Goal: Submit feedback/report problem

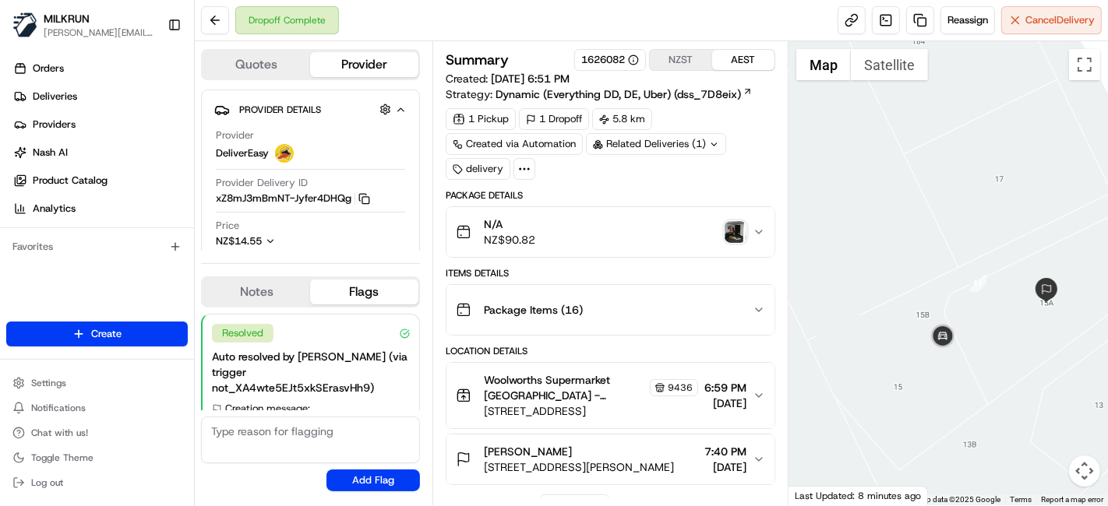
scroll to position [467, 99]
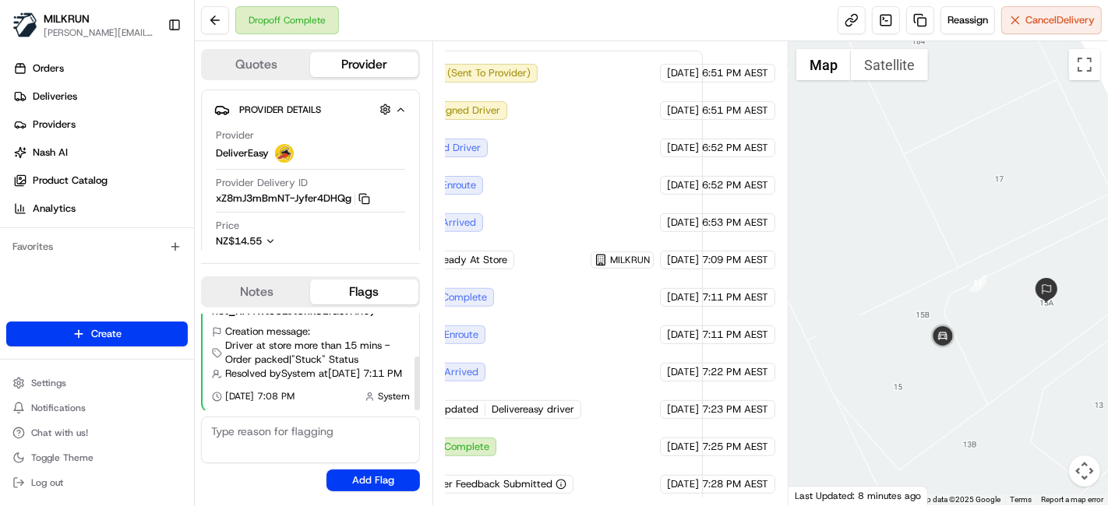
click at [380, 312] on div "Quotes Provider Provider Details Hidden ( 4 ) Provider DeliverEasy Provider Del…" at bounding box center [492, 273] width 594 height 464
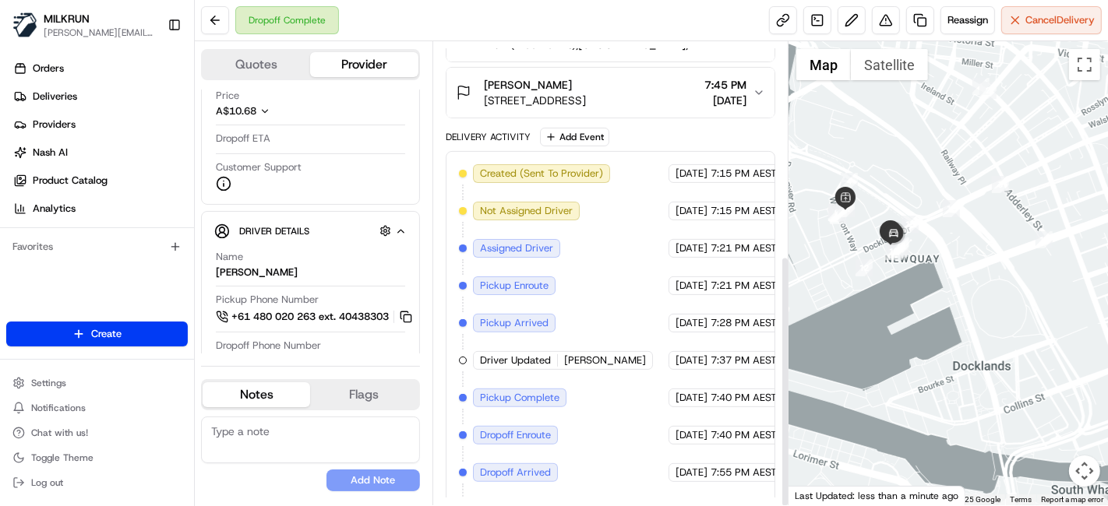
scroll to position [393, 0]
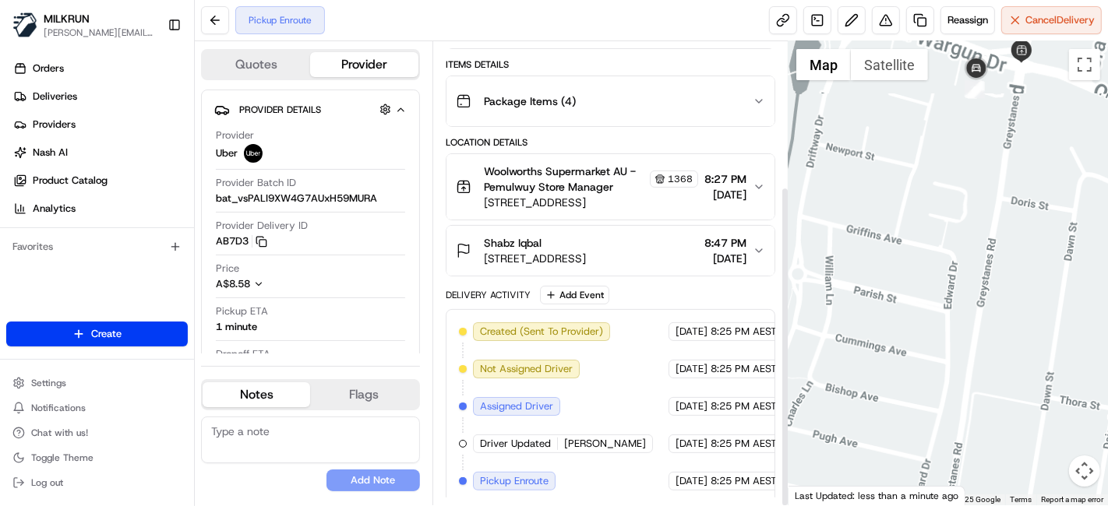
drag, startPoint x: 962, startPoint y: 224, endPoint x: 887, endPoint y: 347, distance: 144.5
click at [930, 347] on div at bounding box center [947, 273] width 319 height 464
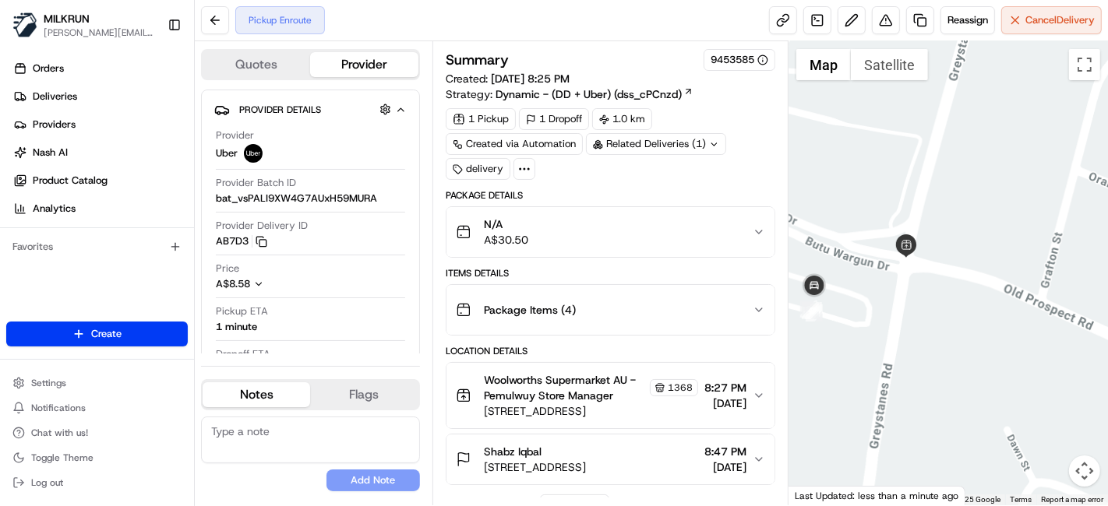
drag, startPoint x: 927, startPoint y: 237, endPoint x: 734, endPoint y: 250, distance: 193.7
click at [939, 235] on div at bounding box center [947, 273] width 319 height 464
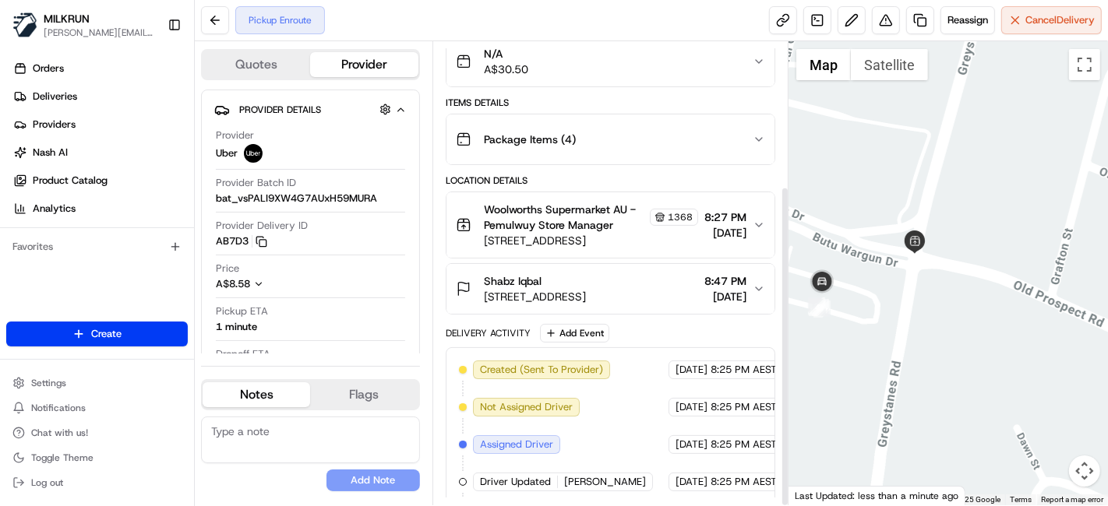
scroll to position [208, 0]
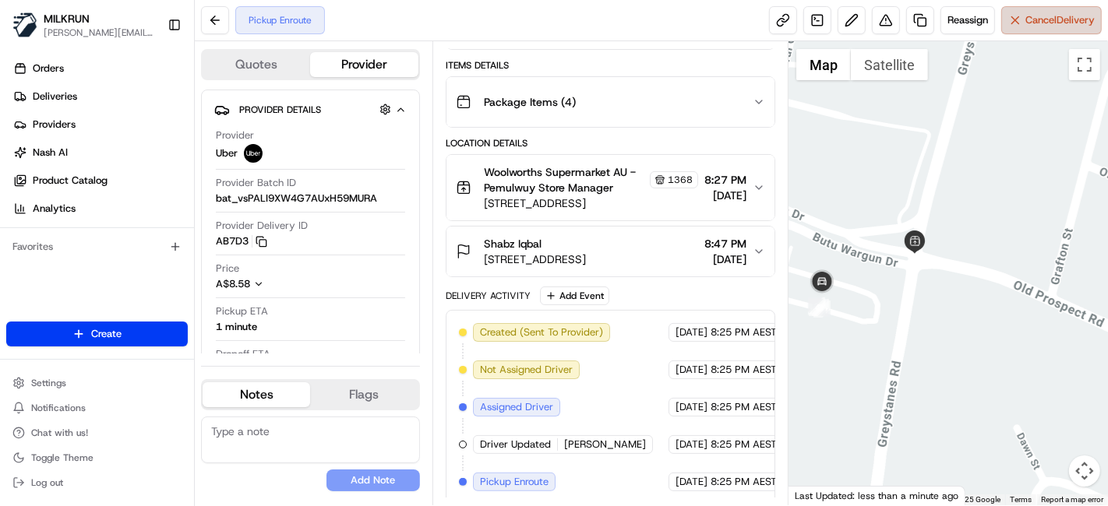
click at [1036, 25] on span "Cancel Delivery" at bounding box center [1059, 20] width 69 height 14
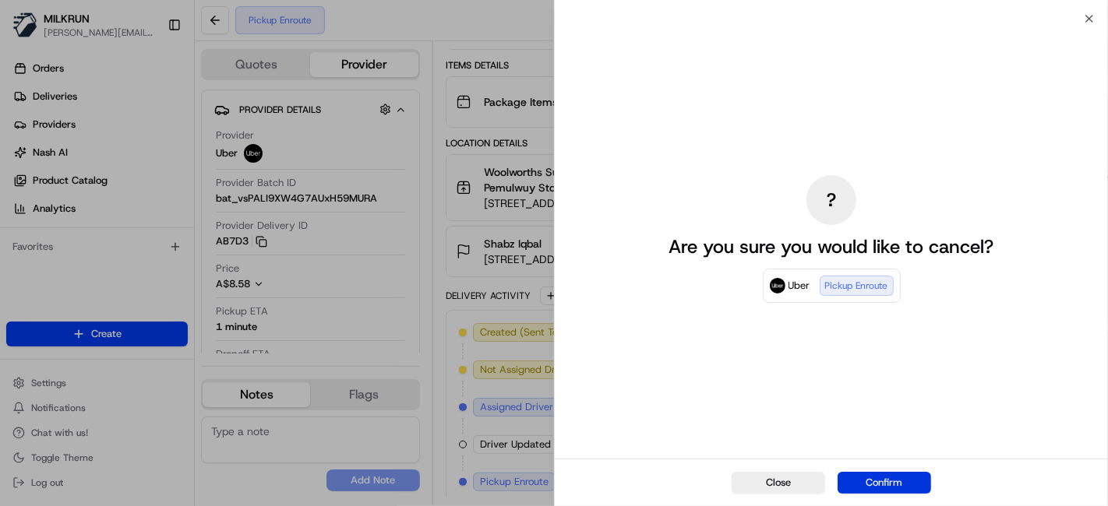
drag, startPoint x: 884, startPoint y: 477, endPoint x: 824, endPoint y: 481, distance: 60.1
click at [887, 479] on button "Confirm" at bounding box center [884, 483] width 93 height 22
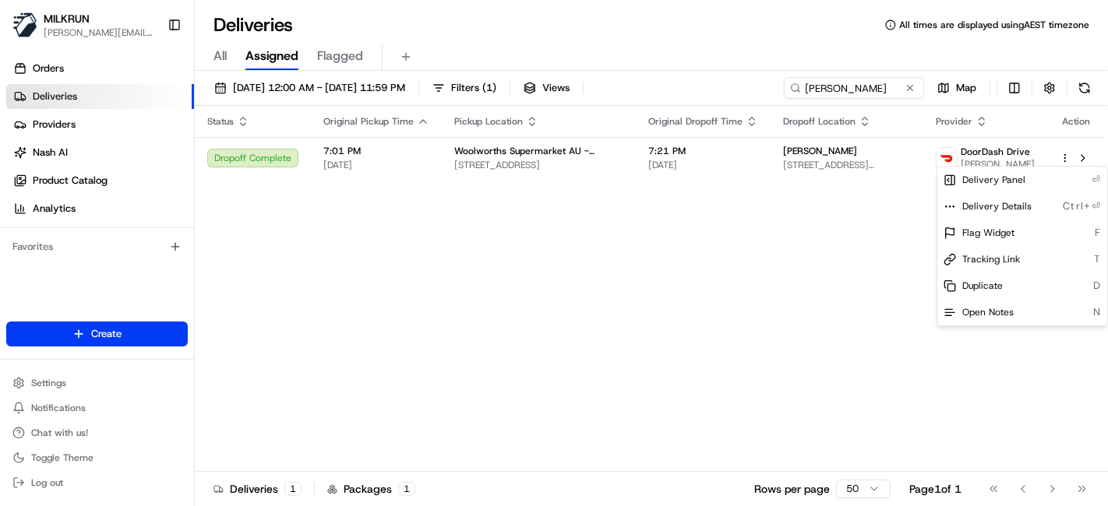
click at [468, 213] on html "MILKRUN toman@woolworths.com.au Toggle Sidebar Orders Deliveries Providers Nash…" at bounding box center [554, 253] width 1108 height 506
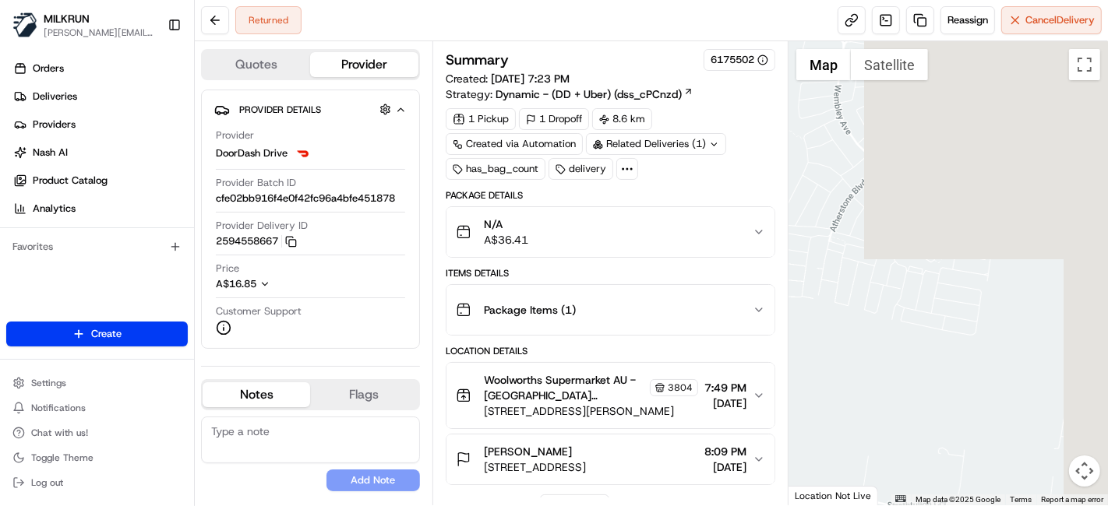
drag, startPoint x: 974, startPoint y: 242, endPoint x: 579, endPoint y: 114, distance: 415.2
click at [579, 114] on div "Quotes Provider Provider Details Hidden ( 3 ) Provider DoorDash Drive Provider …" at bounding box center [651, 273] width 913 height 464
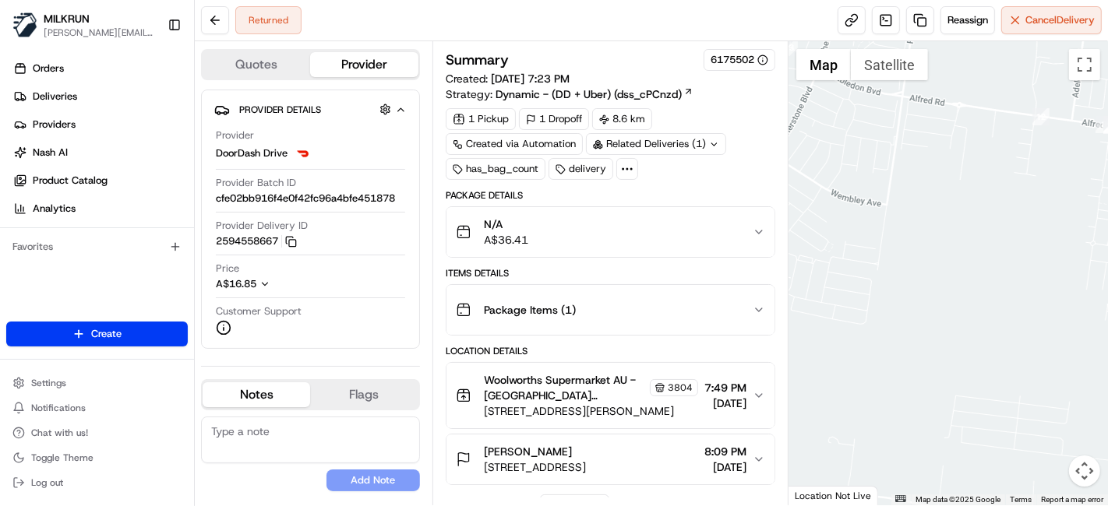
drag, startPoint x: 964, startPoint y: 179, endPoint x: 845, endPoint y: 171, distance: 118.7
click at [845, 171] on div at bounding box center [947, 273] width 319 height 464
drag, startPoint x: 1018, startPoint y: 180, endPoint x: 662, endPoint y: 144, distance: 357.1
click at [662, 144] on div "Quotes Provider Provider Details Hidden ( 3 ) Provider DoorDash Drive Provider …" at bounding box center [651, 273] width 913 height 464
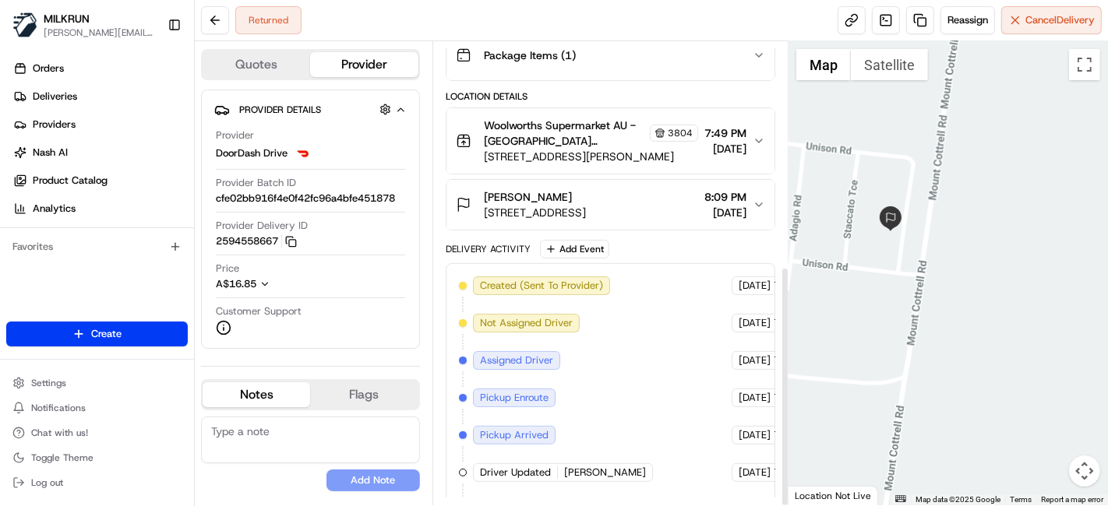
scroll to position [430, 0]
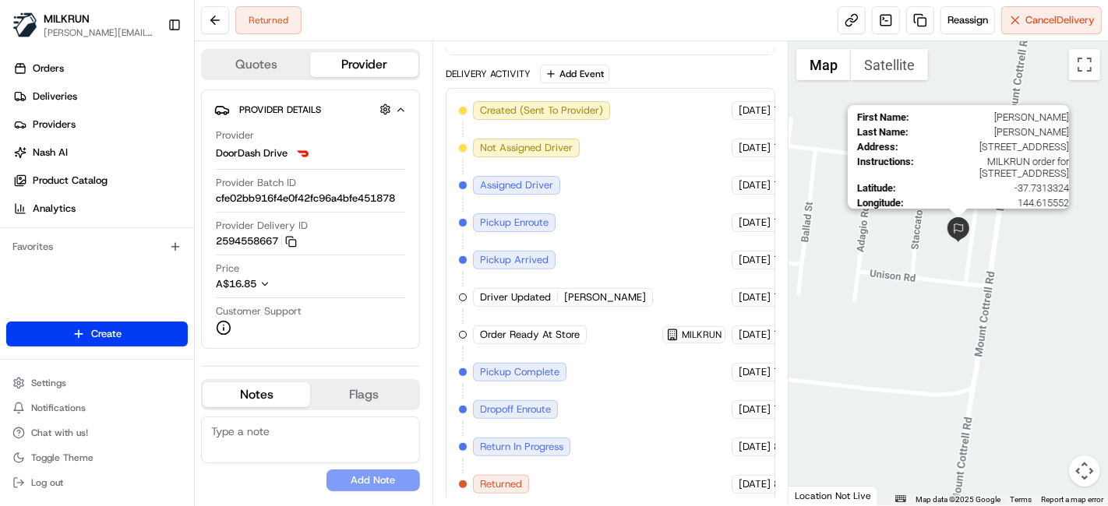
drag, startPoint x: 930, startPoint y: 214, endPoint x: 955, endPoint y: 221, distance: 26.7
click at [955, 221] on img at bounding box center [958, 229] width 25 height 25
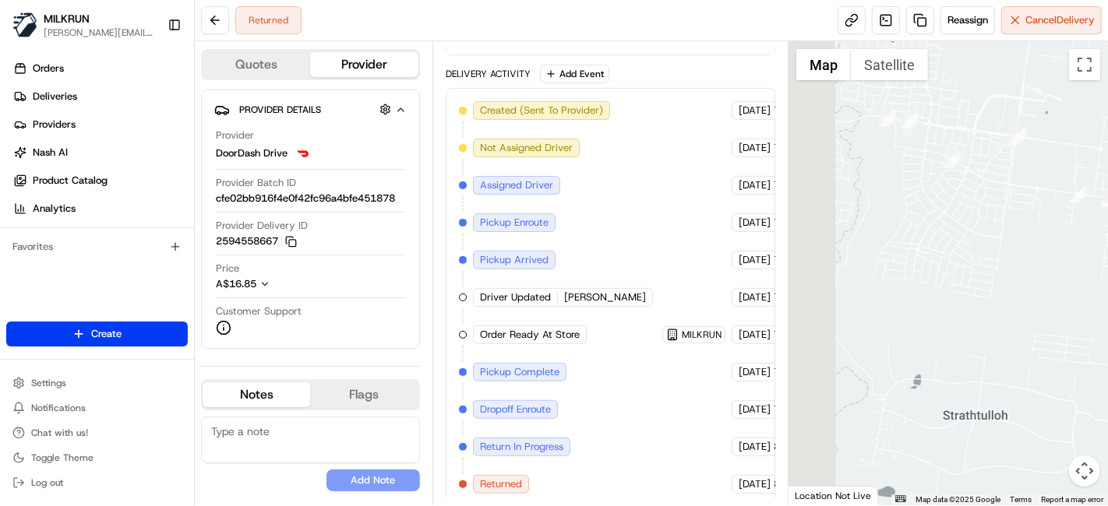
drag, startPoint x: 988, startPoint y: 263, endPoint x: 1100, endPoint y: 371, distance: 155.9
click at [1100, 371] on div "To navigate, press the arrow keys." at bounding box center [947, 273] width 319 height 464
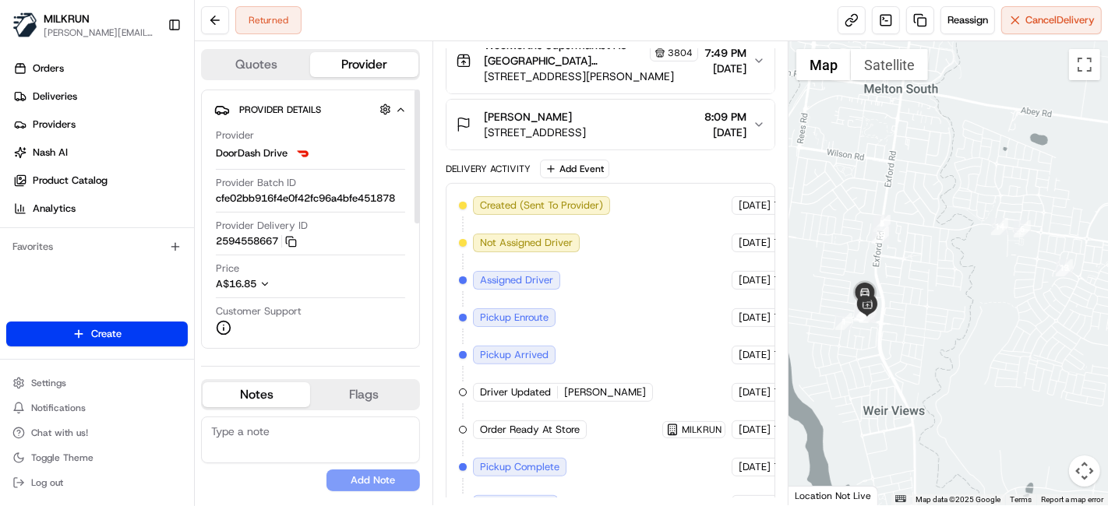
scroll to position [257, 0]
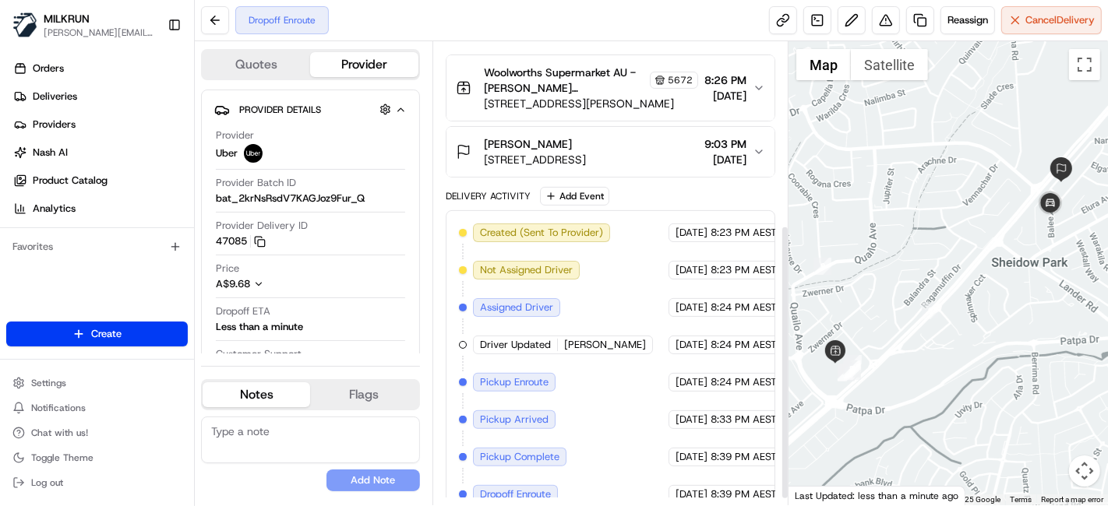
scroll to position [319, 0]
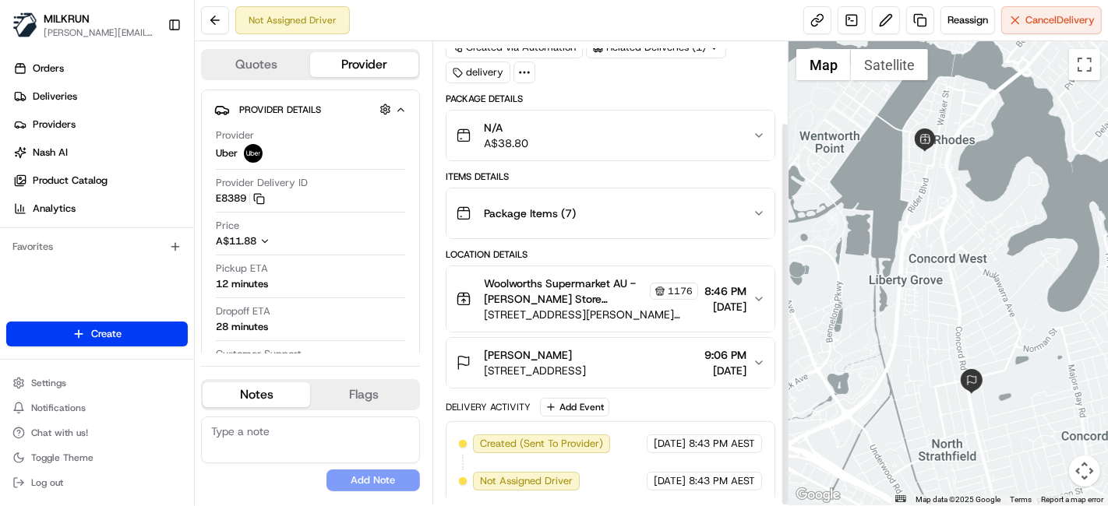
scroll to position [97, 0]
click at [1063, 26] on span "Cancel Delivery" at bounding box center [1059, 20] width 69 height 14
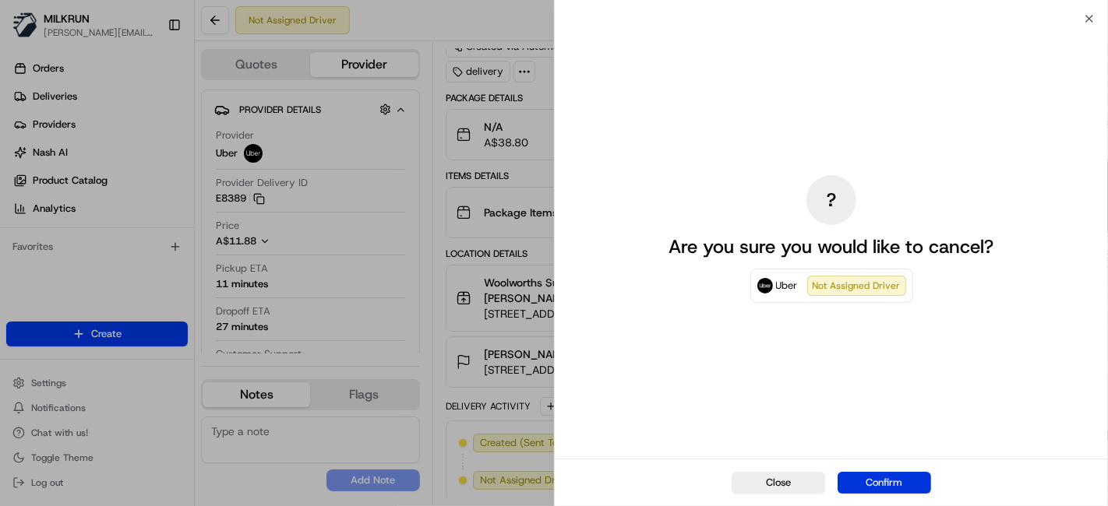
click at [848, 480] on button "Confirm" at bounding box center [884, 483] width 93 height 22
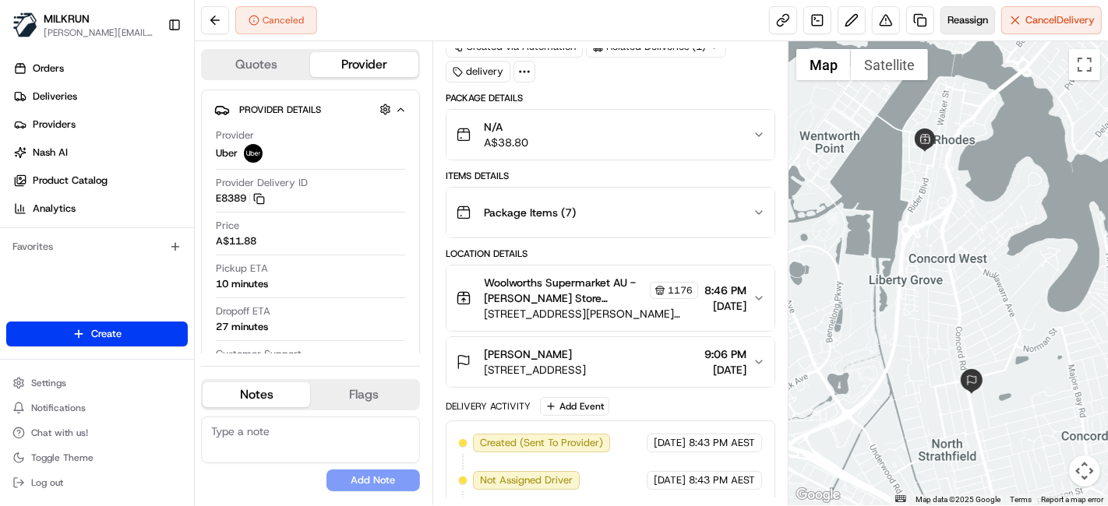
click at [964, 19] on span "Reassign" at bounding box center [967, 20] width 41 height 14
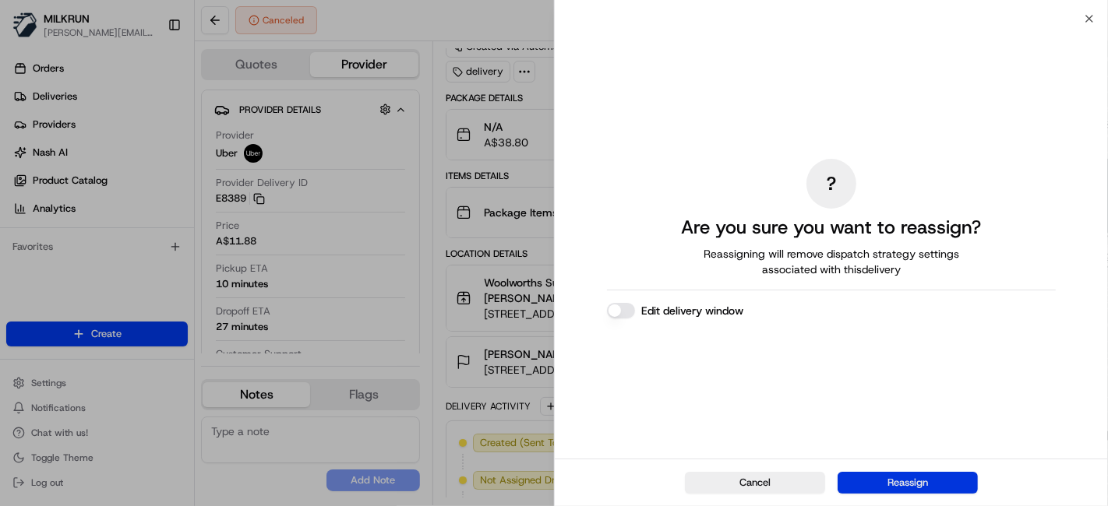
click at [866, 475] on button "Reassign" at bounding box center [908, 483] width 140 height 22
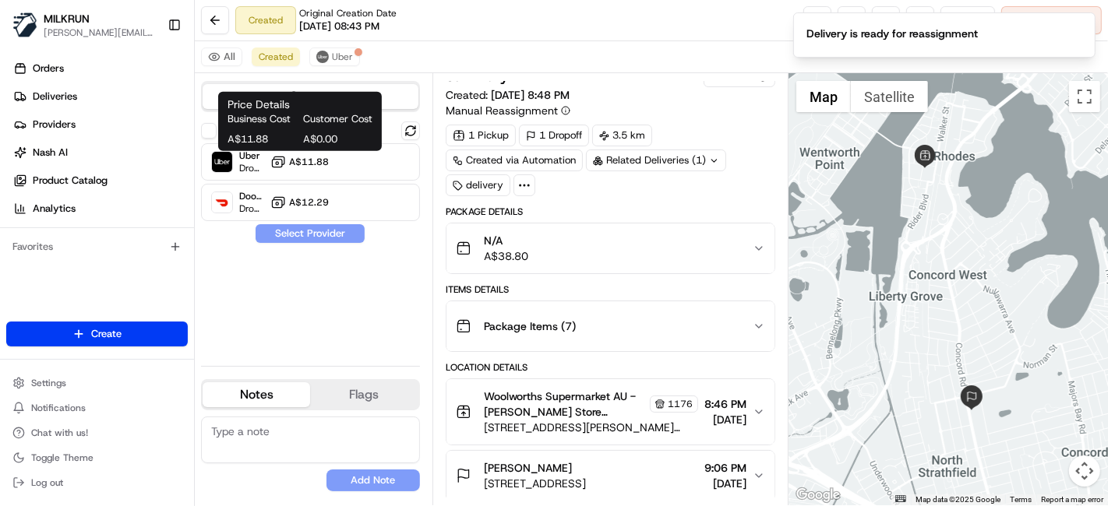
click at [281, 146] on body "MILKRUN toman@woolworths.com.au Toggle Sidebar Orders Deliveries Providers Nash…" at bounding box center [554, 253] width 1108 height 506
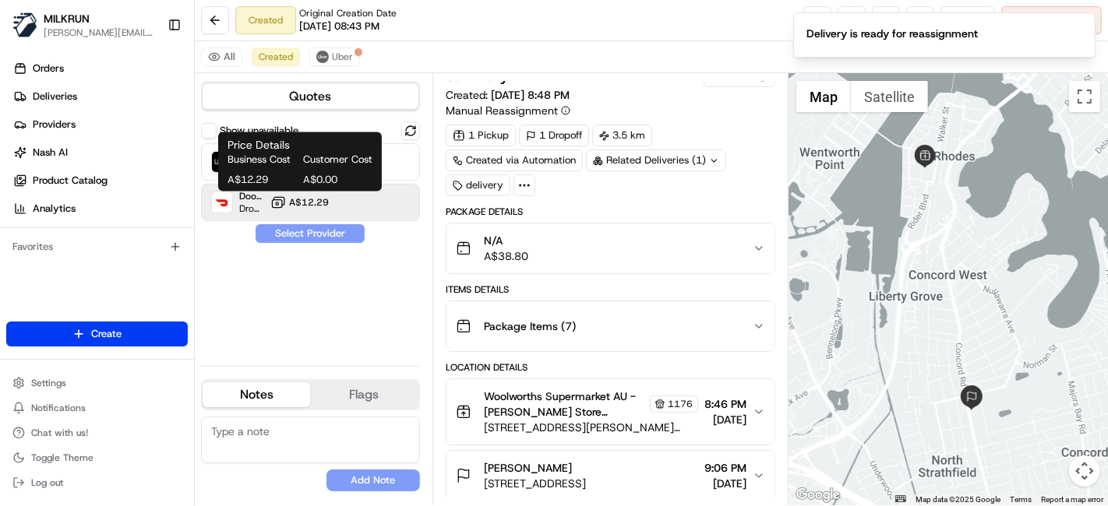
click at [312, 164] on span "Customer Cost" at bounding box center [337, 160] width 69 height 14
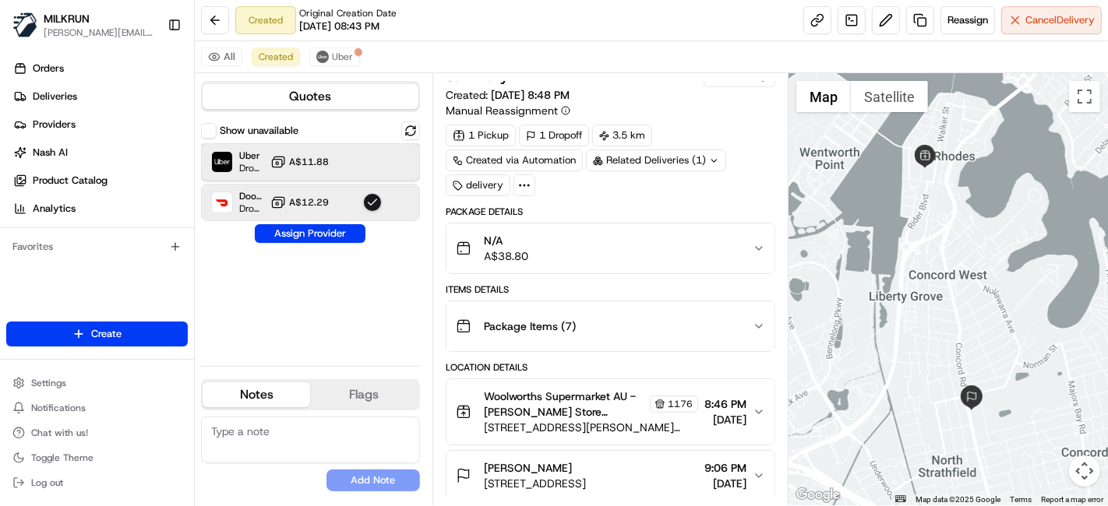
click at [378, 170] on div at bounding box center [372, 162] width 19 height 19
click at [332, 236] on button "Assign Provider" at bounding box center [310, 233] width 111 height 19
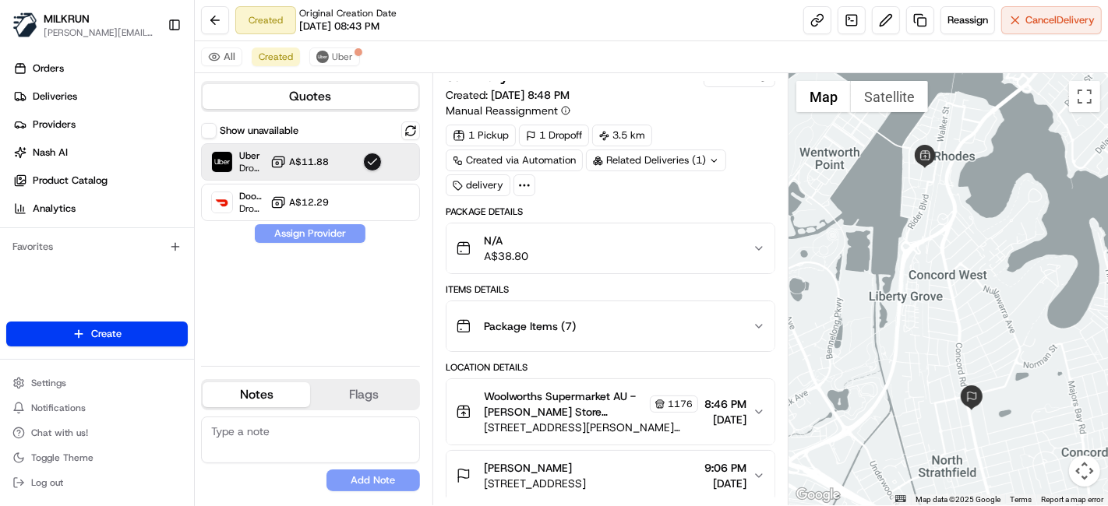
click at [331, 239] on div "Show unavailable Uber Dropoff ETA 35 minutes A$11.88 DoorDash Drive Dropoff ETA…" at bounding box center [310, 238] width 219 height 232
click at [334, 238] on div "Show unavailable Uber Dropoff ETA 35 minutes A$11.88 DoorDash Drive Dropoff ETA…" at bounding box center [310, 238] width 219 height 232
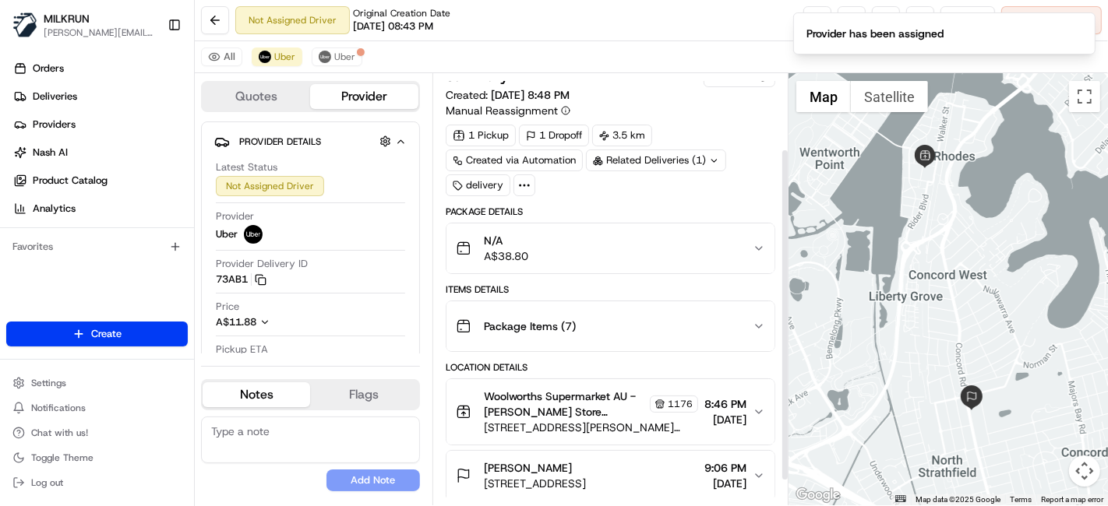
scroll to position [97, 0]
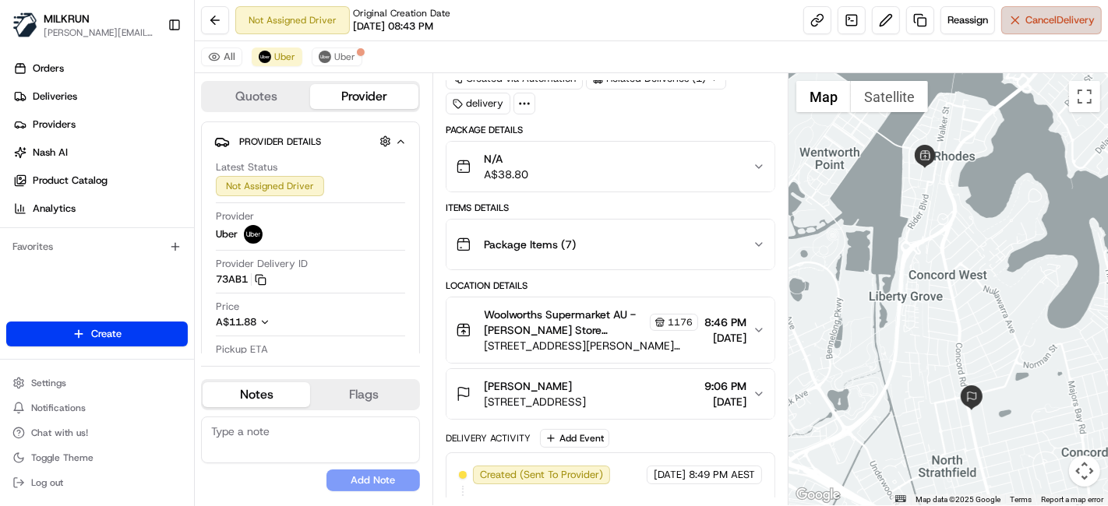
click at [1009, 22] on button "Cancel Delivery" at bounding box center [1051, 20] width 101 height 28
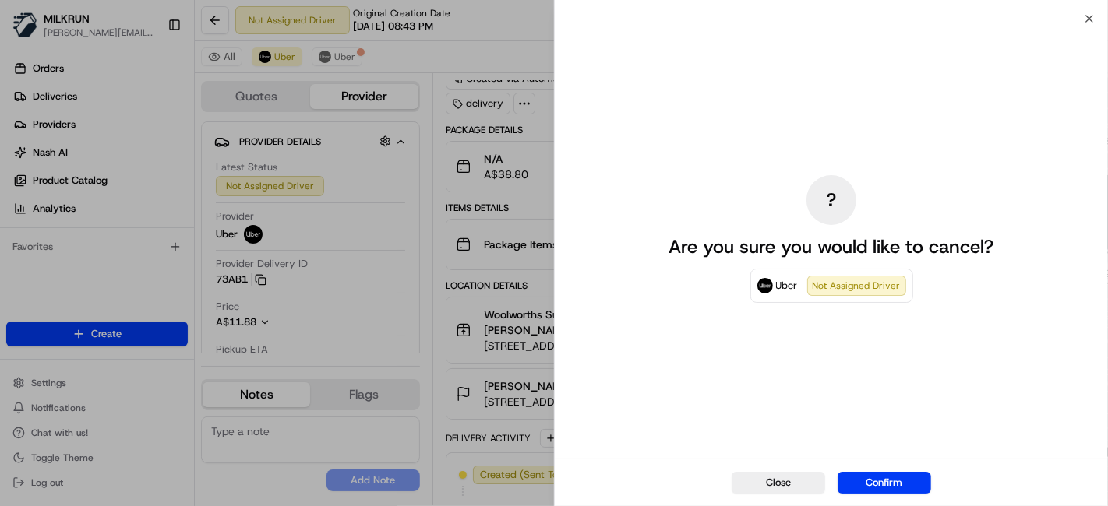
click at [867, 473] on button "Confirm" at bounding box center [884, 483] width 93 height 22
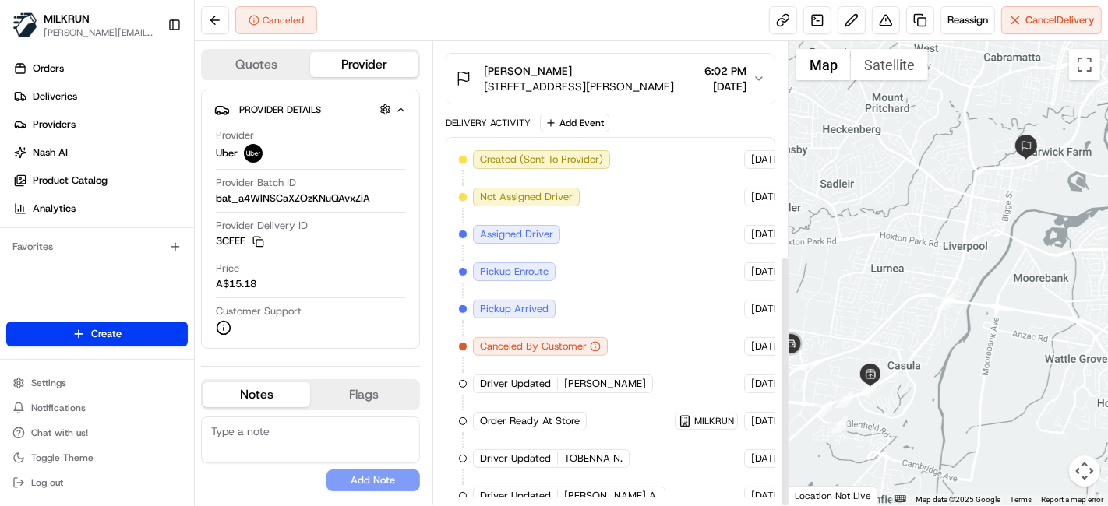
scroll to position [393, 0]
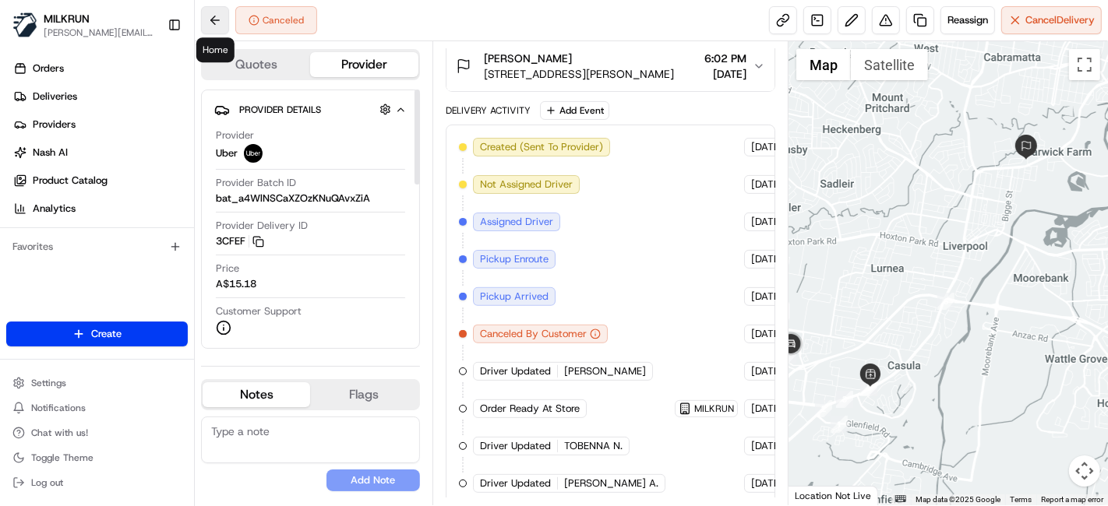
click at [213, 16] on button at bounding box center [215, 20] width 28 height 28
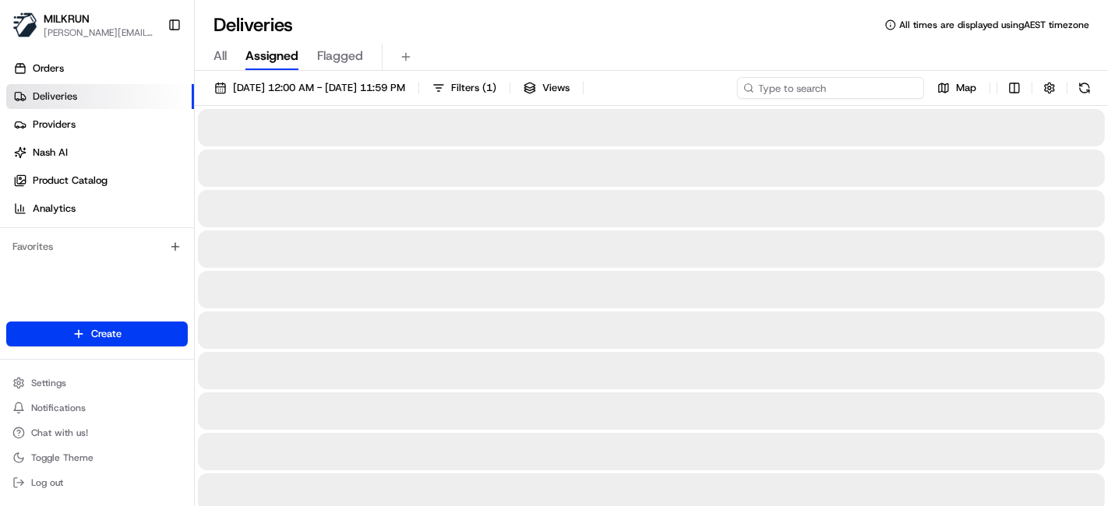
click at [894, 83] on input at bounding box center [830, 88] width 187 height 22
paste input "[PERSON_NAME]"
type input "[PERSON_NAME]"
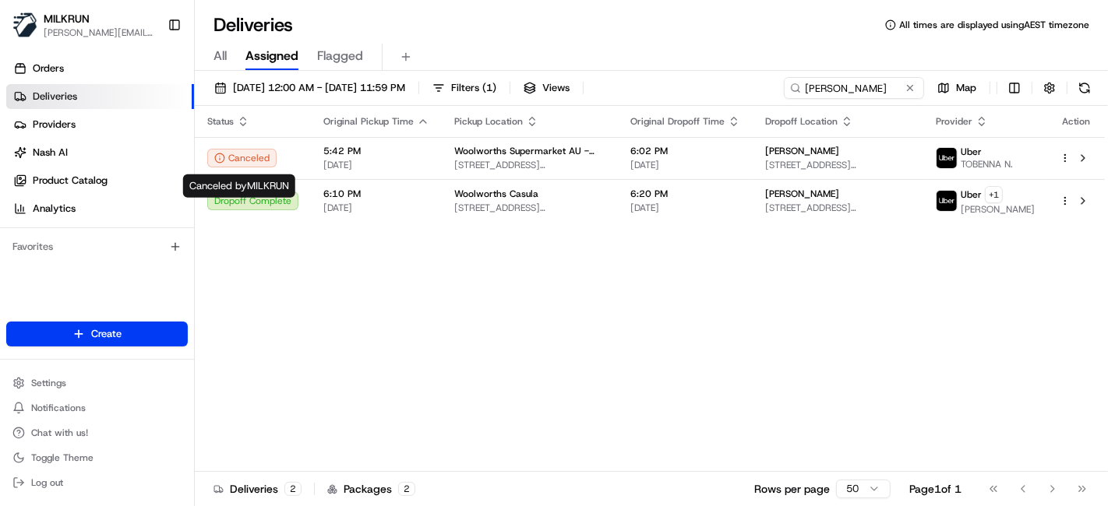
drag, startPoint x: 363, startPoint y: 299, endPoint x: 463, endPoint y: 246, distance: 112.9
click at [365, 299] on div "Status Original Pickup Time Pickup Location Original Dropoff Time Dropoff Locat…" at bounding box center [650, 289] width 910 height 366
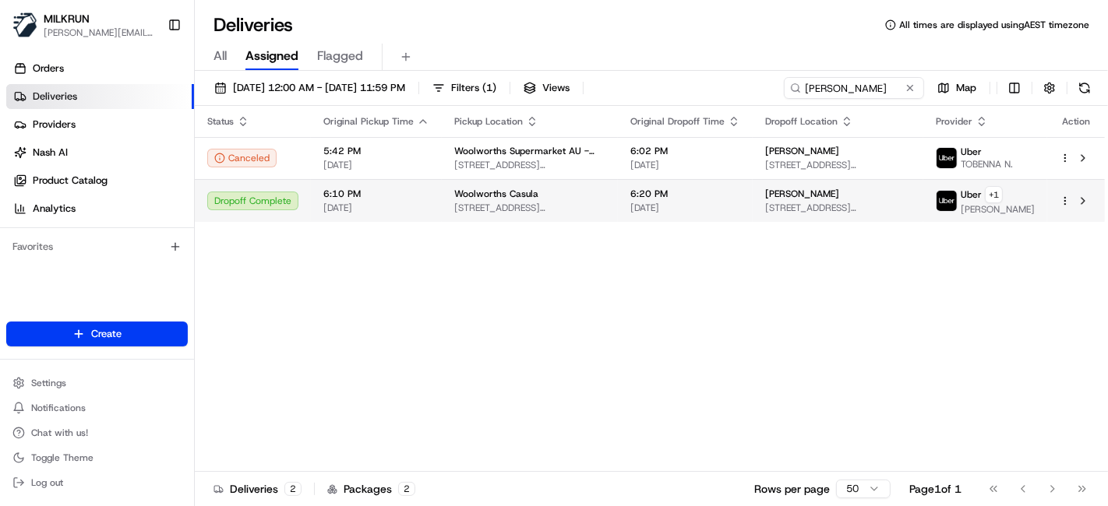
click at [549, 209] on span "[STREET_ADDRESS][PERSON_NAME]" at bounding box center [529, 208] width 151 height 12
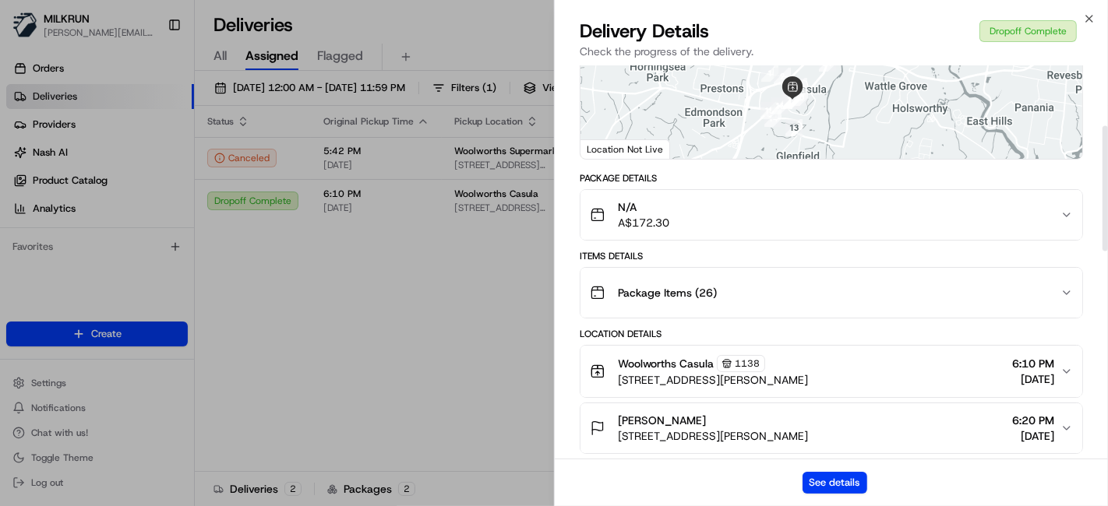
scroll to position [173, 0]
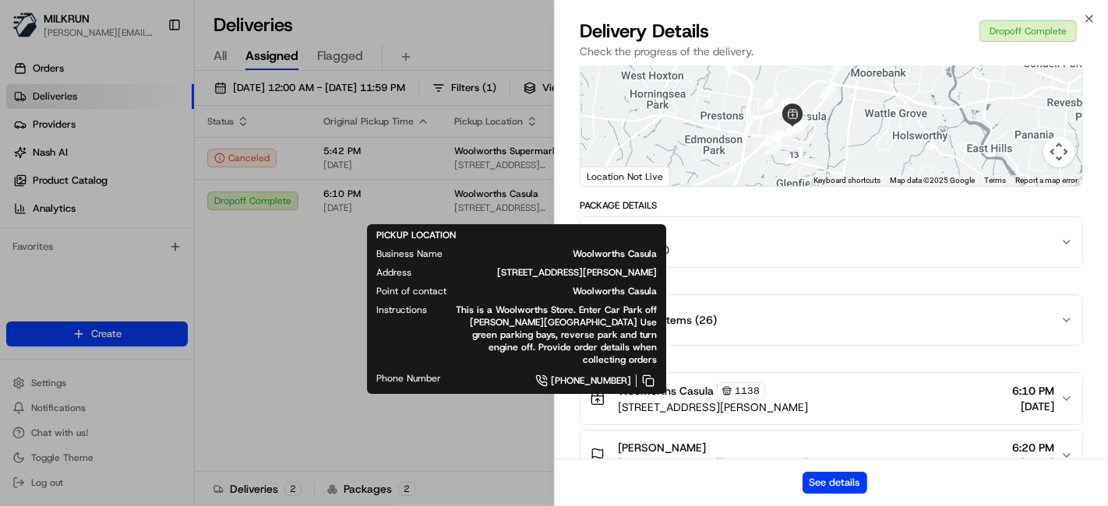
drag, startPoint x: 370, startPoint y: 335, endPoint x: 413, endPoint y: 302, distance: 54.4
click at [372, 333] on div "PICKUP LOCATION Business Name [GEOGRAPHIC_DATA] Casula Address [STREET_ADDRESS]…" at bounding box center [516, 309] width 299 height 170
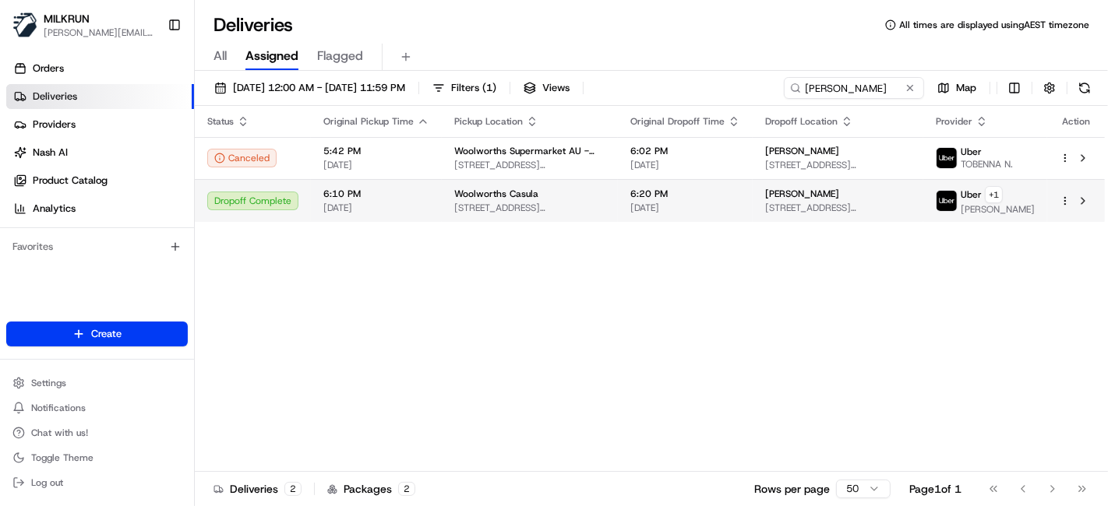
click at [517, 222] on td "Woolworths Casula [STREET_ADDRESS][PERSON_NAME]" at bounding box center [530, 200] width 176 height 43
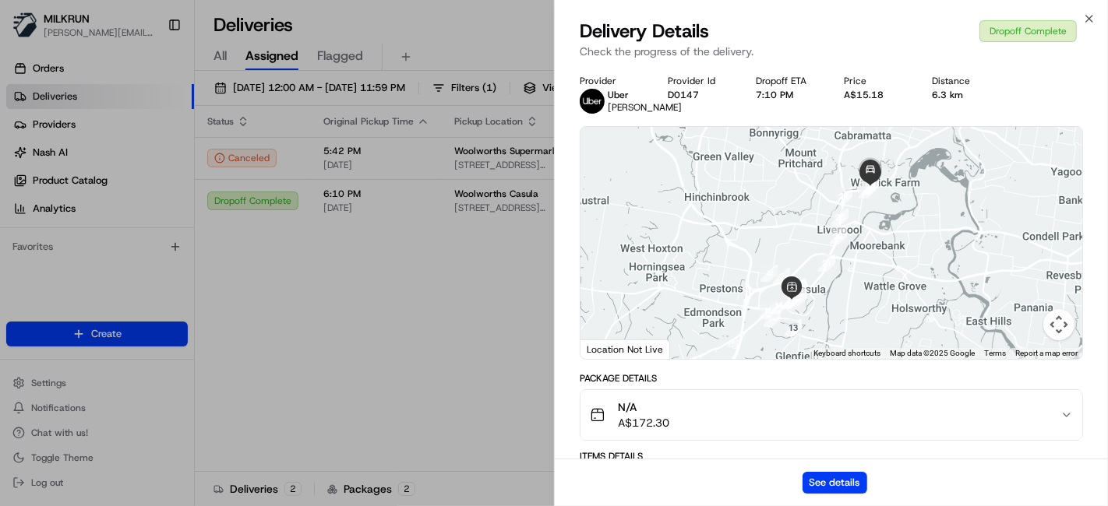
click at [855, 471] on div "See details" at bounding box center [831, 483] width 553 height 48
click at [799, 478] on div "See details" at bounding box center [831, 483] width 553 height 48
click at [818, 484] on button "See details" at bounding box center [835, 483] width 65 height 22
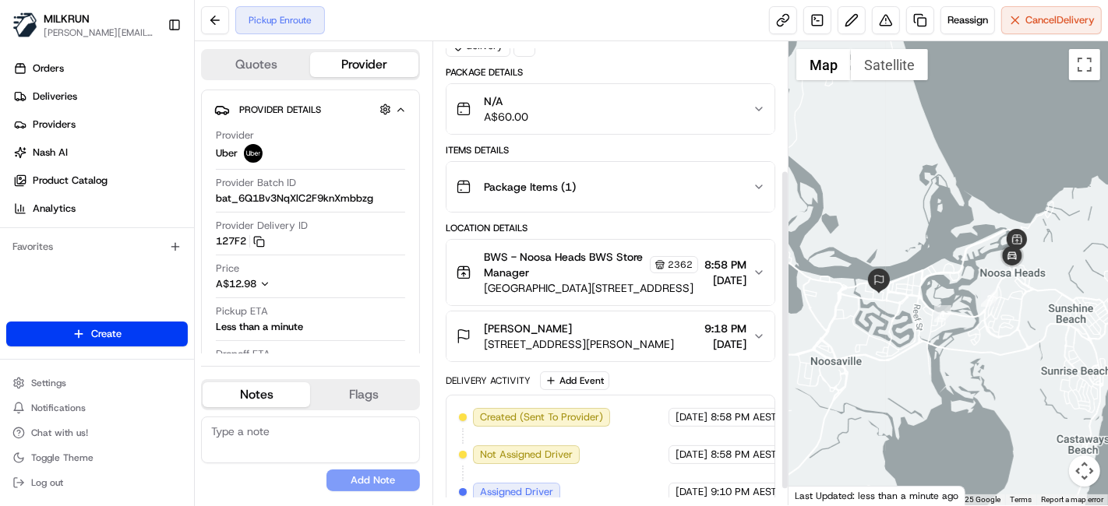
scroll to position [208, 0]
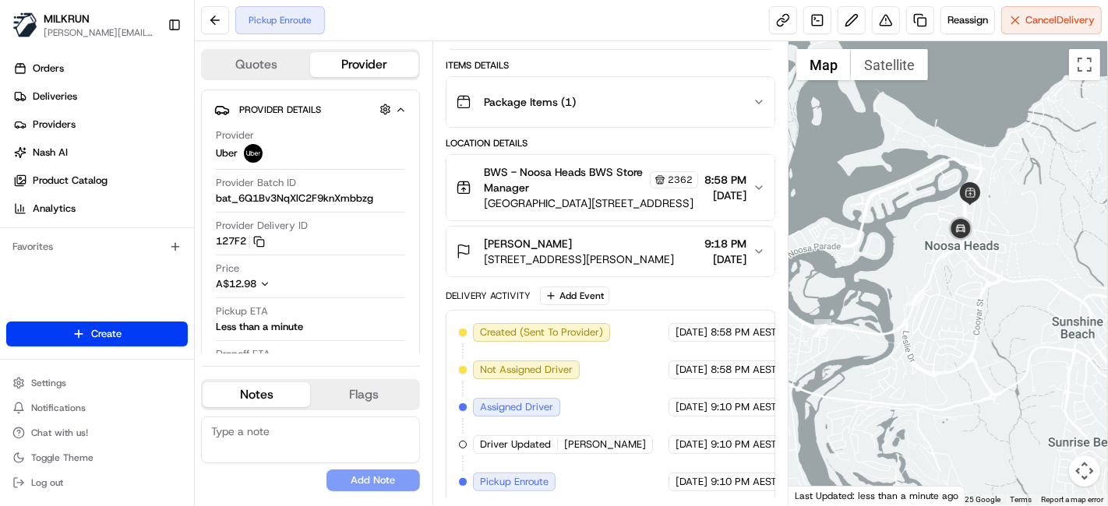
drag, startPoint x: 1043, startPoint y: 266, endPoint x: 939, endPoint y: 250, distance: 105.7
click at [939, 250] on div at bounding box center [947, 273] width 319 height 464
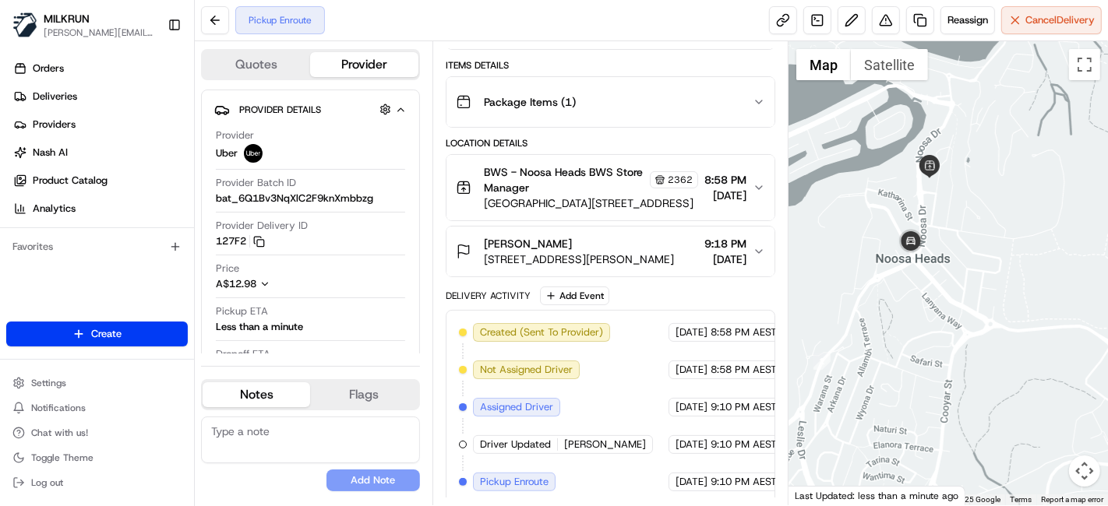
click at [996, 239] on div at bounding box center [947, 273] width 319 height 464
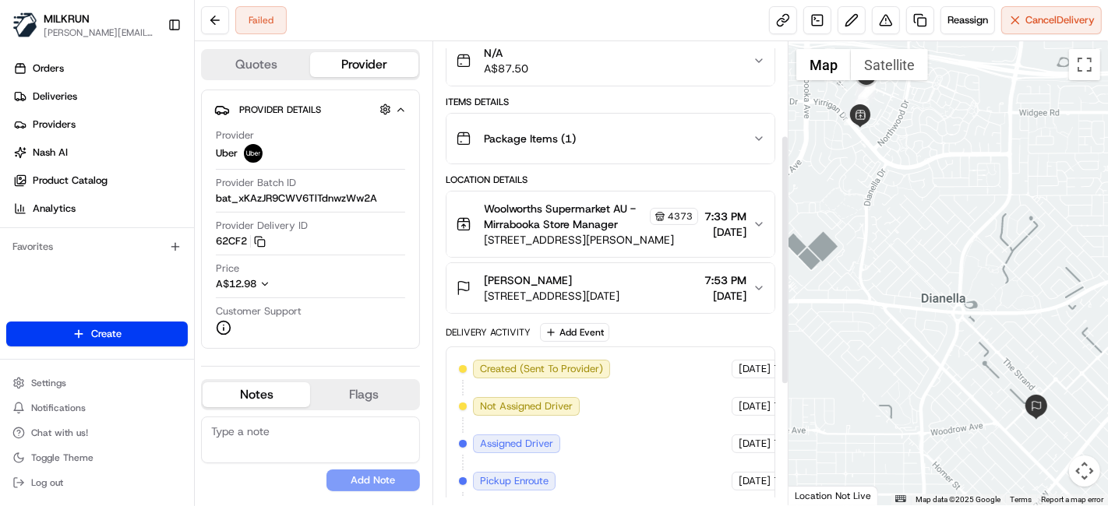
scroll to position [173, 0]
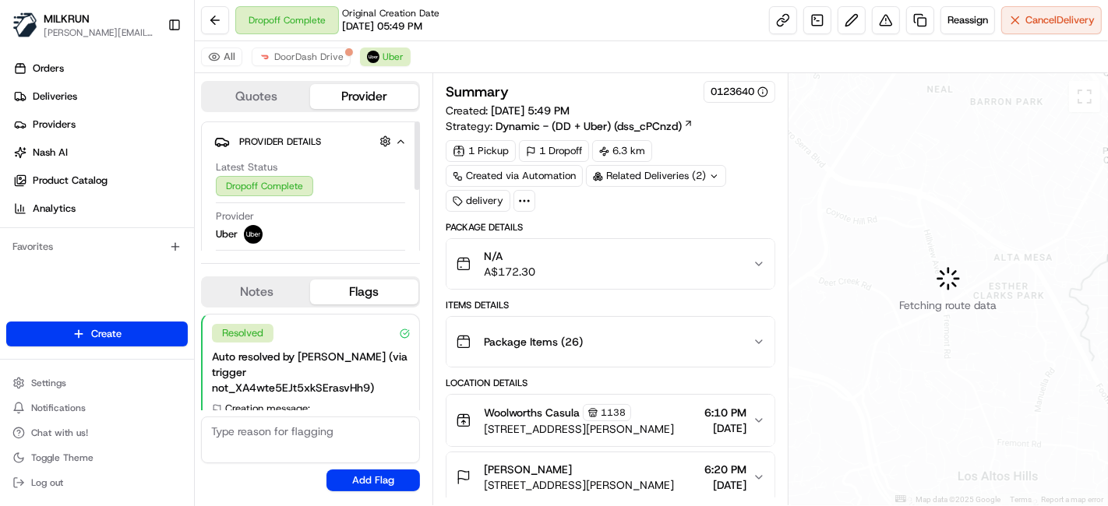
scroll to position [271, 0]
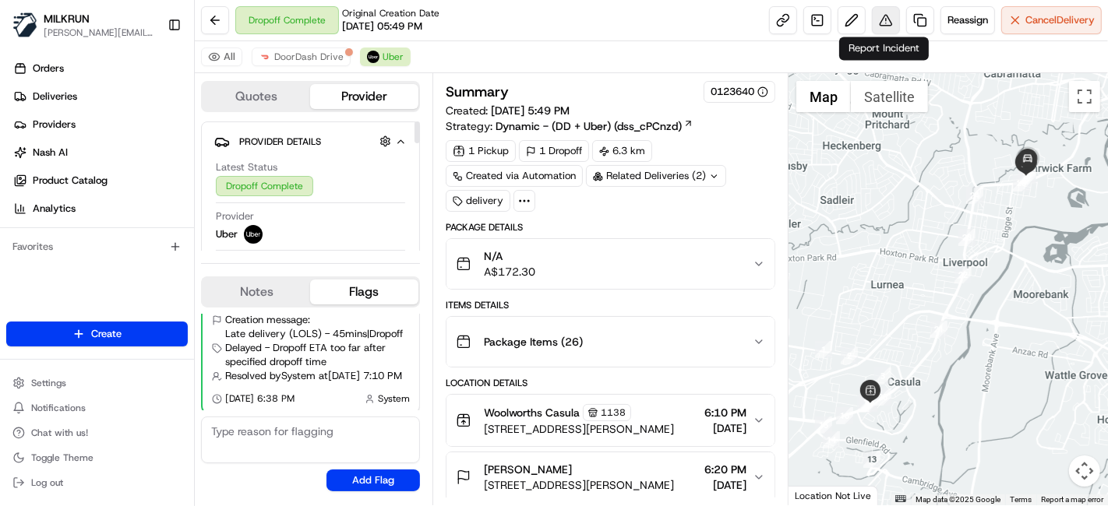
click at [871, 9] on div "Reassign Cancel Delivery" at bounding box center [935, 20] width 333 height 28
click at [881, 16] on button at bounding box center [886, 20] width 28 height 28
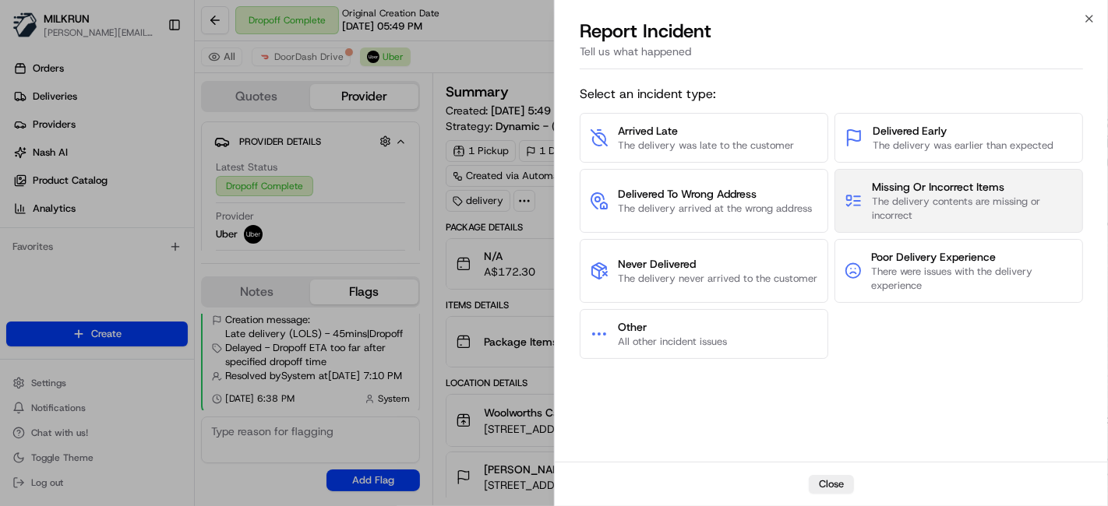
click at [945, 210] on span "The delivery contents are missing or incorrect" at bounding box center [972, 209] width 201 height 28
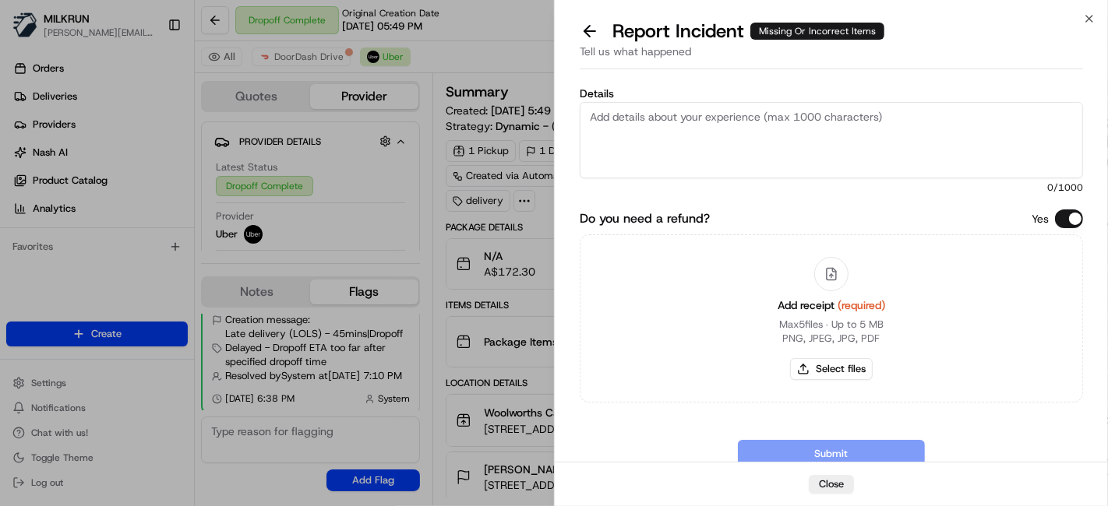
drag, startPoint x: 707, startPoint y: 152, endPoint x: 752, endPoint y: 97, distance: 71.4
click at [707, 151] on textarea "Details" at bounding box center [831, 140] width 503 height 76
click at [665, 150] on textarea "Customer was missing the following items:" at bounding box center [831, 140] width 503 height 76
paste textarea "*Gotzinger Cheese Kransky Chipolata 400g $11.55 x1 $11.55 *Woolworths 10 Sweet …"
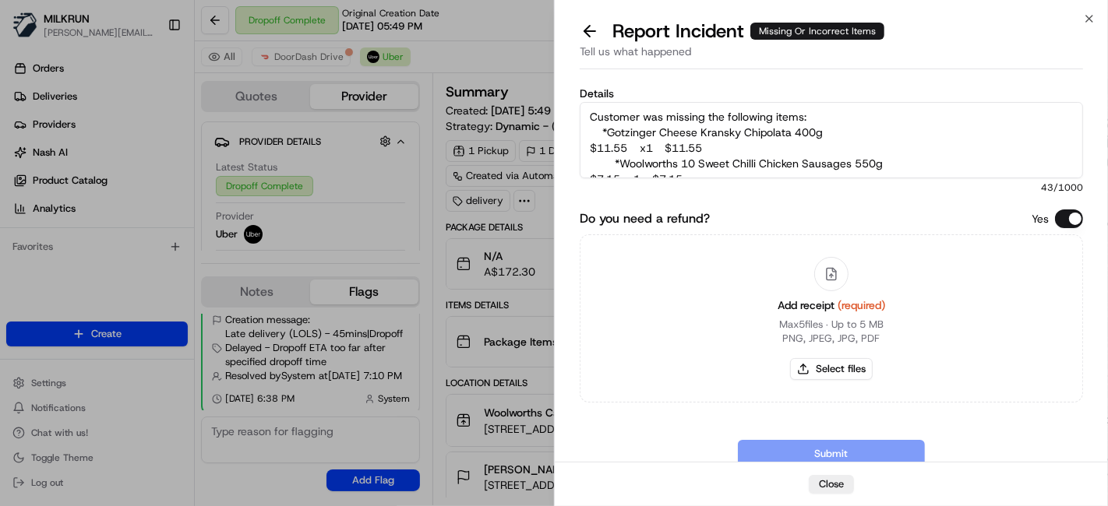
scroll to position [9, 0]
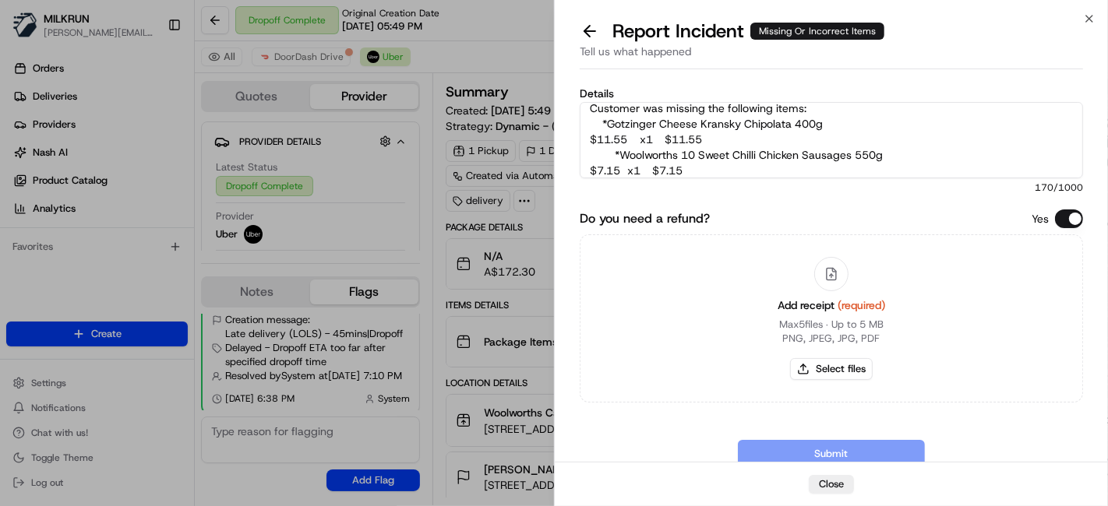
click at [845, 171] on textarea "Customer was missing the following items: *Gotzinger Cheese Kransky Chipolata 4…" at bounding box center [831, 140] width 503 height 76
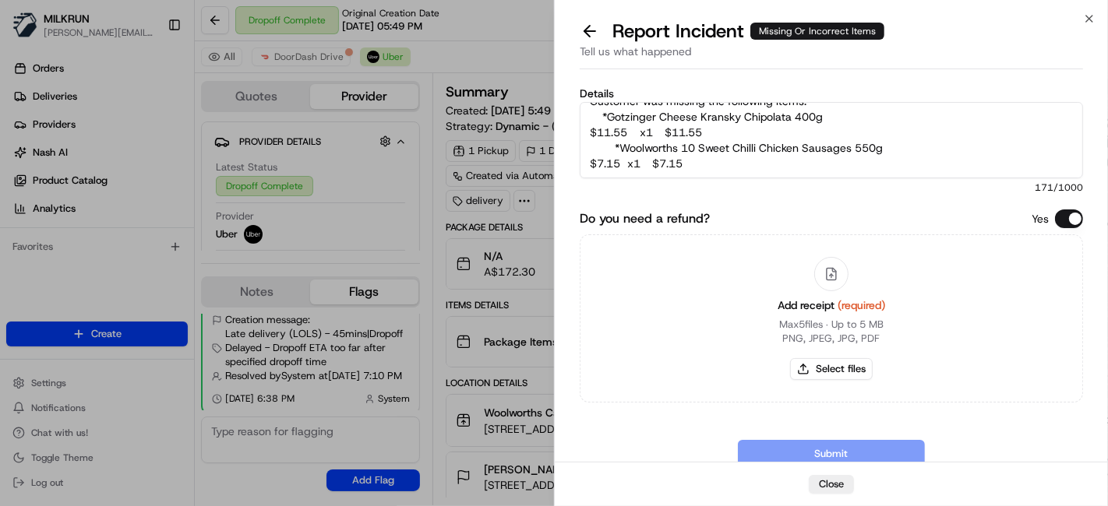
paste textarea "*Alula Gold Toddler 1 Year + Milk Drink 900g $28.05 x1 $28.05"
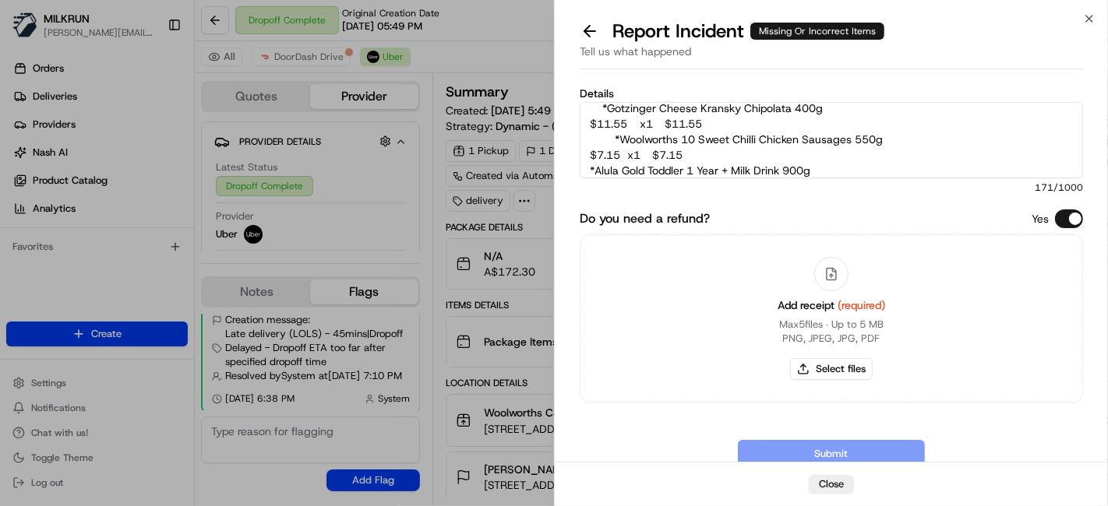
scroll to position [40, 0]
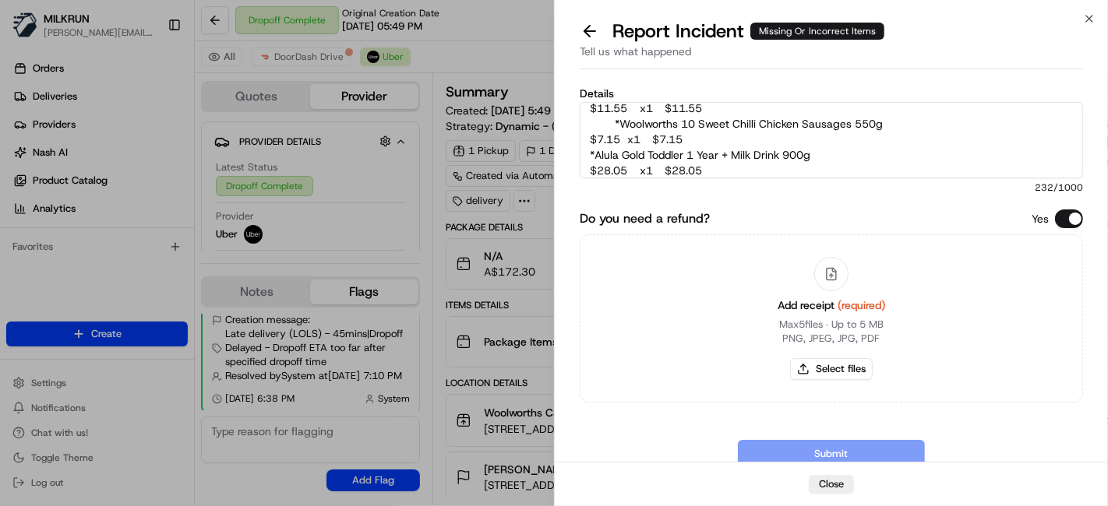
click at [764, 172] on textarea "Customer was missing the following items: *Gotzinger Cheese Kransky Chipolata 4…" at bounding box center [831, 140] width 503 height 76
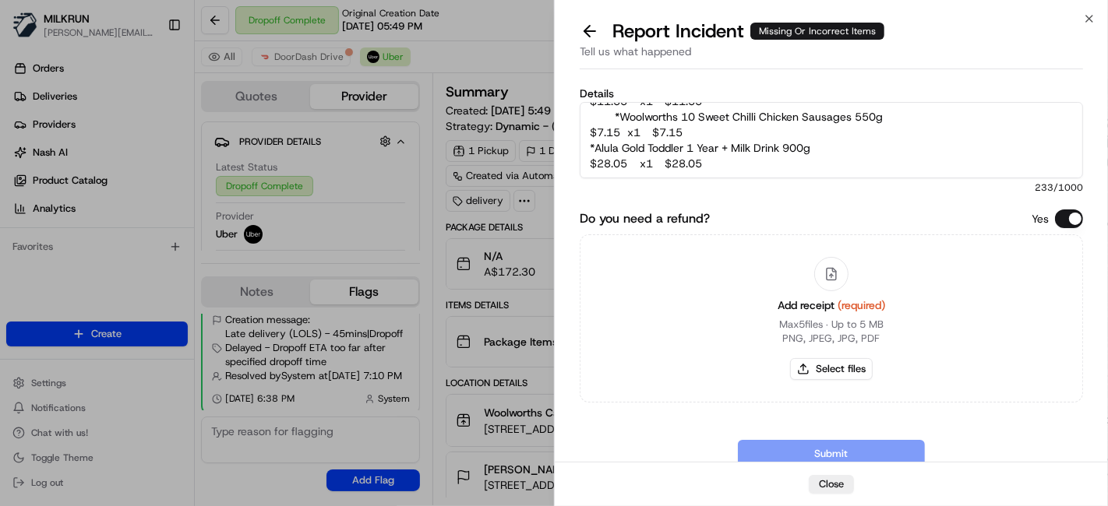
paste textarea "*Woolworths Broccoli Florets 500g $4.40 x1 $4.40"
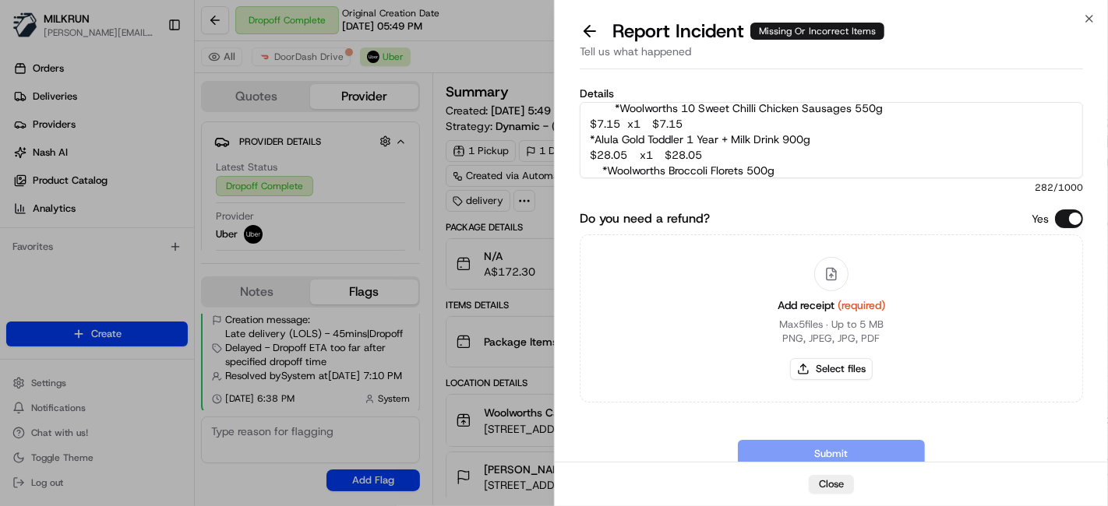
scroll to position [71, 0]
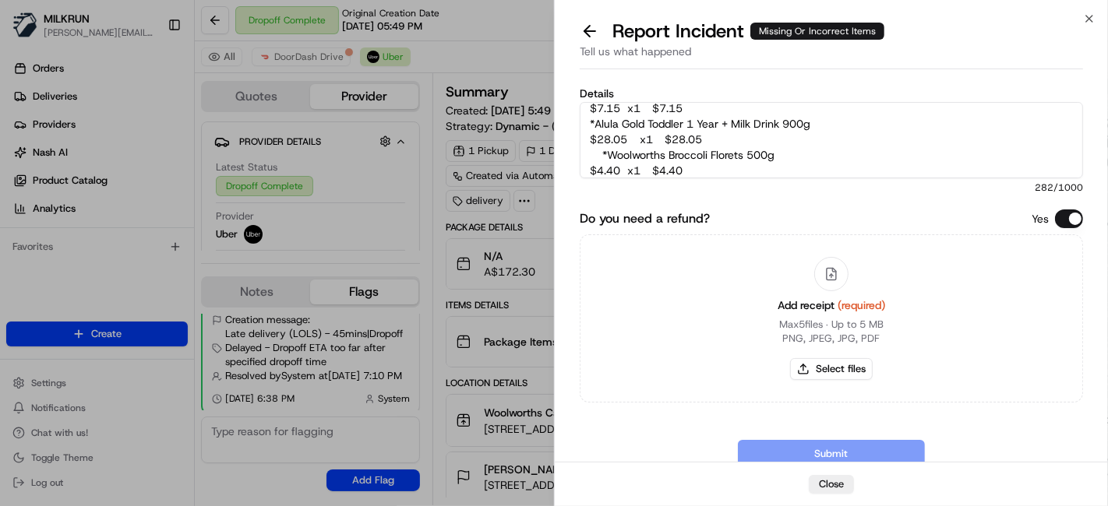
drag, startPoint x: 770, startPoint y: 164, endPoint x: 765, endPoint y: 156, distance: 9.1
click at [770, 164] on textarea "Customer was missing the following items: *Gotzinger Cheese Kransky Chipolata 4…" at bounding box center [831, 140] width 503 height 76
paste textarea "*Helga's Traditional White Wraps 8 Pack $5.49 x1 $5.49"
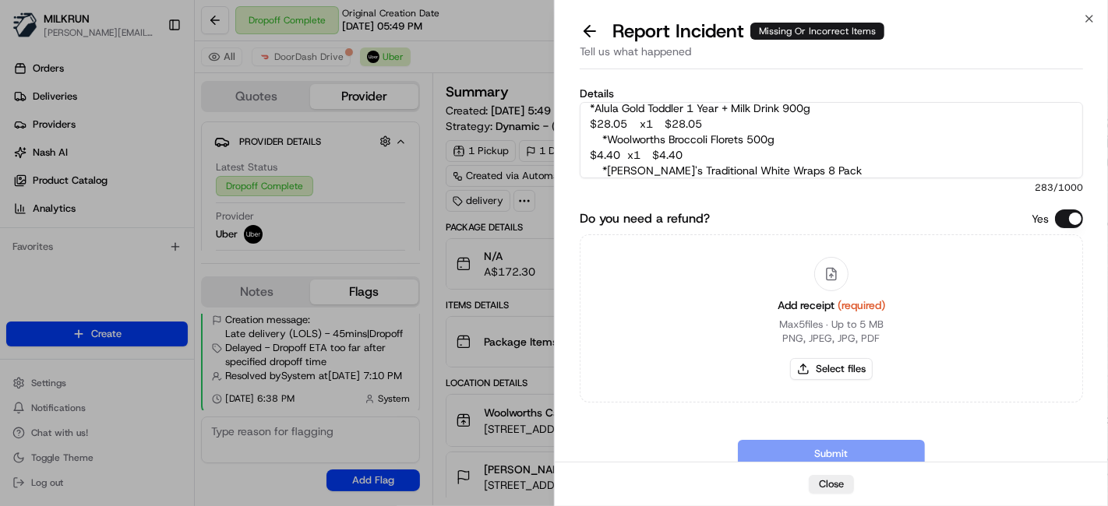
scroll to position [102, 0]
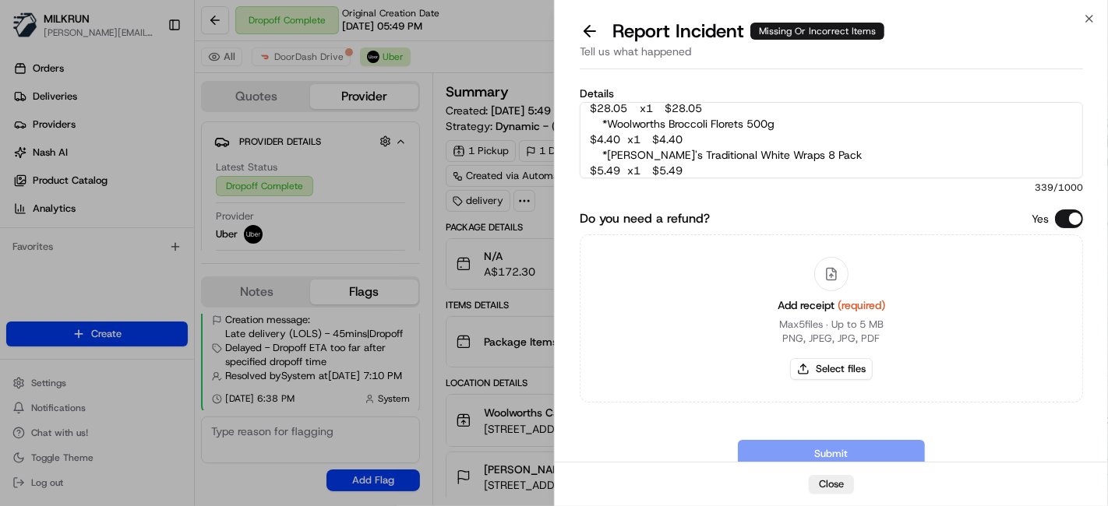
click at [873, 175] on textarea "Customer was missing the following items: *Gotzinger Cheese Kransky Chipolata 4…" at bounding box center [831, 140] width 503 height 76
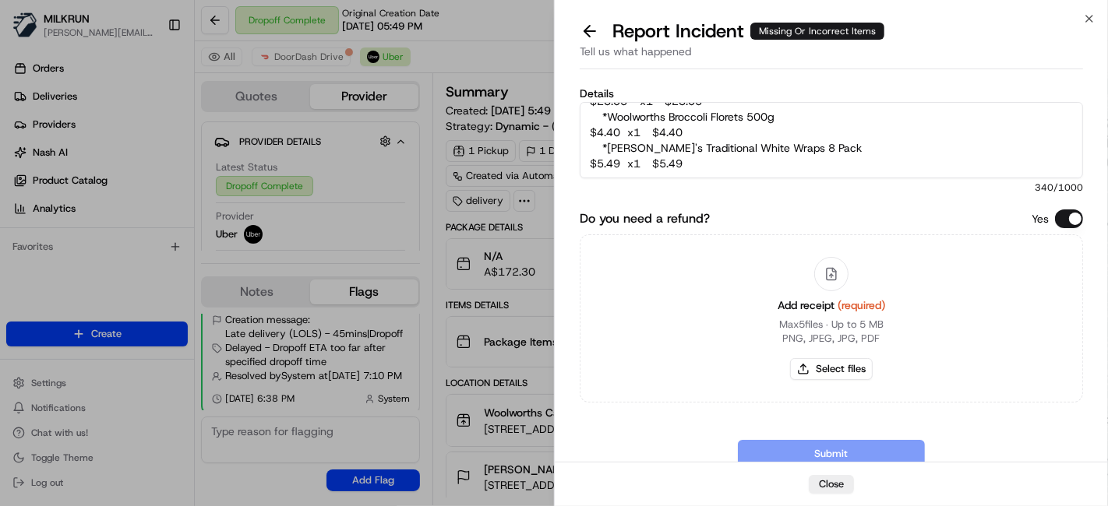
paste textarea "*Woolworths Apple Juice 2l $3.00 x1 $3.00"
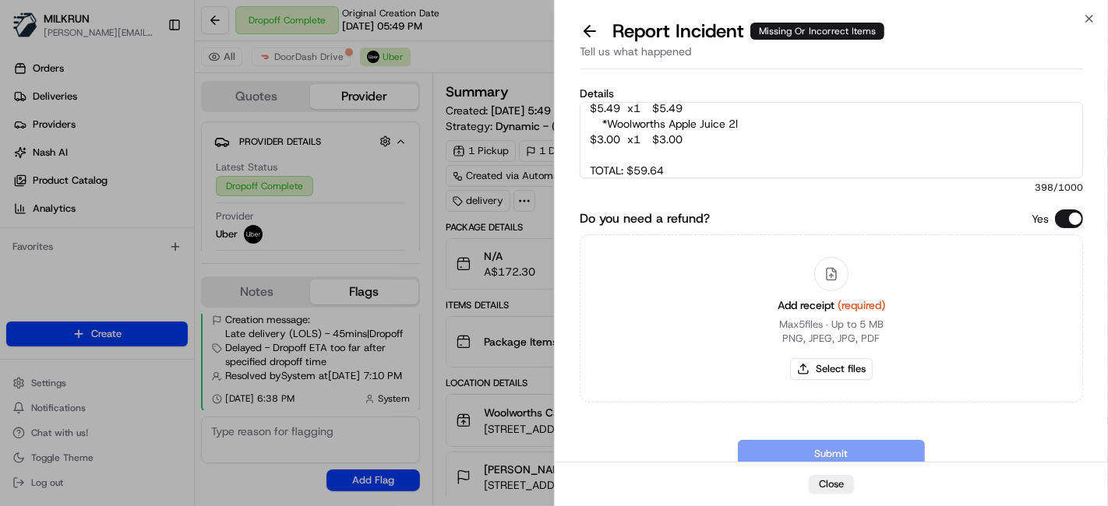
type textarea "Customer was missing the following items: *Gotzinger Cheese Kransky Chipolata 4…"
click at [922, 287] on div "Add receipt (required) Max 5 files ∙ Up to 5 MB PNG, JPEG, JPG, PDF Select files" at bounding box center [831, 319] width 503 height 168
click at [851, 372] on button "Select files" at bounding box center [831, 369] width 83 height 22
type input "C:\fakepath\sarah invoice 1.png"
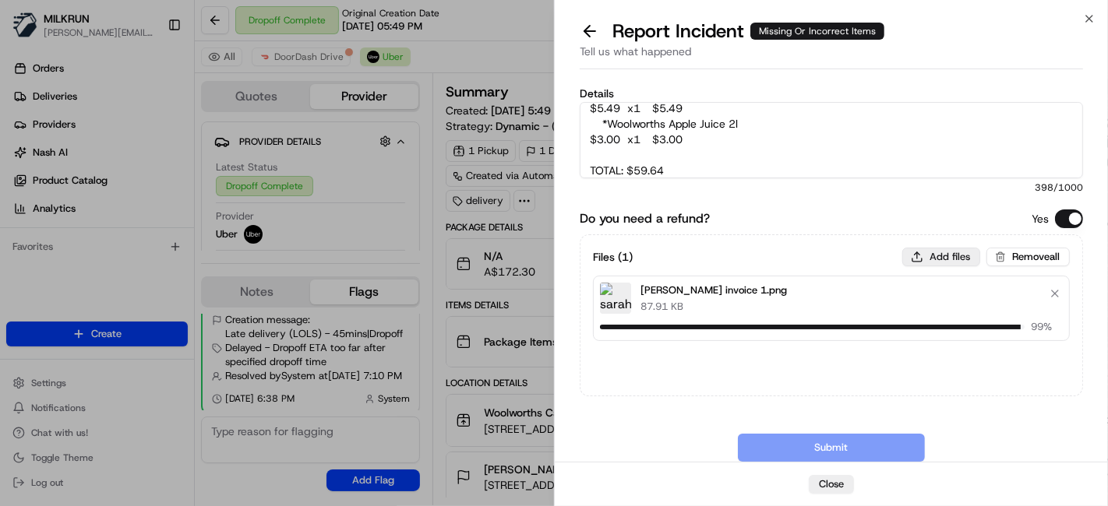
click at [933, 255] on button "Add files" at bounding box center [941, 257] width 78 height 19
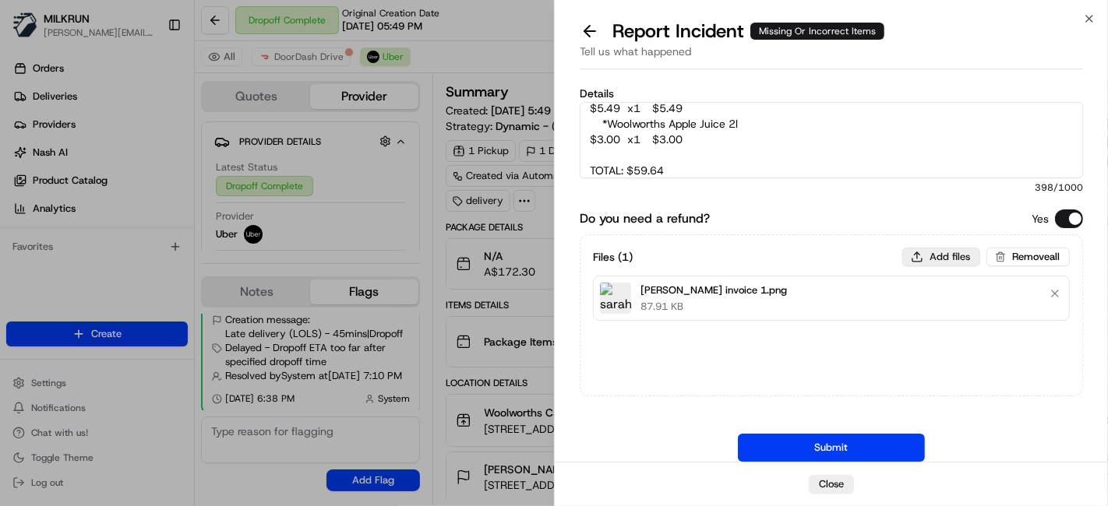
type input "C:\fakepath\sarah invoice 2.png"
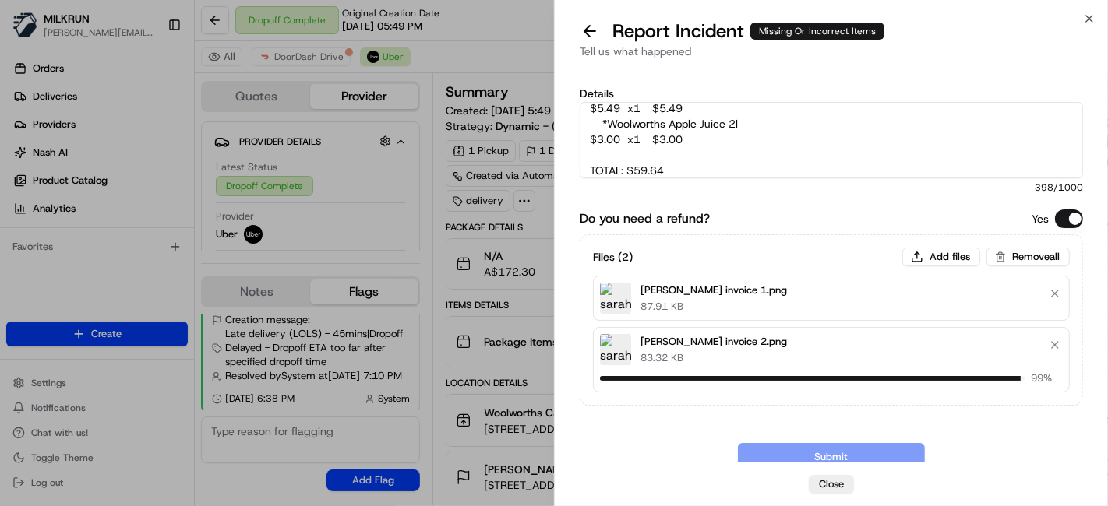
click at [912, 277] on div "sarah invoice 1.png 87.91 KB" at bounding box center [831, 298] width 477 height 45
click at [915, 268] on div "Files ( 2 ) Add files Remove all sarah invoice 1.png 87.91 KB sarah invoice 2.p…" at bounding box center [831, 320] width 477 height 145
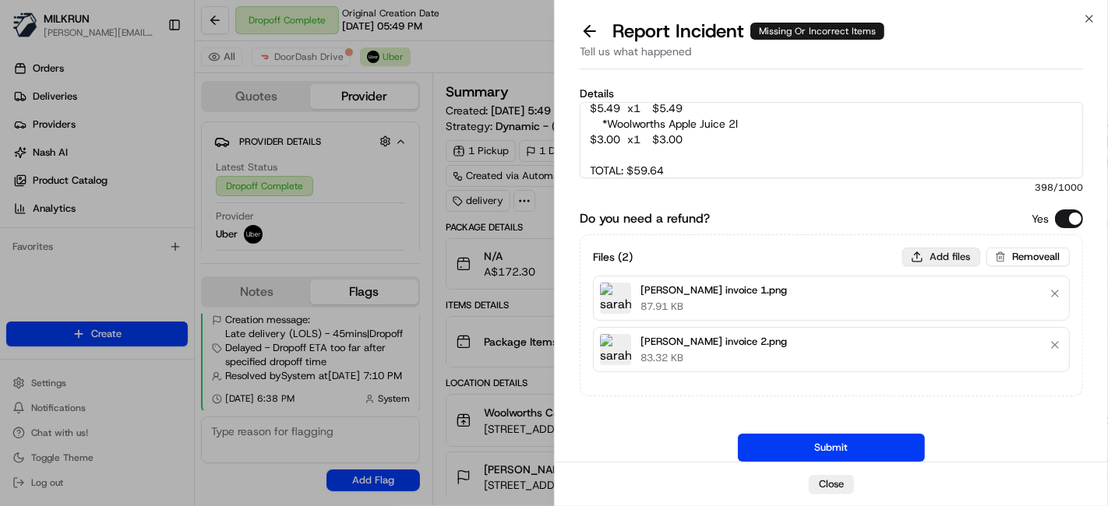
click at [920, 257] on button "Add files" at bounding box center [941, 257] width 78 height 19
type input "C:\fakepath\sarah invocie 22.png"
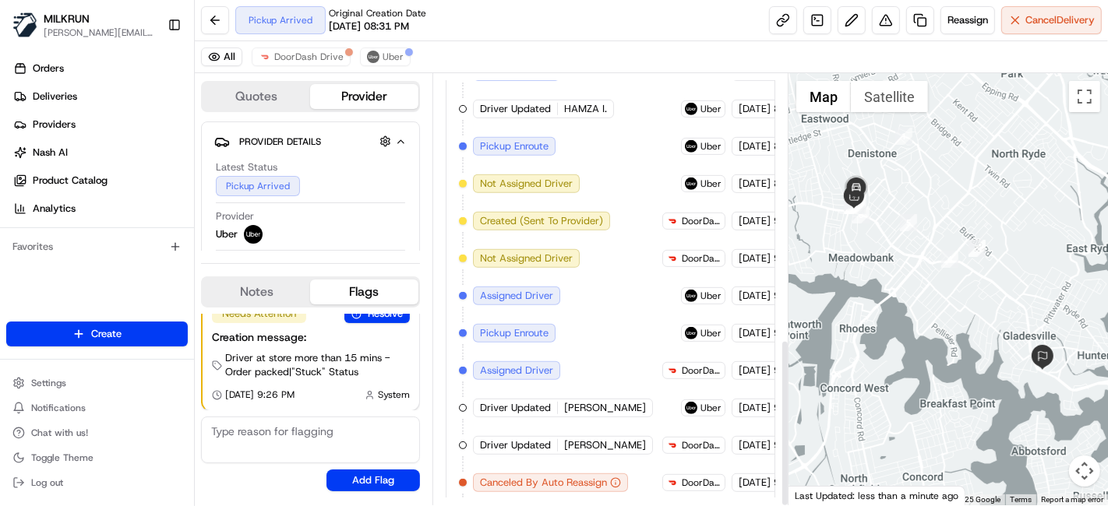
scroll to position [683, 0]
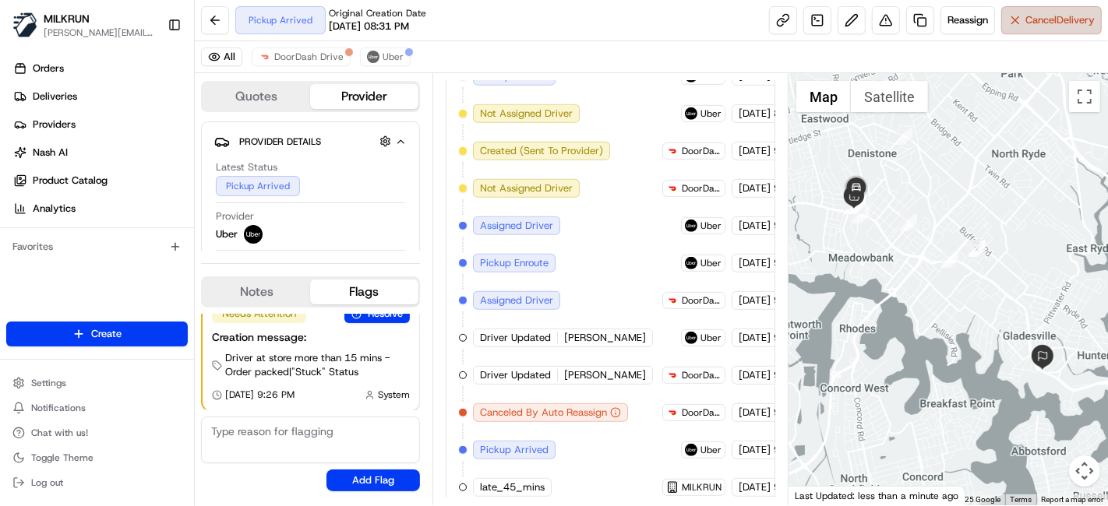
click at [1004, 25] on button "Cancel Delivery" at bounding box center [1051, 20] width 101 height 28
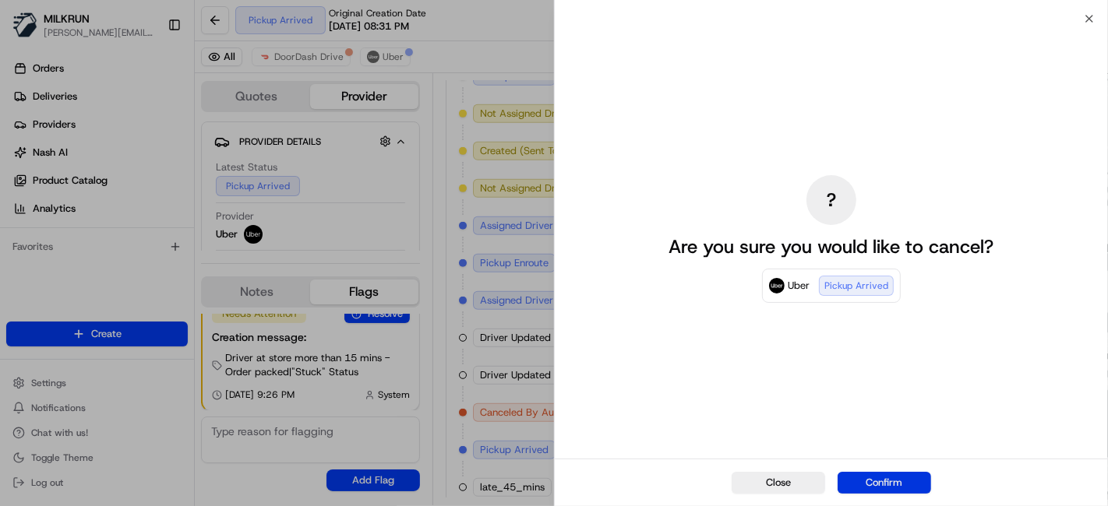
click at [908, 482] on button "Confirm" at bounding box center [884, 483] width 93 height 22
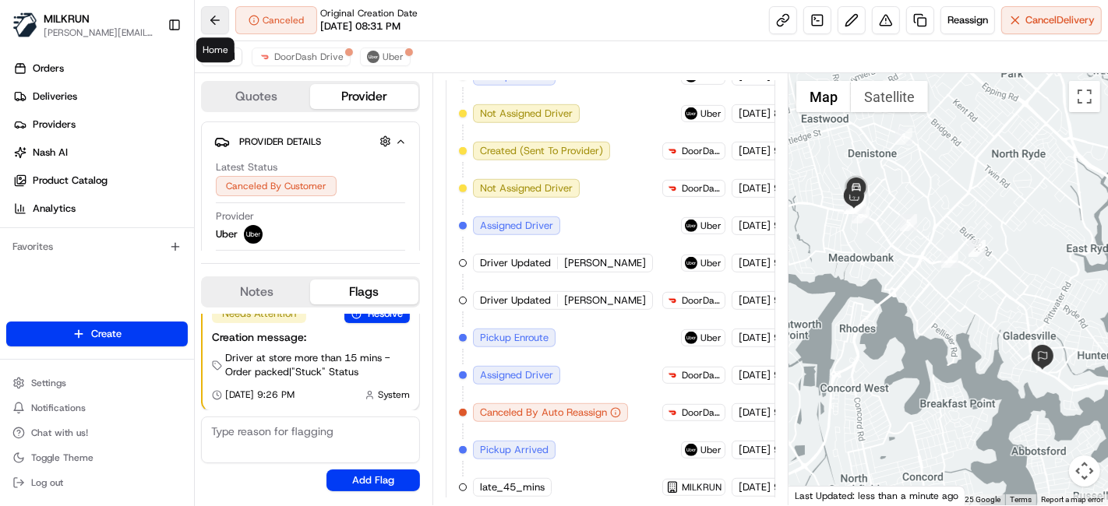
click at [213, 30] on button at bounding box center [215, 20] width 28 height 28
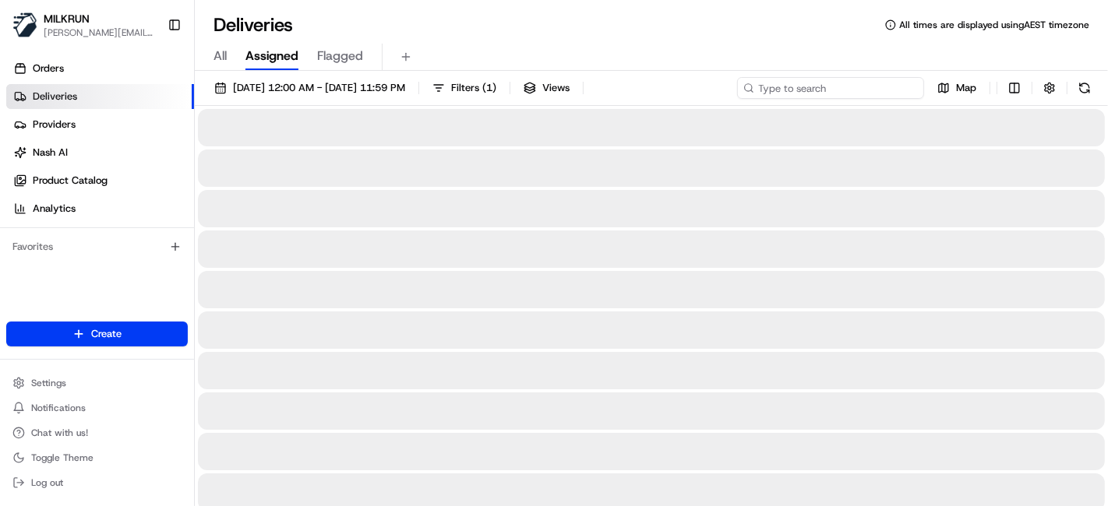
click at [890, 86] on input at bounding box center [830, 88] width 187 height 22
paste input "Unit 4/44 Adele Avenue, Ferntree Gully VIC 3156, Australia"
type input "Unit 4/44 Adele Avenue, Ferntree Gully VIC 3156, Australia"
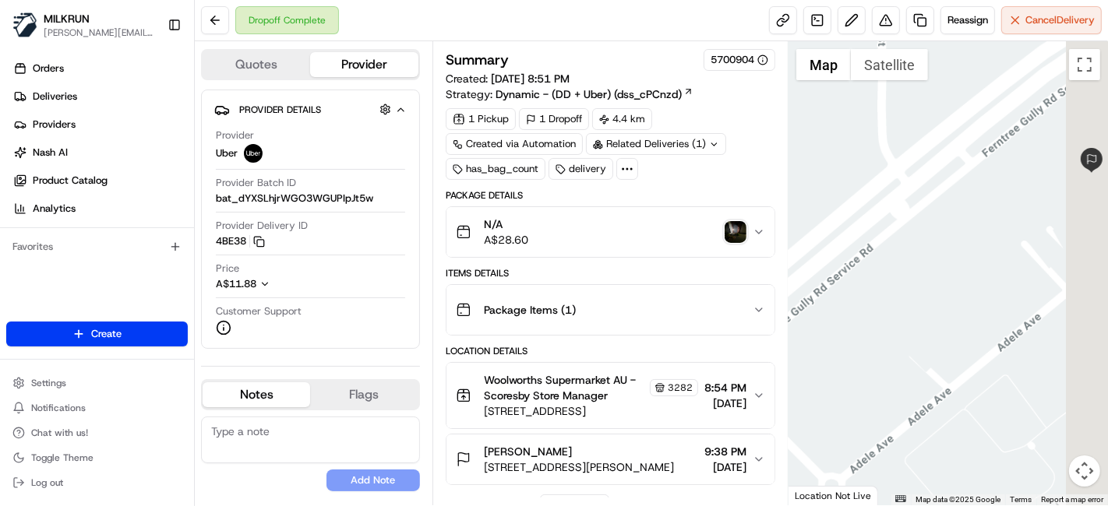
drag, startPoint x: 1105, startPoint y: 196, endPoint x: 1031, endPoint y: 195, distance: 74.0
click at [1031, 195] on div at bounding box center [947, 273] width 319 height 464
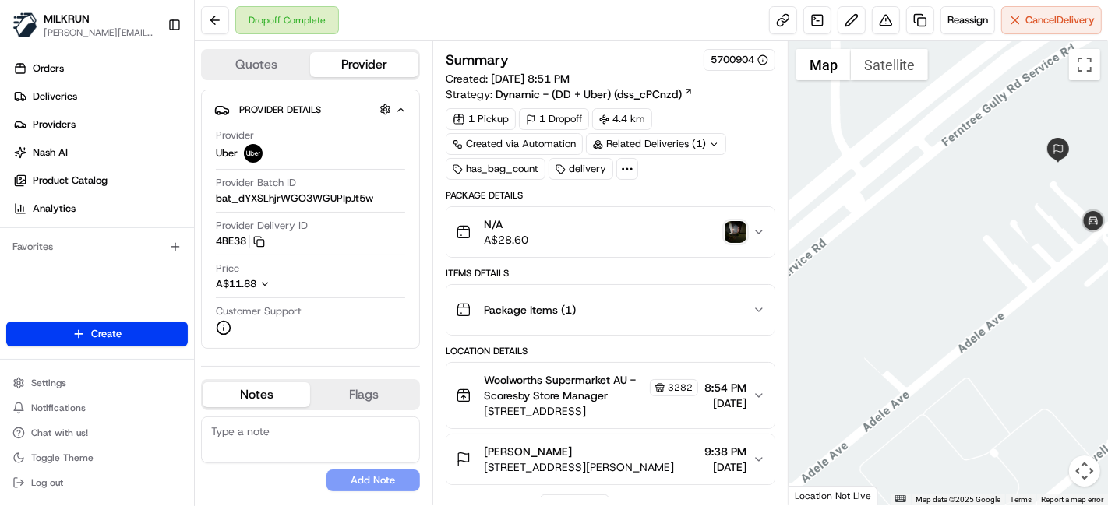
drag, startPoint x: 1050, startPoint y: 228, endPoint x: 900, endPoint y: 232, distance: 150.4
click at [896, 232] on div at bounding box center [947, 273] width 319 height 464
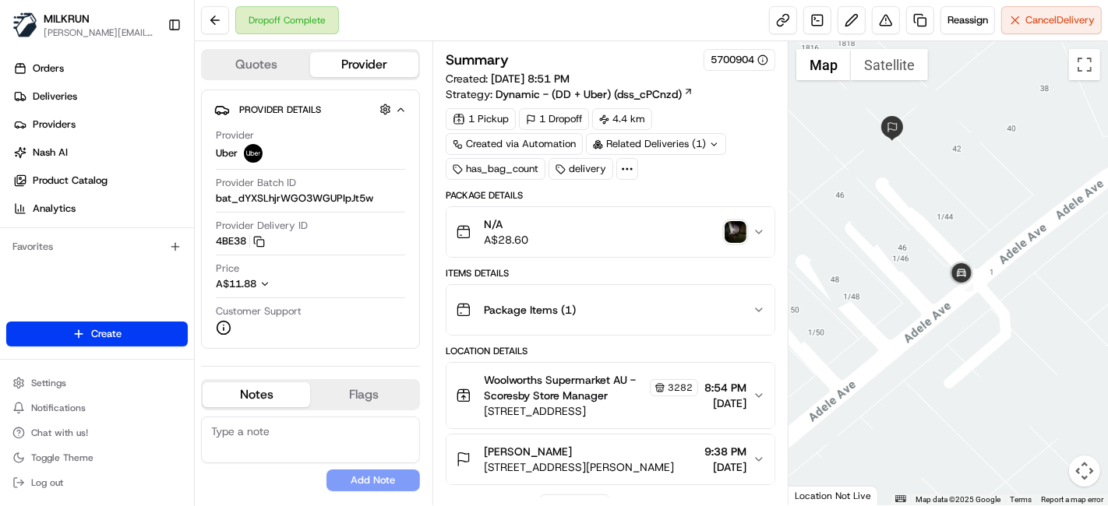
click at [742, 229] on img "button" at bounding box center [736, 232] width 22 height 22
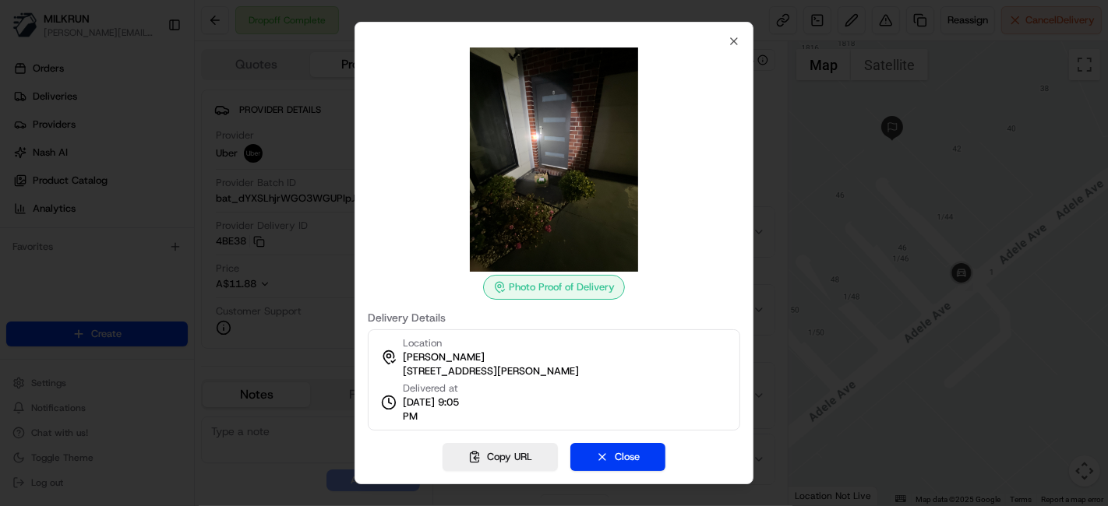
click at [282, 146] on div at bounding box center [554, 253] width 1108 height 506
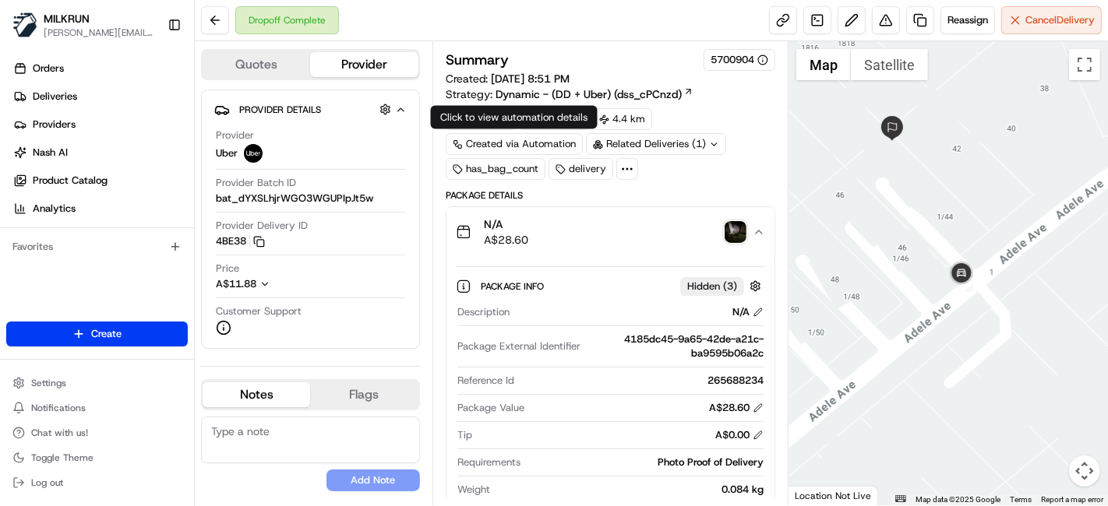
drag, startPoint x: 752, startPoint y: 233, endPoint x: 726, endPoint y: 226, distance: 26.7
click at [750, 232] on div "N/A A$28.60" at bounding box center [604, 232] width 297 height 31
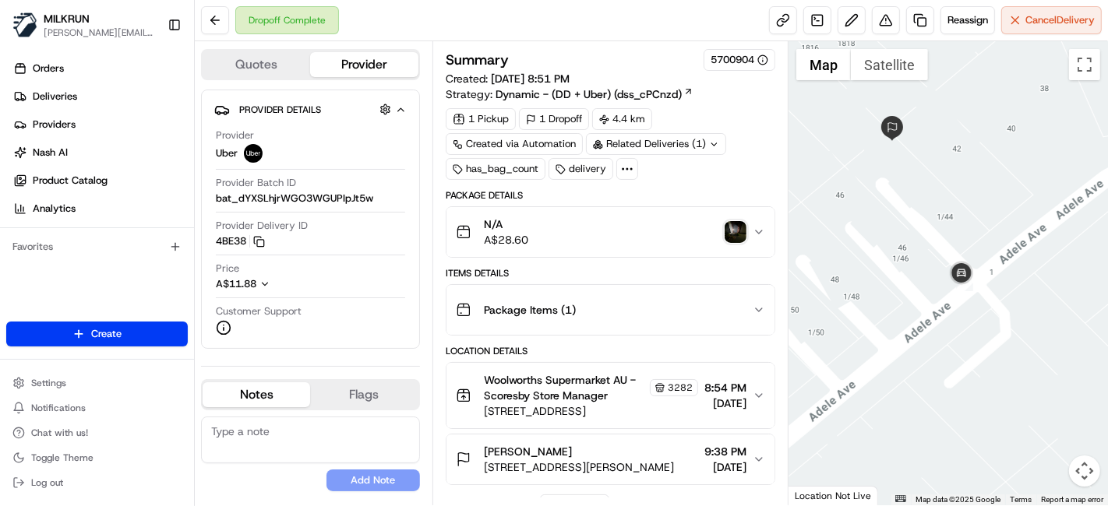
click at [729, 225] on img "button" at bounding box center [736, 232] width 22 height 22
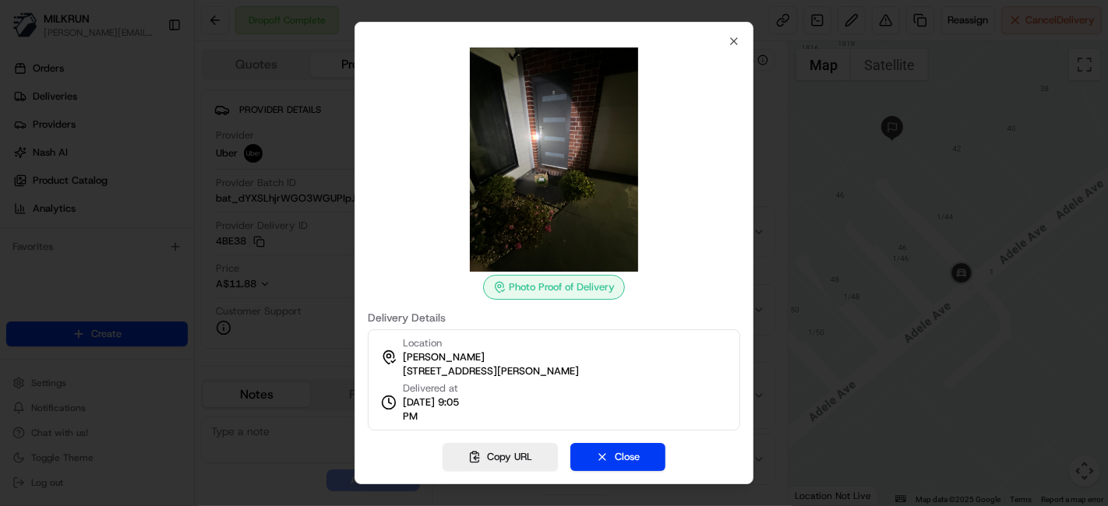
click at [564, 117] on img at bounding box center [554, 160] width 224 height 224
click at [739, 39] on icon "button" at bounding box center [734, 41] width 12 height 12
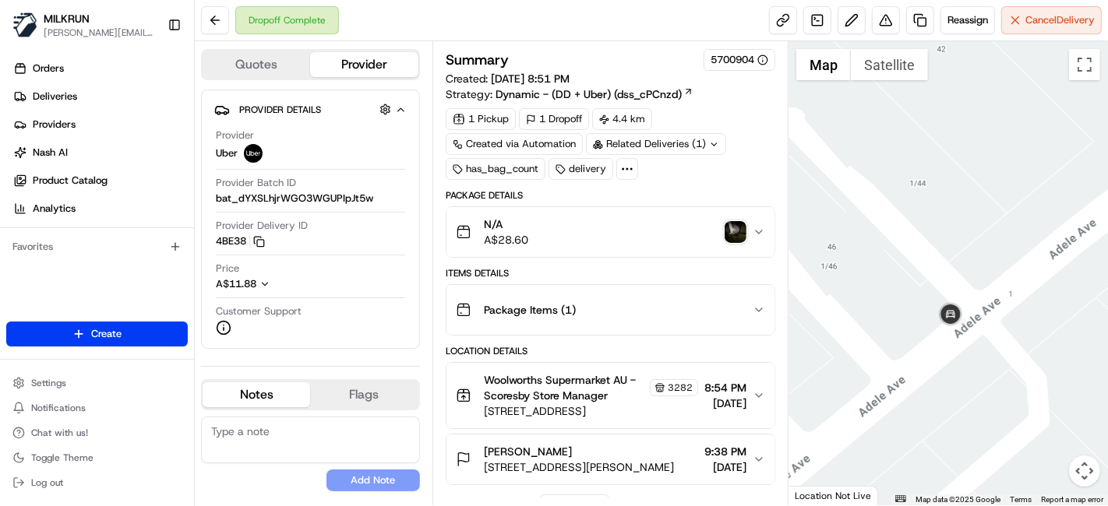
drag, startPoint x: 979, startPoint y: 370, endPoint x: 968, endPoint y: 337, distance: 34.7
click at [968, 337] on div at bounding box center [947, 273] width 319 height 464
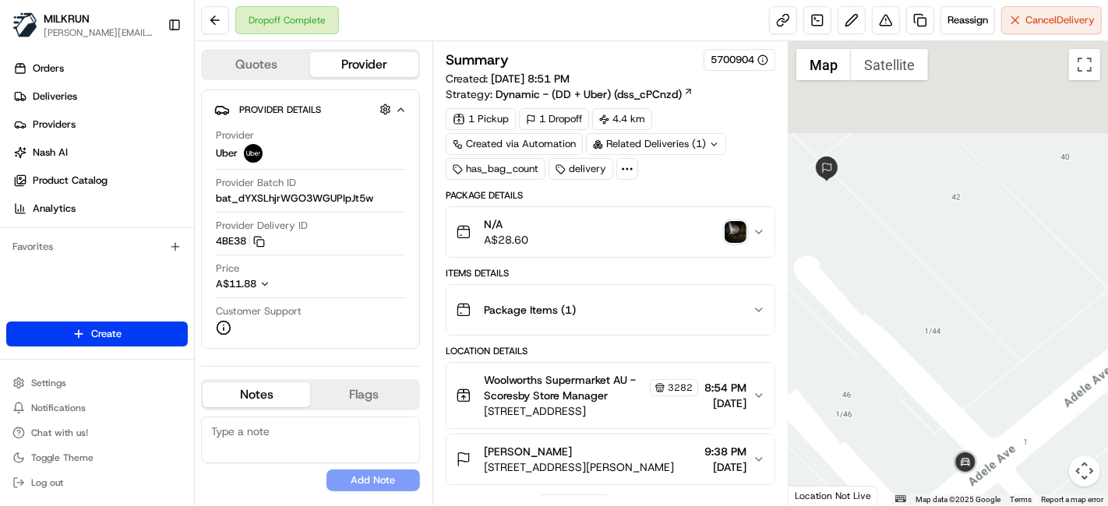
drag, startPoint x: 979, startPoint y: 157, endPoint x: 997, endPoint y: 315, distance: 158.4
click at [997, 315] on div at bounding box center [947, 273] width 319 height 464
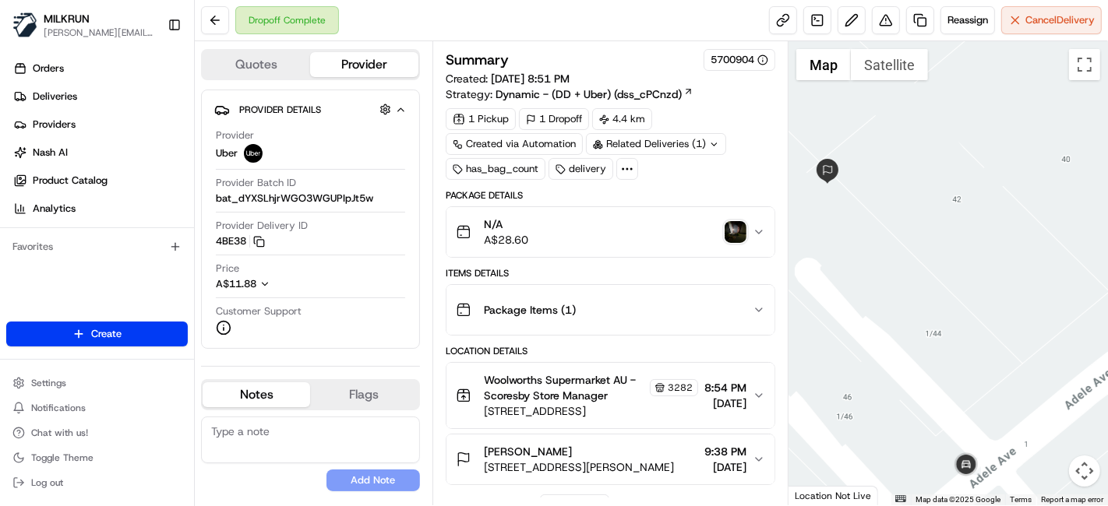
click at [728, 223] on img "button" at bounding box center [736, 232] width 22 height 22
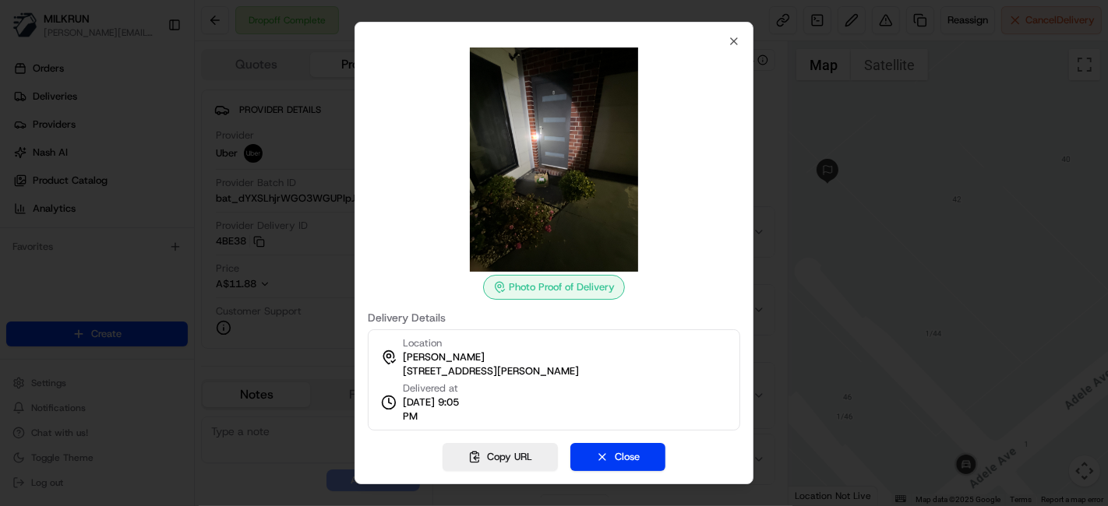
click at [574, 145] on img at bounding box center [554, 160] width 224 height 224
click at [462, 115] on img at bounding box center [554, 160] width 224 height 224
click at [729, 40] on icon "button" at bounding box center [734, 41] width 12 height 12
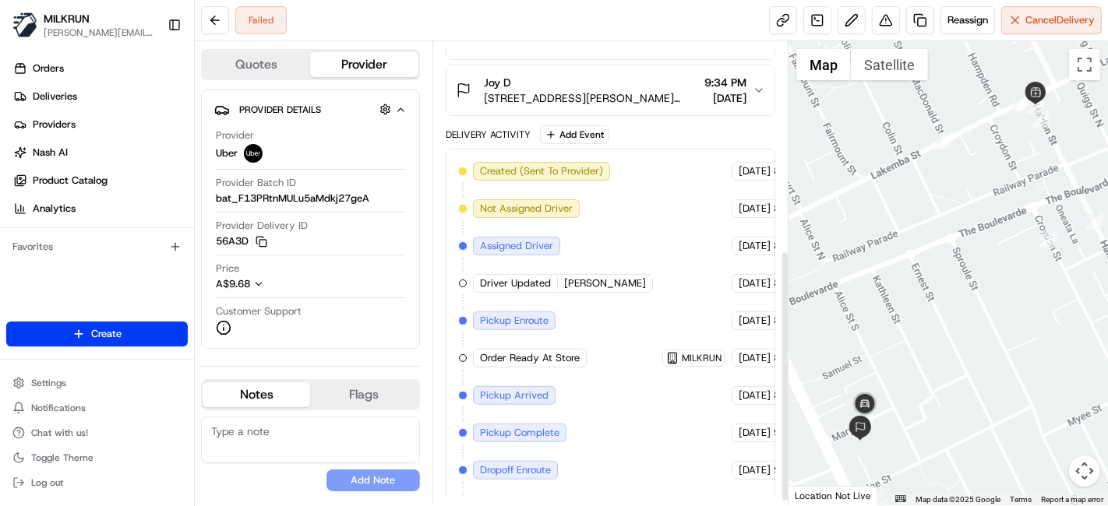
scroll to position [393, 0]
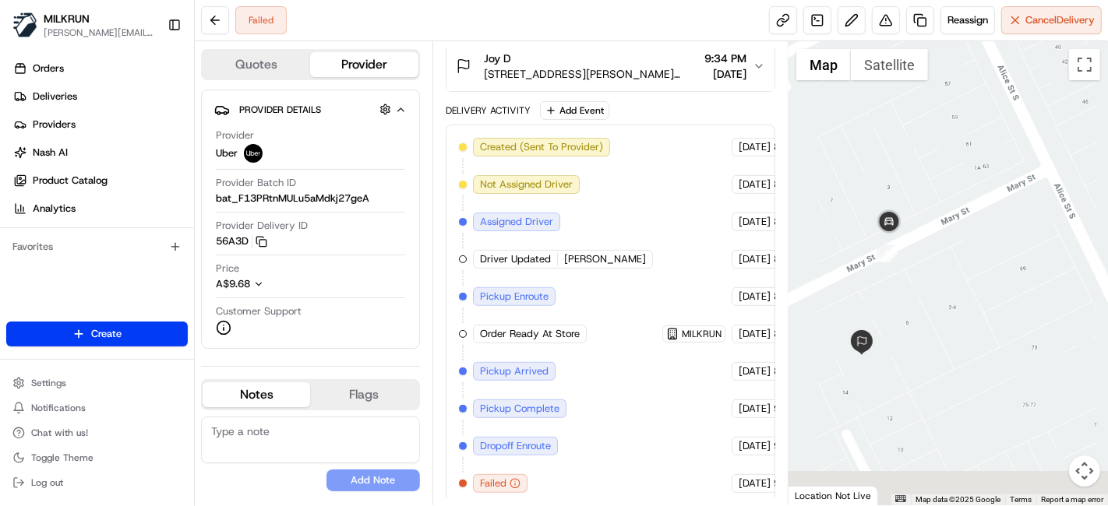
drag, startPoint x: 930, startPoint y: 446, endPoint x: 972, endPoint y: 217, distance: 232.9
click at [974, 217] on div at bounding box center [947, 273] width 319 height 464
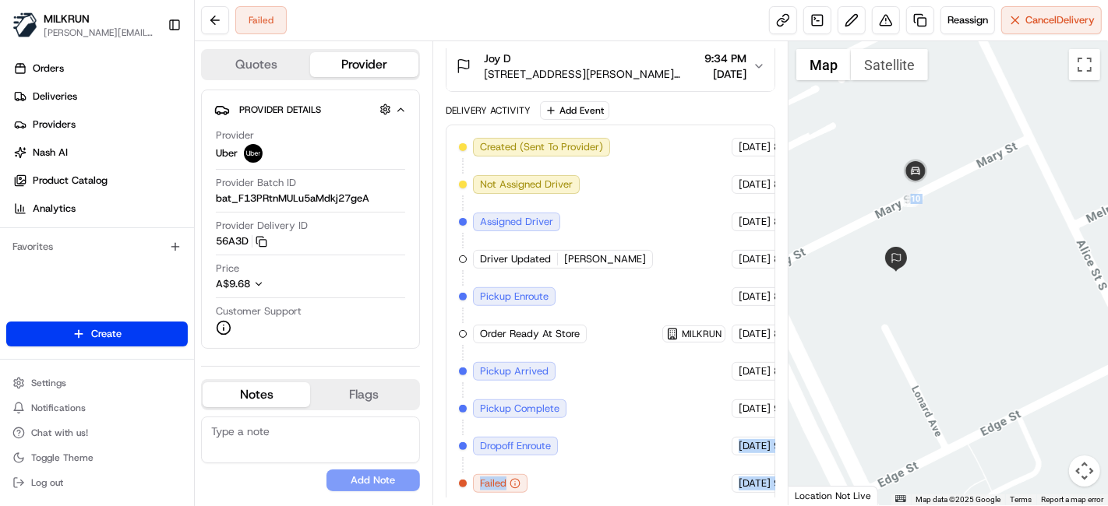
scroll to position [393, 71]
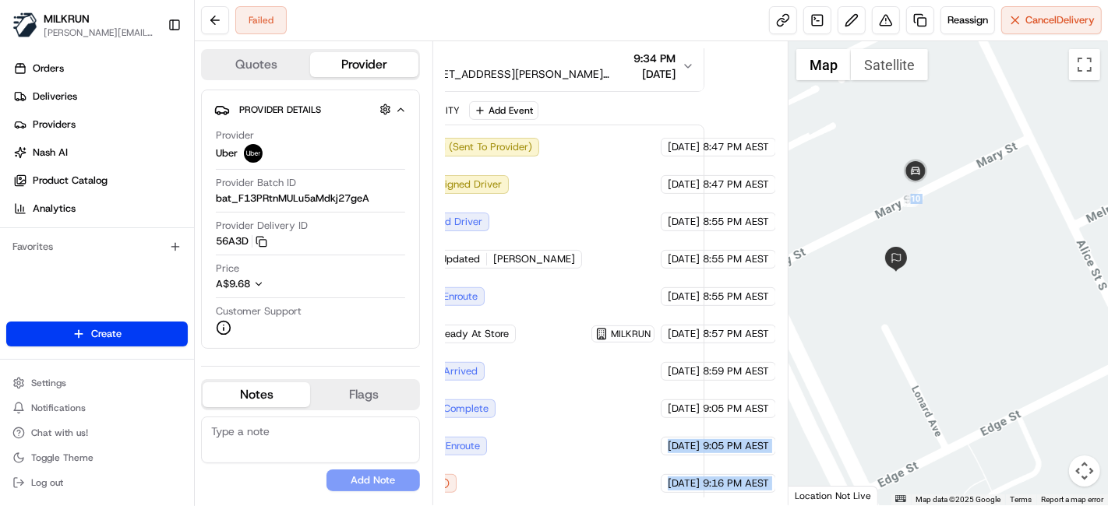
drag, startPoint x: 707, startPoint y: 444, endPoint x: 796, endPoint y: 431, distance: 89.0
click at [796, 431] on div "Quotes Provider Provider Details Hidden ( 3 ) Provider Uber Provider Batch ID b…" at bounding box center [651, 273] width 913 height 464
click at [648, 425] on div "Created (Sent To Provider) Uber [DATE] 8:47 PM AEST Not Assigned Driver Uber [D…" at bounding box center [539, 315] width 303 height 355
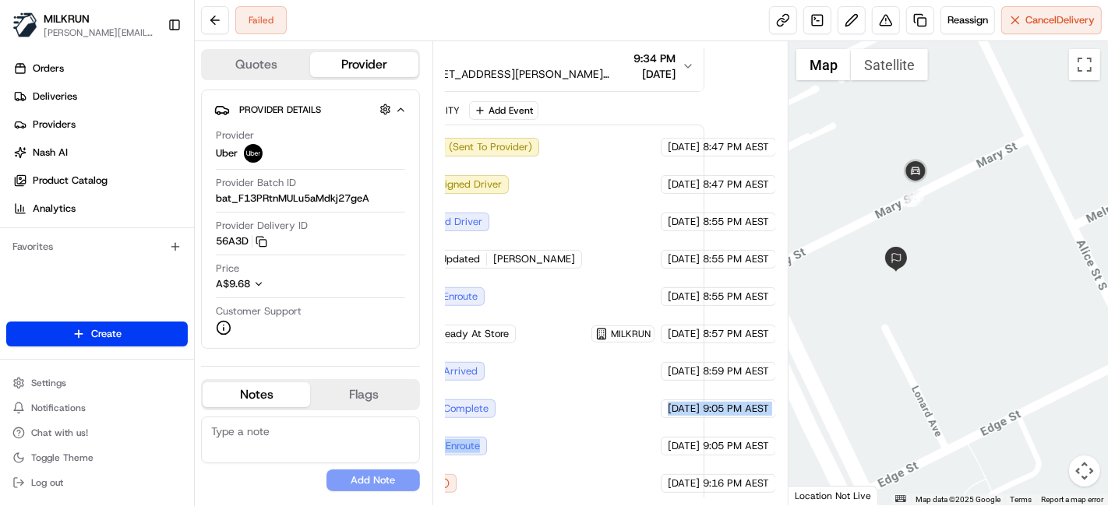
drag, startPoint x: 608, startPoint y: 426, endPoint x: 505, endPoint y: 421, distance: 103.0
click at [505, 421] on div "Created (Sent To Provider) Uber [DATE] 8:47 PM AEST Not Assigned Driver Uber [D…" at bounding box center [539, 315] width 303 height 355
click at [666, 315] on div "Created (Sent To Provider) Uber [DATE] 8:47 PM AEST Not Assigned Driver Uber [D…" at bounding box center [539, 315] width 303 height 355
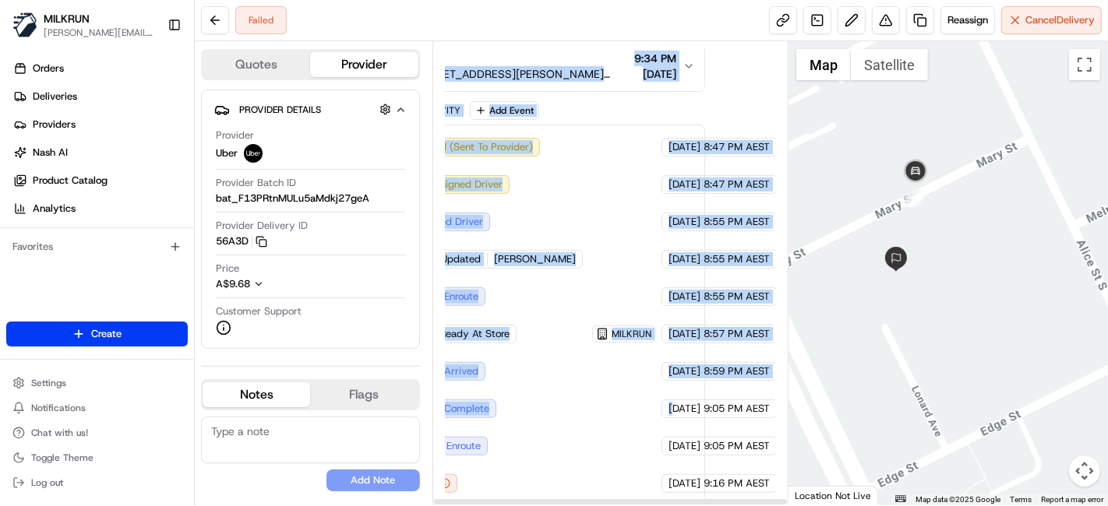
scroll to position [393, 0]
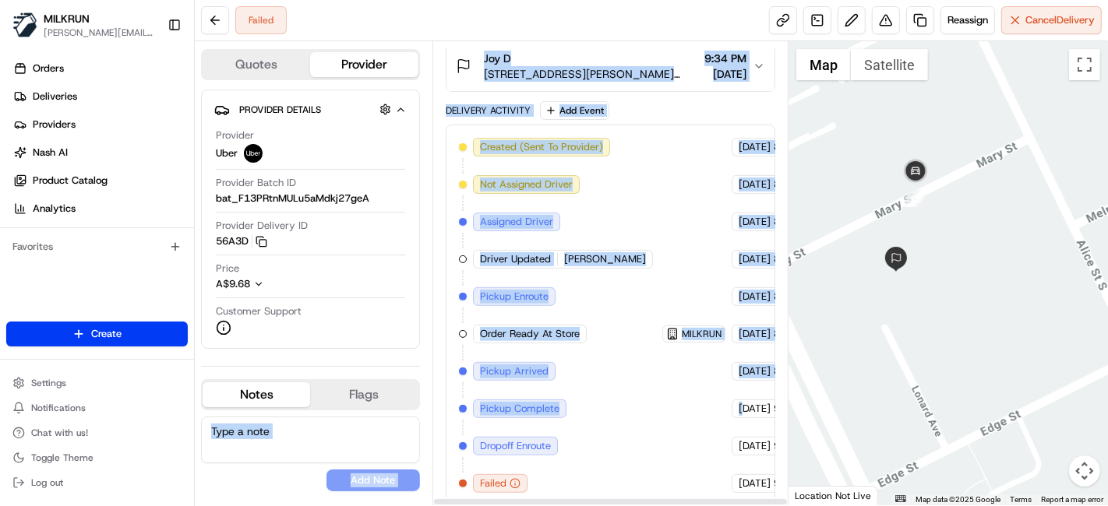
drag, startPoint x: 640, startPoint y: 404, endPoint x: 427, endPoint y: 373, distance: 215.6
click at [427, 373] on div "Quotes Provider Provider Details Hidden ( 3 ) Provider Uber Provider Batch ID b…" at bounding box center [492, 273] width 594 height 464
click at [601, 383] on div "Created (Sent To Provider) Uber 20/08/2025 8:47 PM AEST Not Assigned Driver Ube…" at bounding box center [610, 315] width 303 height 355
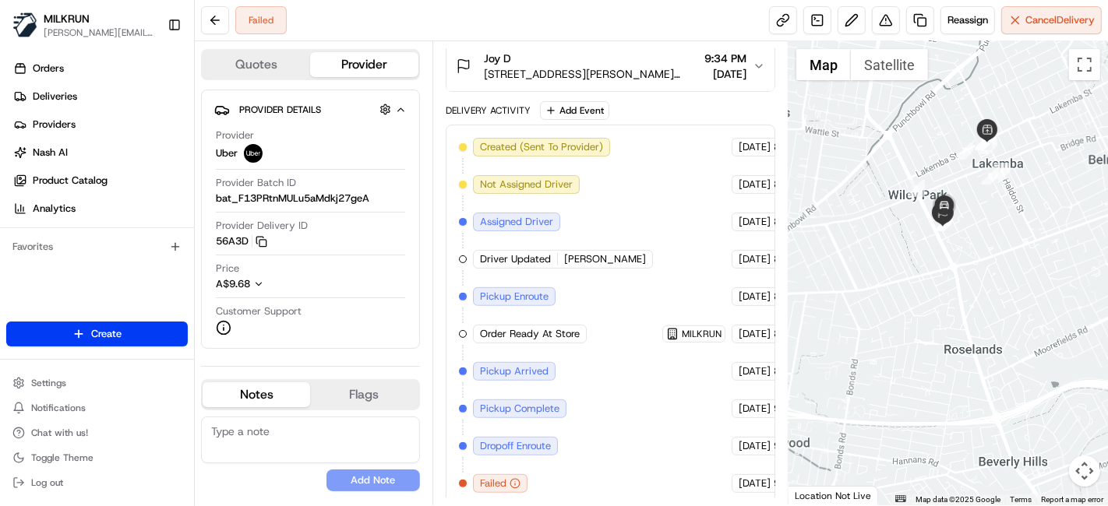
drag, startPoint x: 1011, startPoint y: 171, endPoint x: 333, endPoint y: 4, distance: 697.5
click at [990, 206] on div at bounding box center [947, 273] width 319 height 464
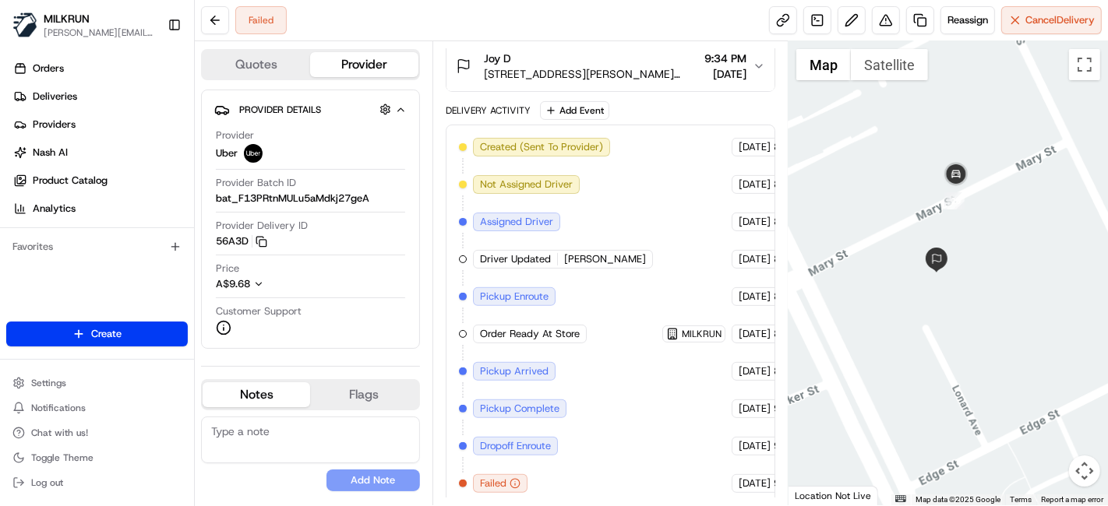
drag, startPoint x: 986, startPoint y: 442, endPoint x: 988, endPoint y: 138, distance: 303.9
click at [988, 138] on div at bounding box center [947, 273] width 319 height 464
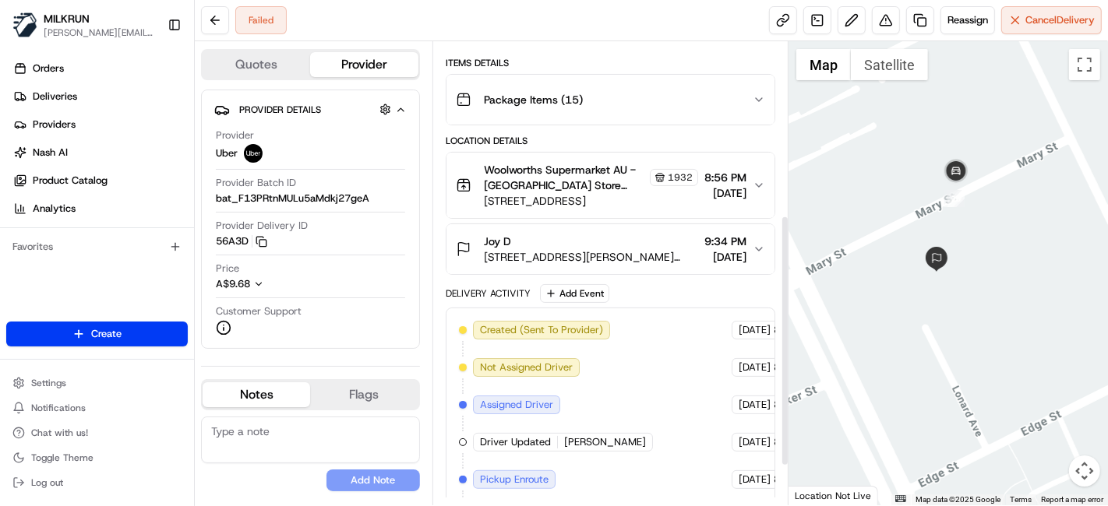
scroll to position [133, 0]
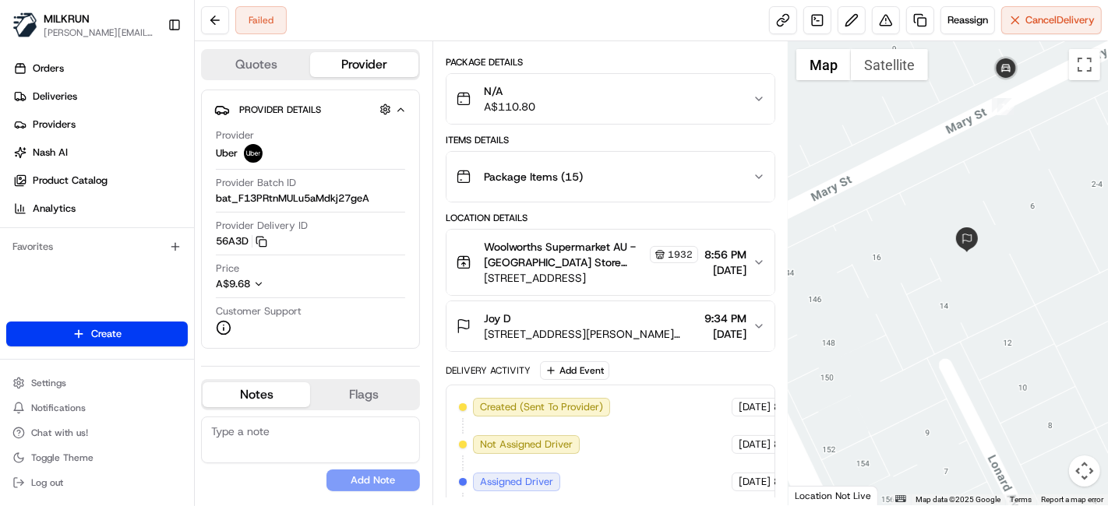
drag, startPoint x: 937, startPoint y: 237, endPoint x: 930, endPoint y: 176, distance: 61.2
click at [930, 176] on div at bounding box center [947, 273] width 319 height 464
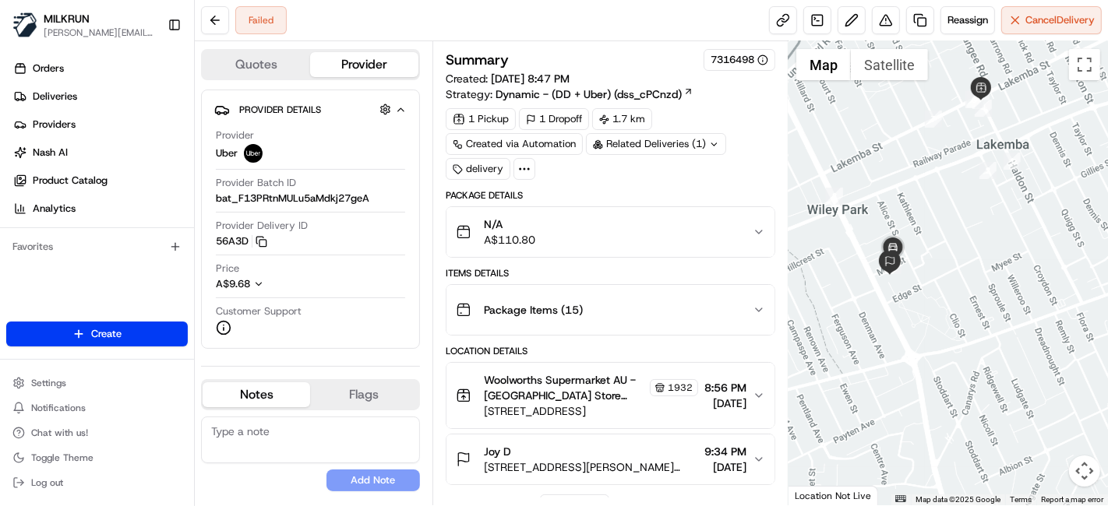
drag, startPoint x: 1088, startPoint y: 219, endPoint x: 958, endPoint y: 166, distance: 140.5
click at [965, 158] on div at bounding box center [947, 273] width 319 height 464
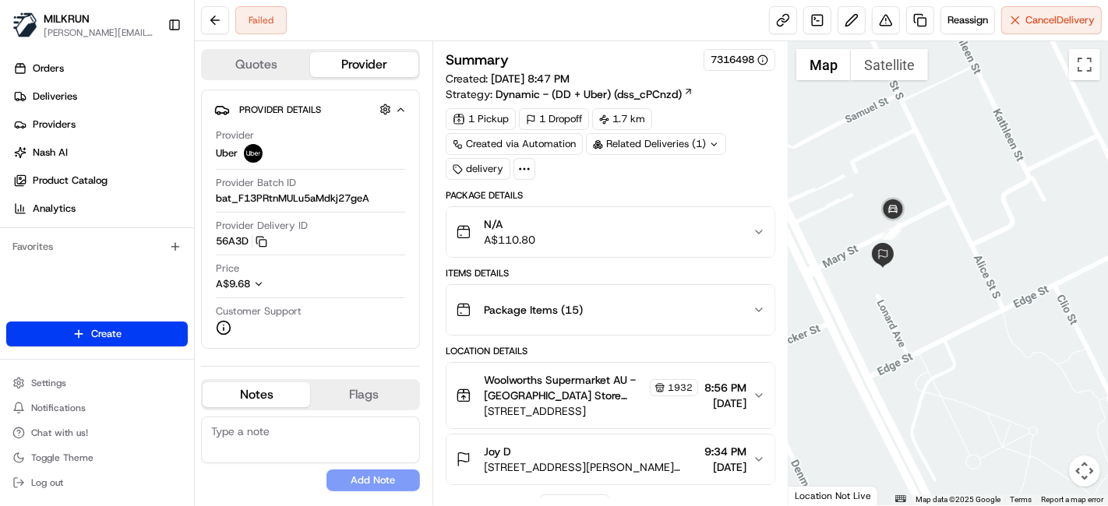
drag, startPoint x: 894, startPoint y: 283, endPoint x: 932, endPoint y: 259, distance: 44.5
click at [900, 123] on div at bounding box center [947, 273] width 319 height 464
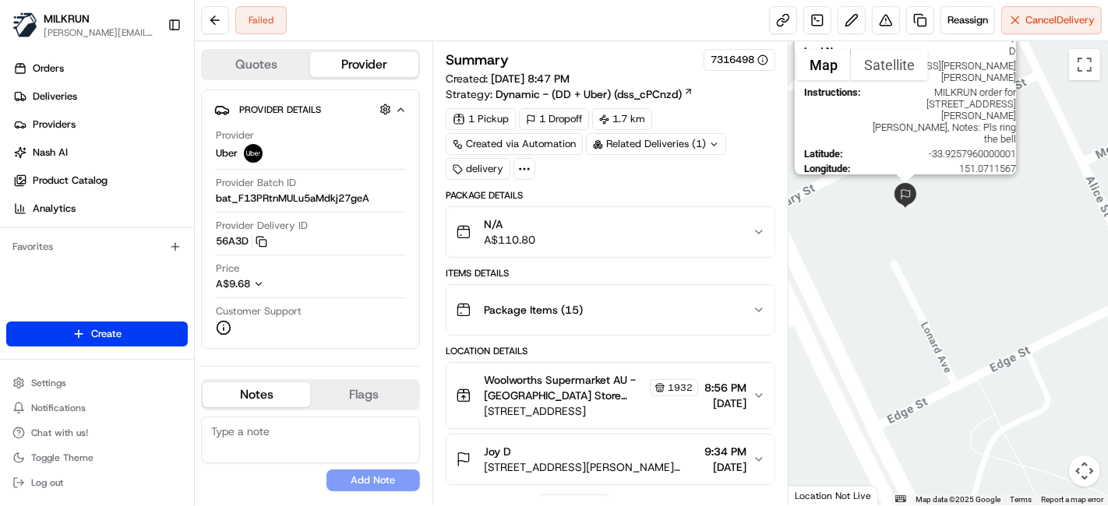
drag, startPoint x: 846, startPoint y: 189, endPoint x: 907, endPoint y: 192, distance: 60.9
click at [907, 192] on img at bounding box center [905, 195] width 25 height 25
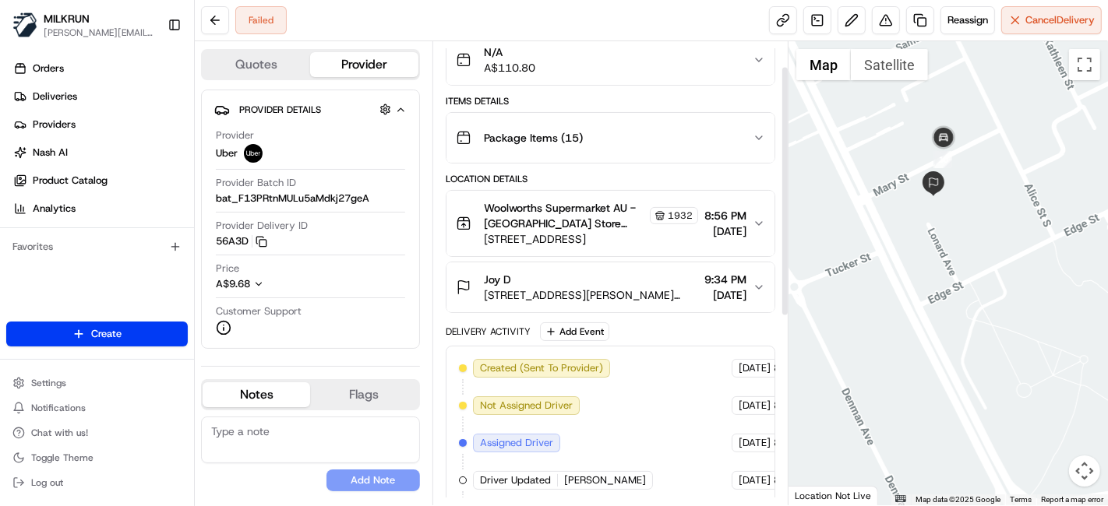
scroll to position [47, 0]
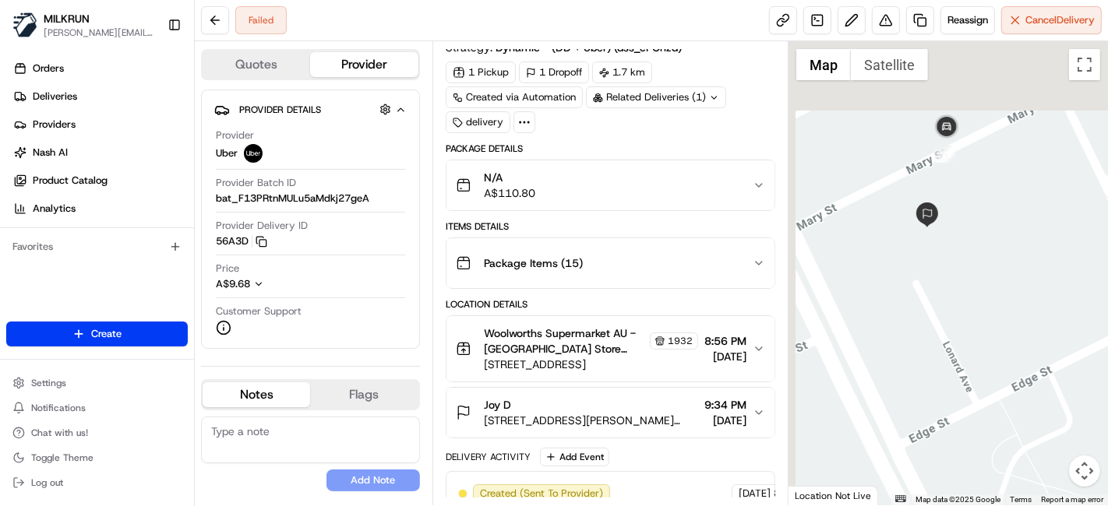
drag, startPoint x: 898, startPoint y: 157, endPoint x: 1042, endPoint y: 273, distance: 185.1
click at [1042, 273] on div at bounding box center [947, 273] width 319 height 464
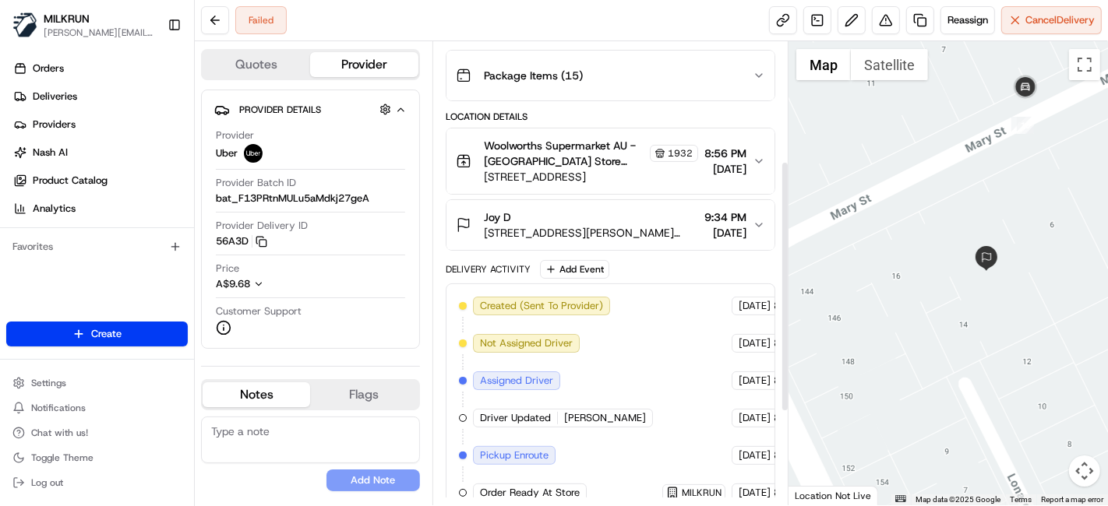
scroll to position [220, 0]
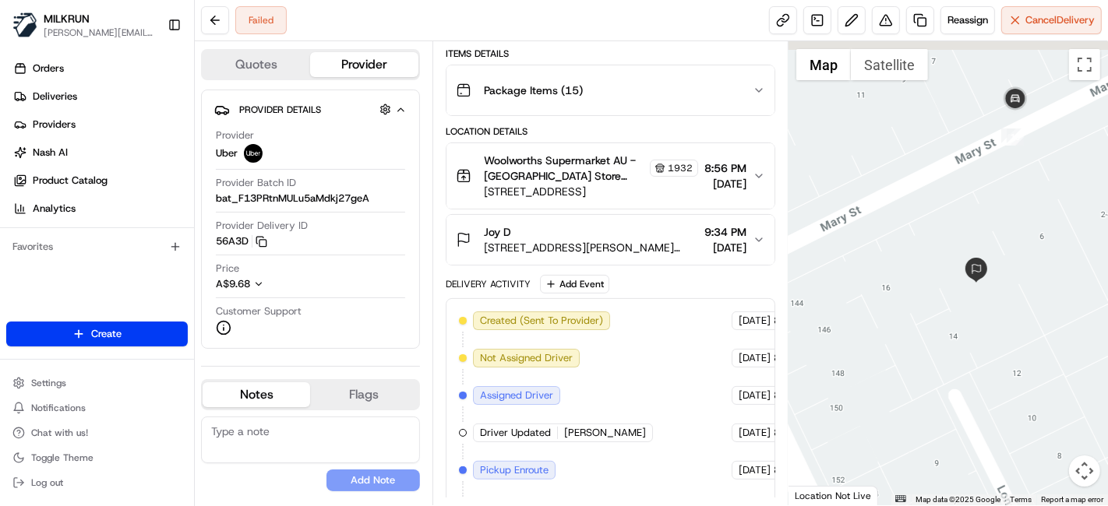
drag, startPoint x: 914, startPoint y: 178, endPoint x: 842, endPoint y: 252, distance: 103.0
click at [842, 252] on div at bounding box center [947, 273] width 319 height 464
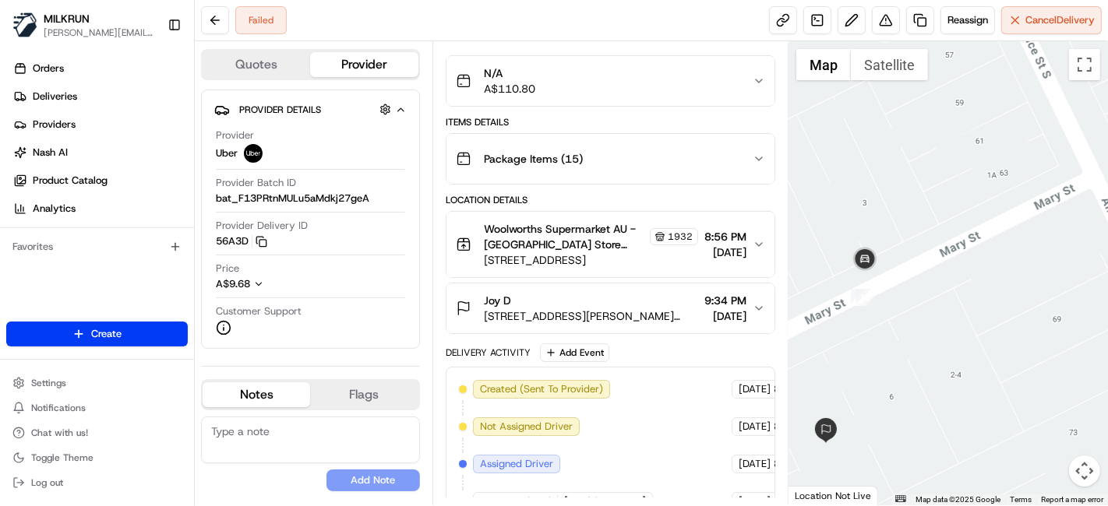
scroll to position [0, 0]
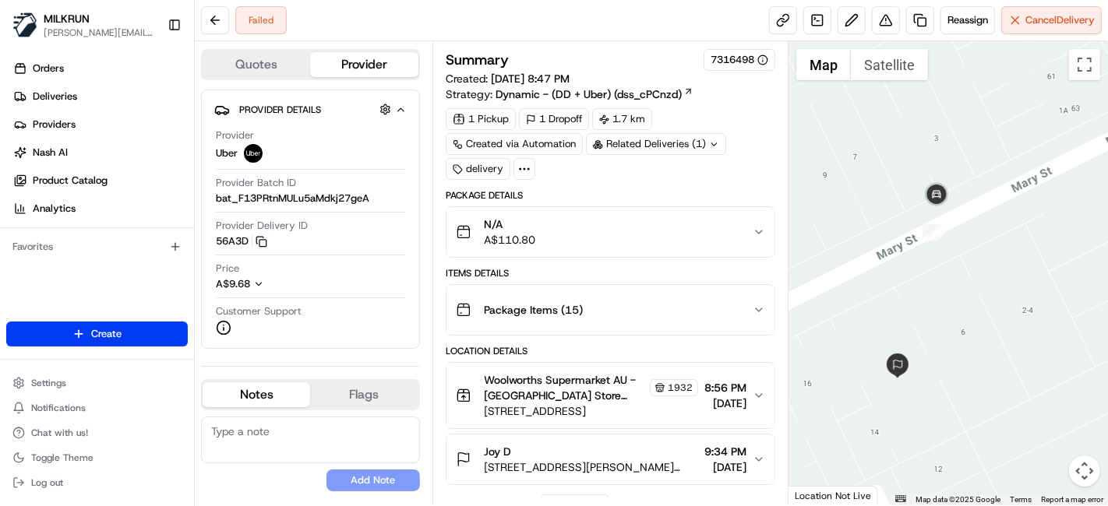
drag, startPoint x: 995, startPoint y: 243, endPoint x: 966, endPoint y: 239, distance: 29.1
click at [997, 242] on div at bounding box center [947, 273] width 319 height 464
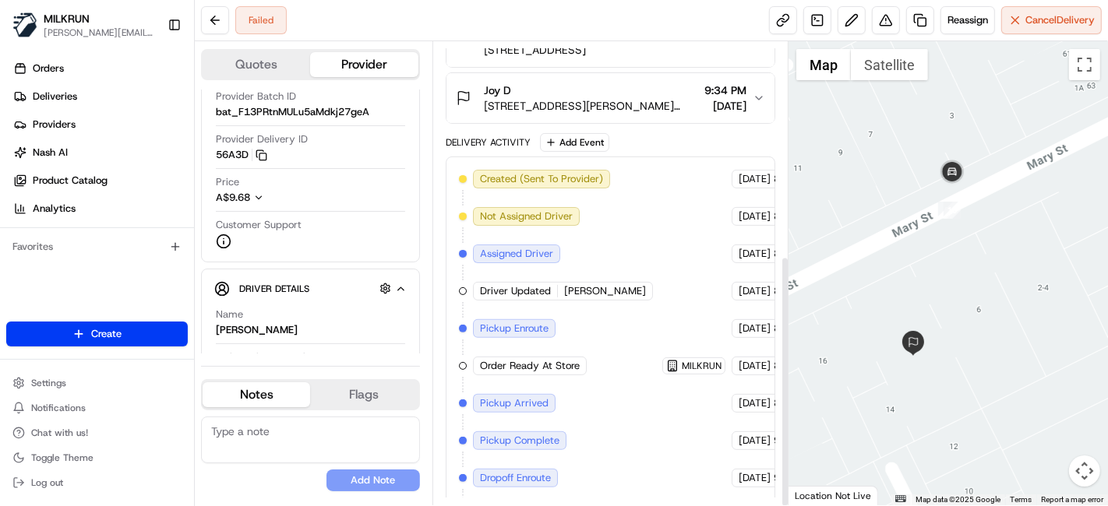
scroll to position [393, 0]
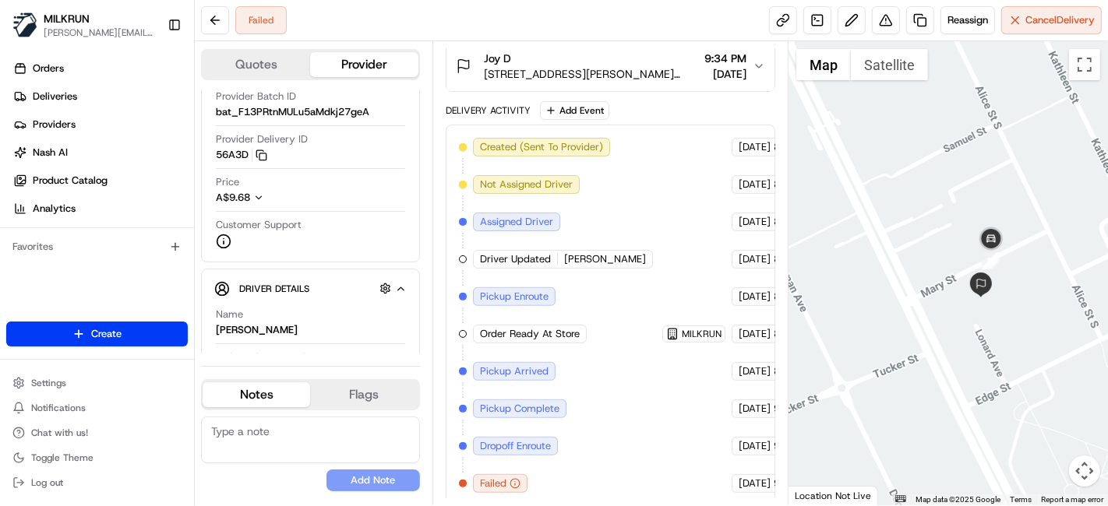
click at [1068, 365] on div at bounding box center [947, 273] width 319 height 464
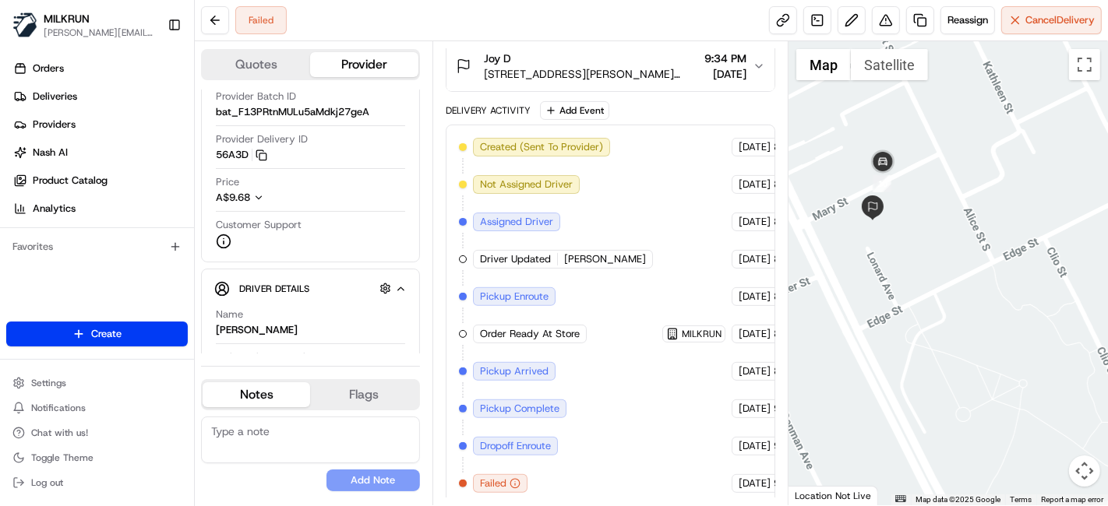
drag, startPoint x: 1020, startPoint y: 292, endPoint x: 937, endPoint y: 229, distance: 104.6
click at [937, 229] on div at bounding box center [947, 273] width 319 height 464
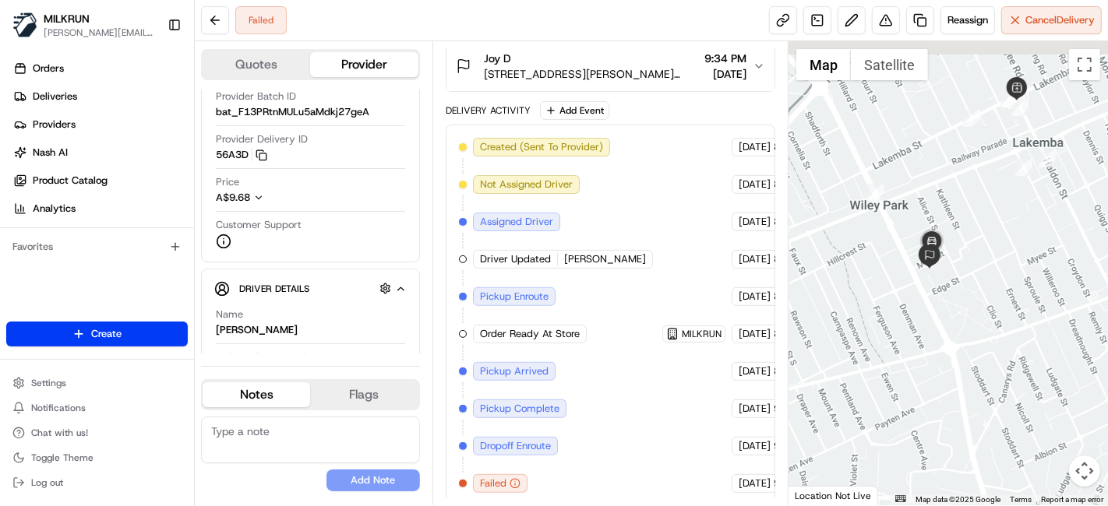
drag, startPoint x: 994, startPoint y: 129, endPoint x: 996, endPoint y: 175, distance: 46.0
click at [995, 175] on div at bounding box center [947, 273] width 319 height 464
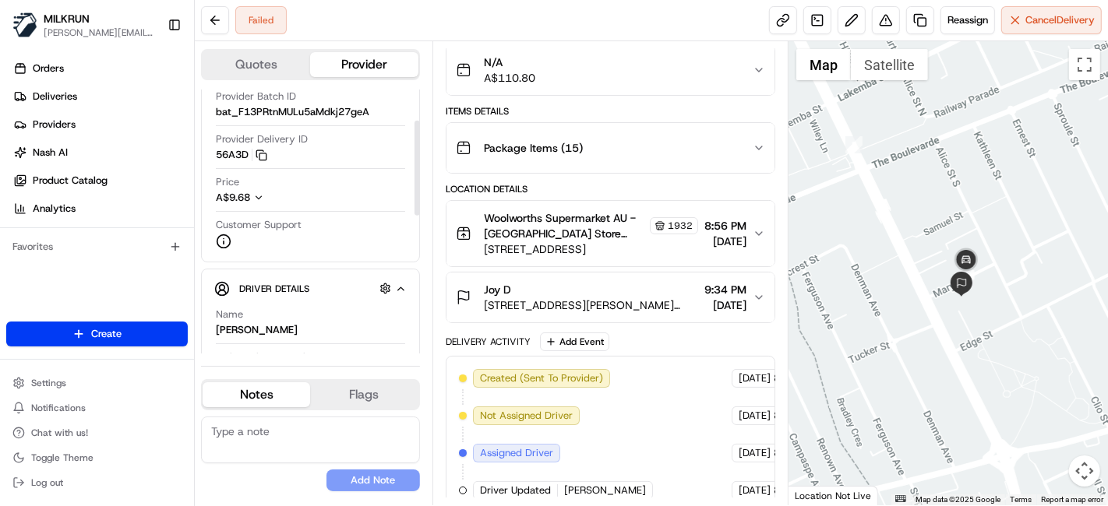
scroll to position [47, 0]
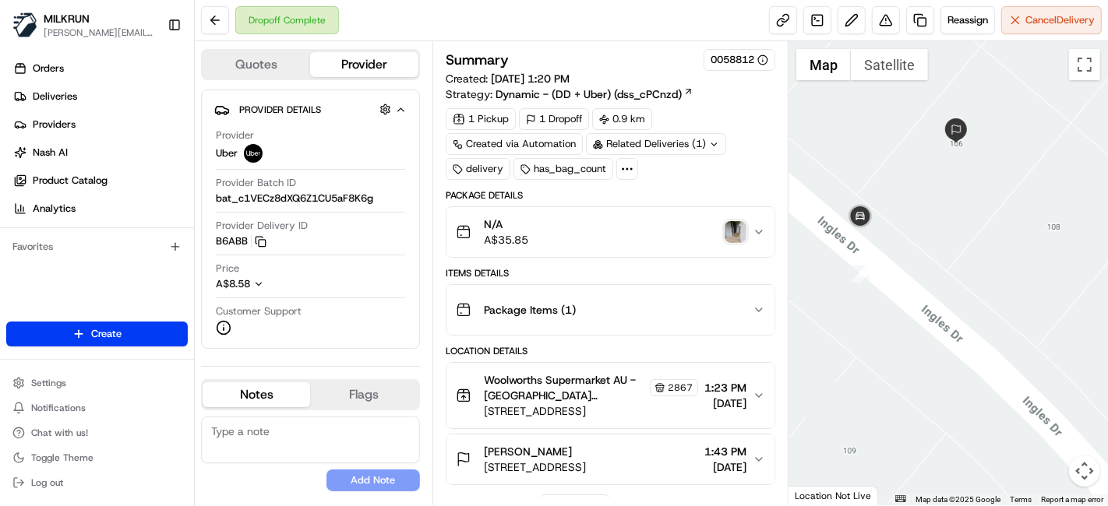
click at [739, 230] on img "button" at bounding box center [736, 232] width 22 height 22
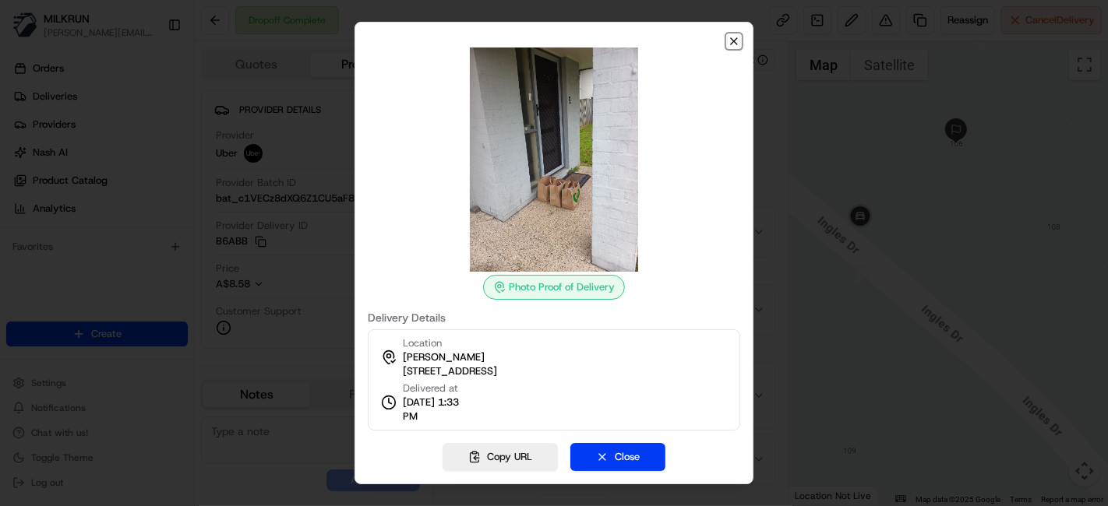
click at [737, 43] on icon "button" at bounding box center [734, 41] width 12 height 12
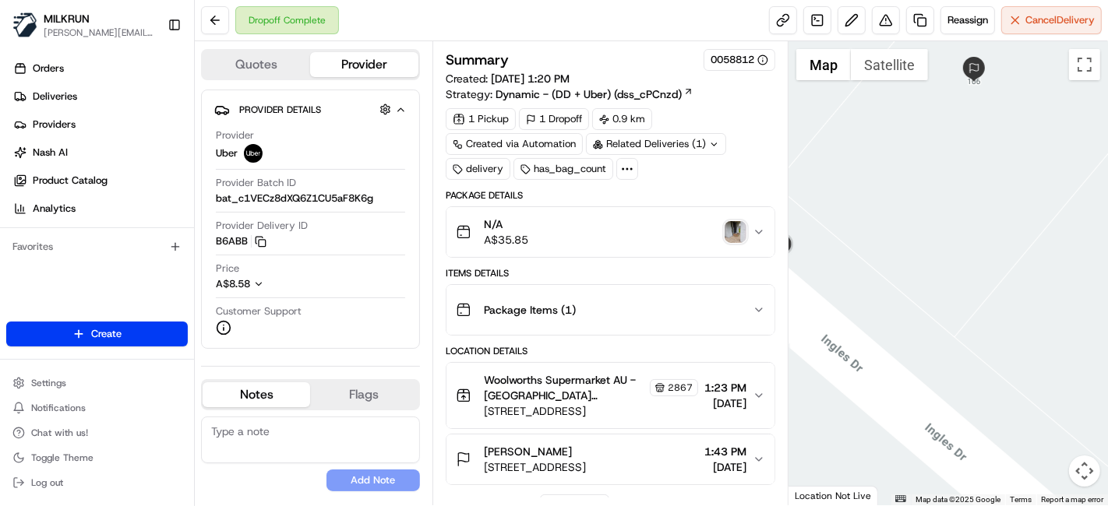
drag, startPoint x: 958, startPoint y: 179, endPoint x: 986, endPoint y: 273, distance: 98.6
click at [1048, 288] on div at bounding box center [947, 273] width 319 height 464
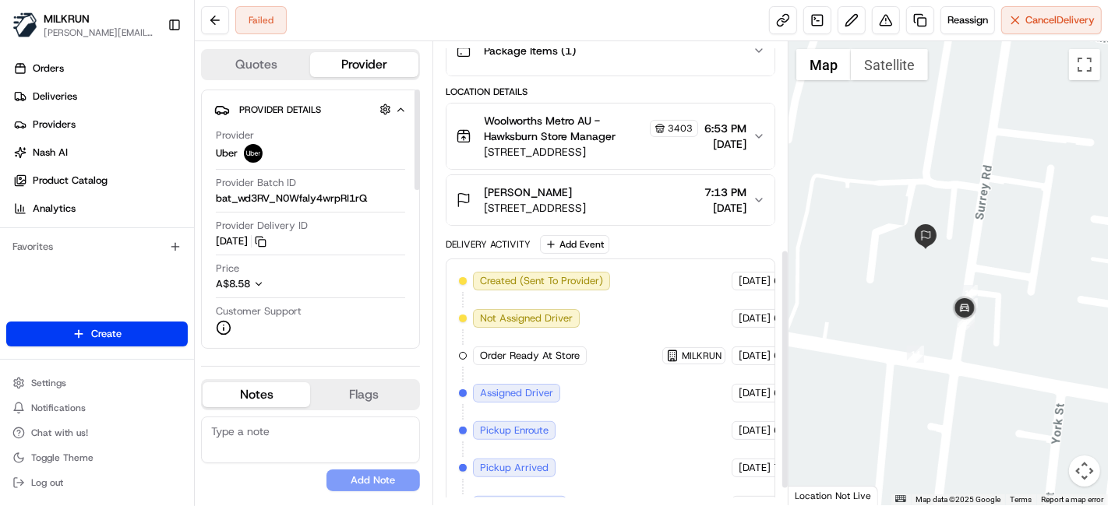
scroll to position [430, 0]
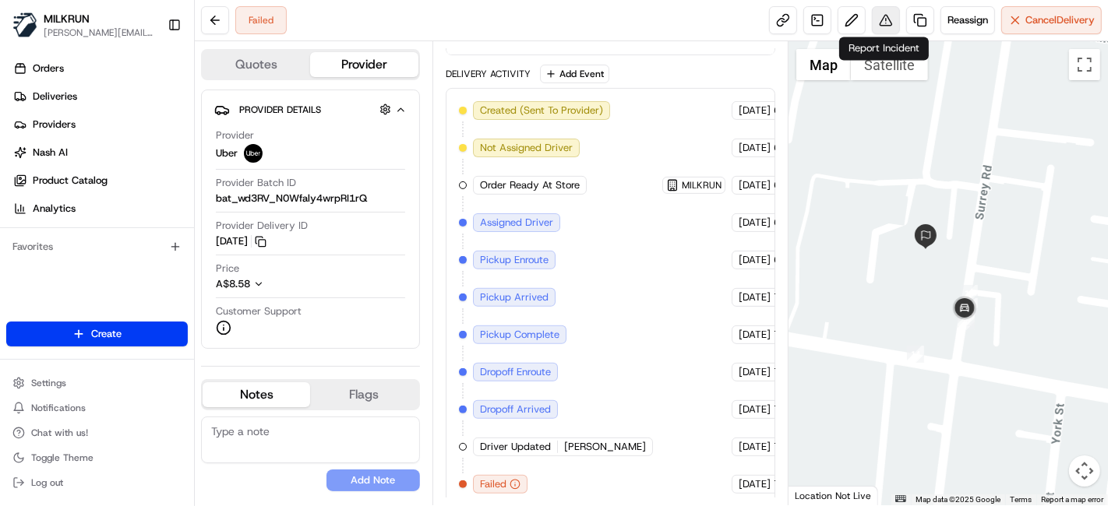
click at [891, 24] on button at bounding box center [886, 20] width 28 height 28
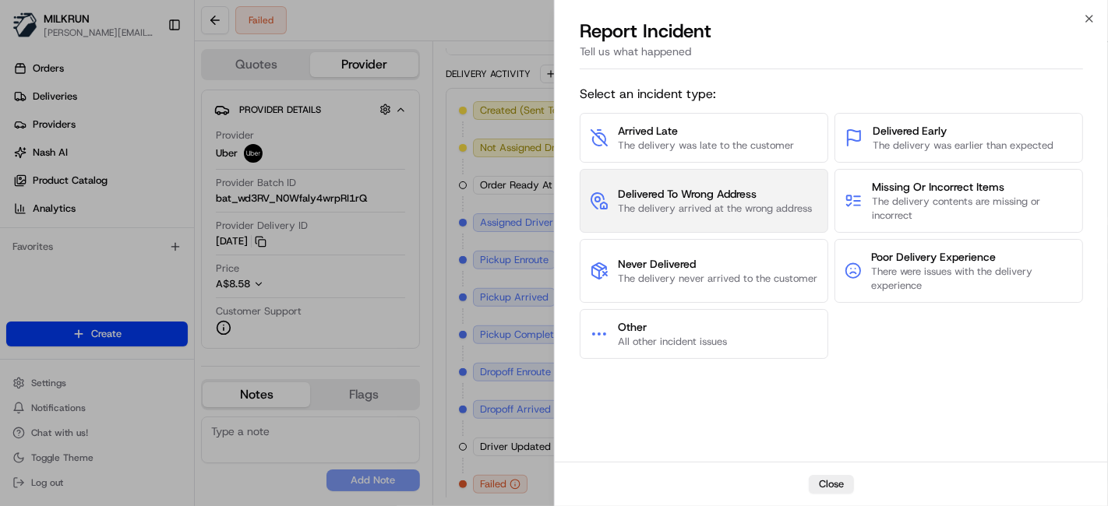
click at [760, 202] on span "The delivery arrived at the wrong address" at bounding box center [715, 209] width 194 height 14
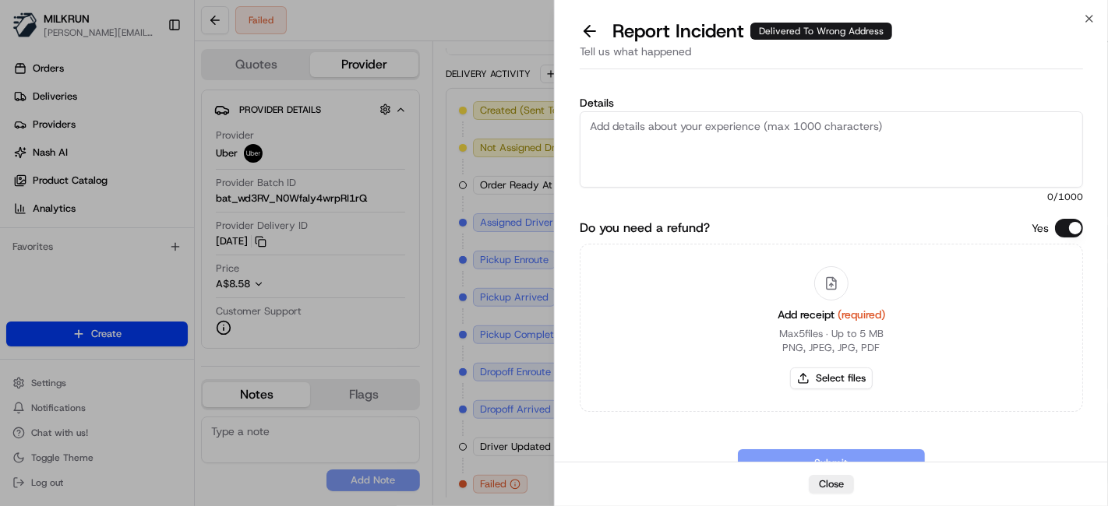
click at [757, 157] on textarea "Details" at bounding box center [831, 149] width 503 height 76
click at [584, 31] on button at bounding box center [589, 31] width 33 height 22
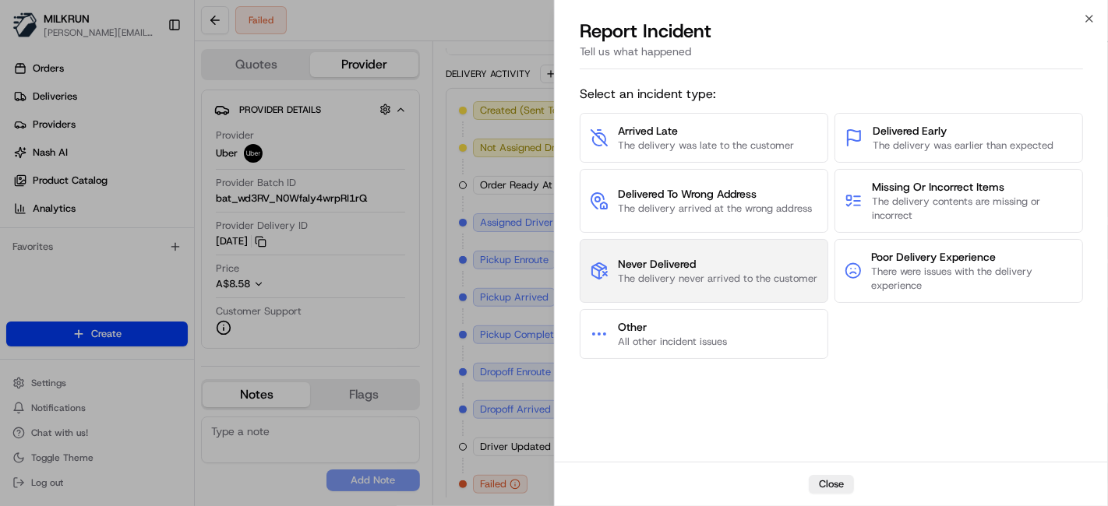
click at [722, 267] on span "Never Delivered" at bounding box center [717, 264] width 199 height 16
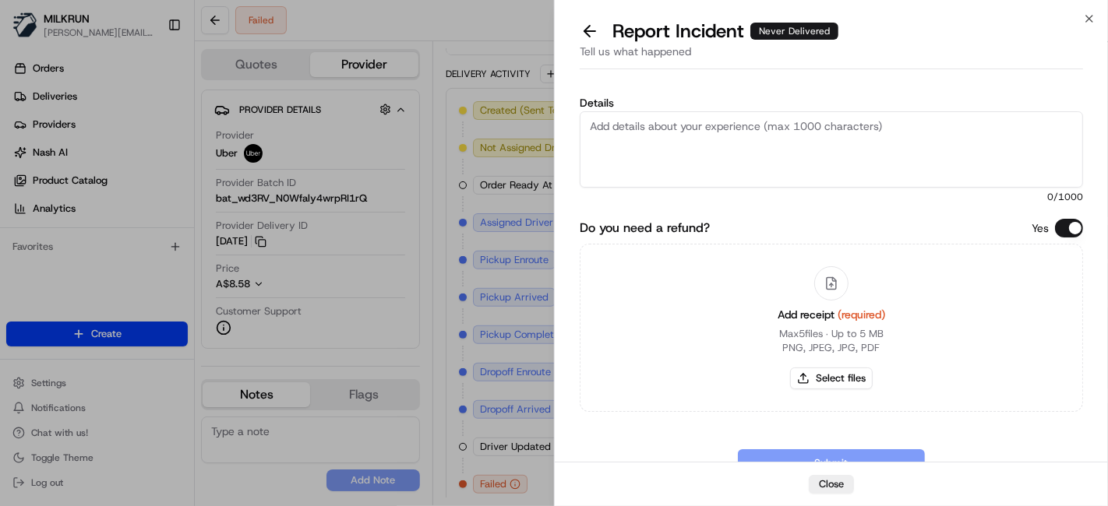
click at [771, 131] on textarea "Details" at bounding box center [831, 149] width 503 height 76
type textarea "Customer never received the order from the driver."
click at [803, 408] on div "Add receipt (required) Max 5 files ∙ Up to 5 MB PNG, JPEG, JPG, PDF Select files" at bounding box center [831, 328] width 503 height 168
click at [835, 376] on button "Select files" at bounding box center [831, 379] width 83 height 22
type input "C:\fakepath\Vanessa.png"
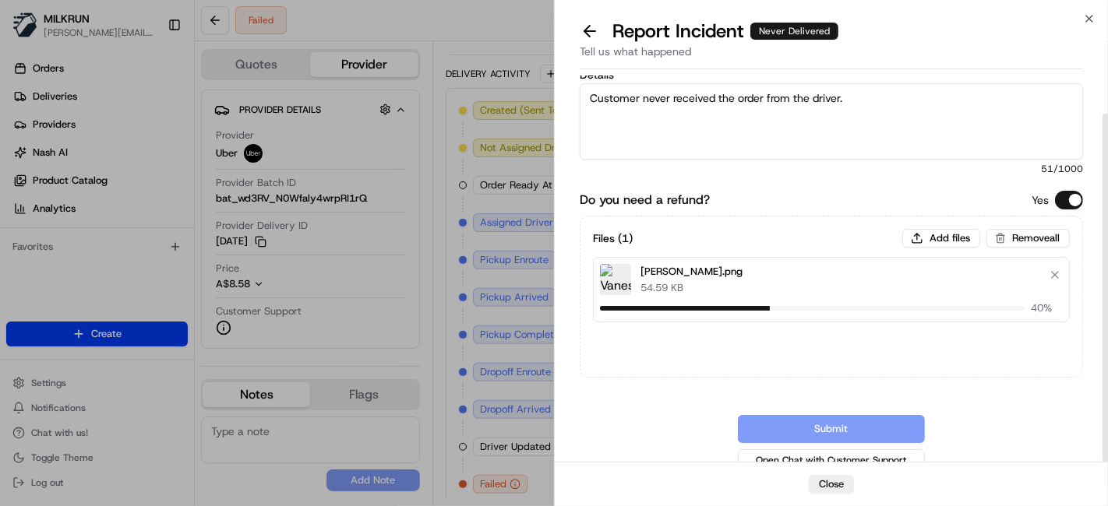
scroll to position [42, 0]
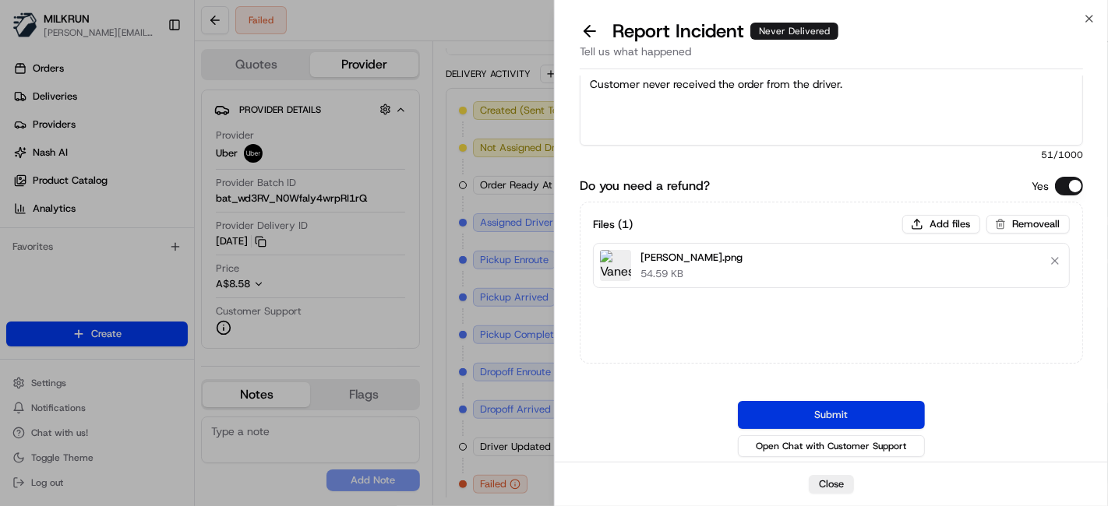
click at [813, 420] on button "Submit" at bounding box center [831, 415] width 187 height 28
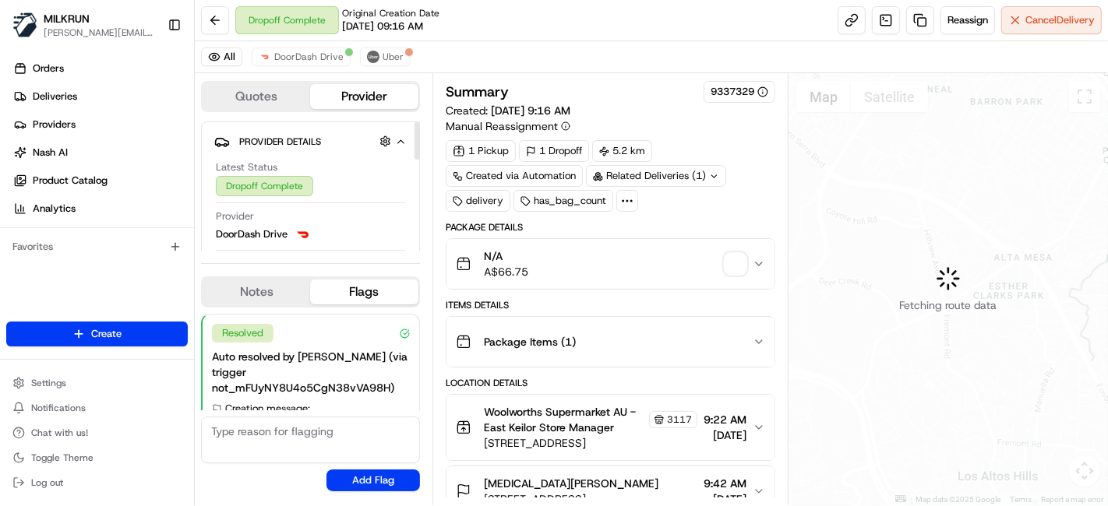
scroll to position [91, 0]
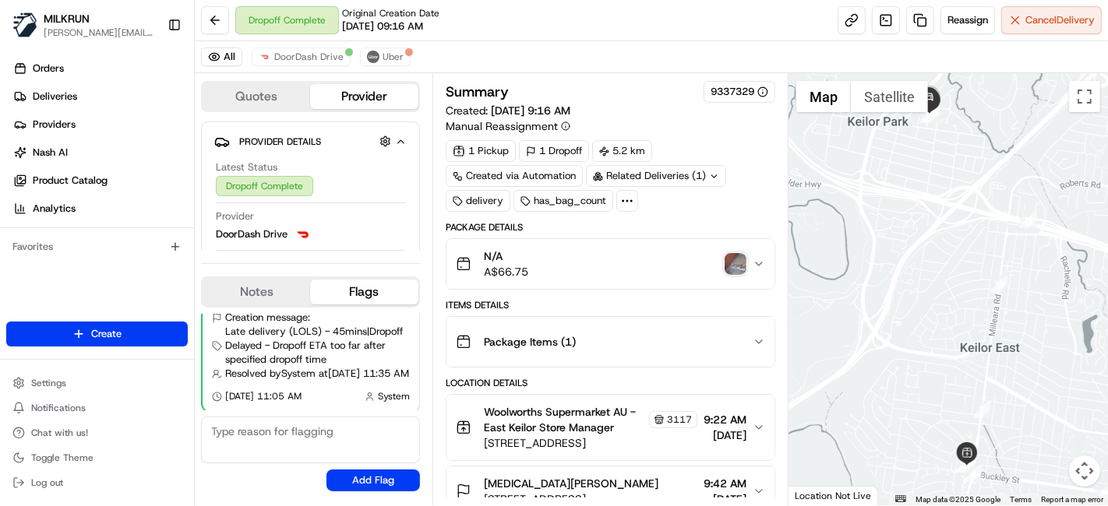
drag, startPoint x: 928, startPoint y: 171, endPoint x: 1024, endPoint y: 376, distance: 226.2
click at [1025, 377] on div at bounding box center [947, 289] width 319 height 432
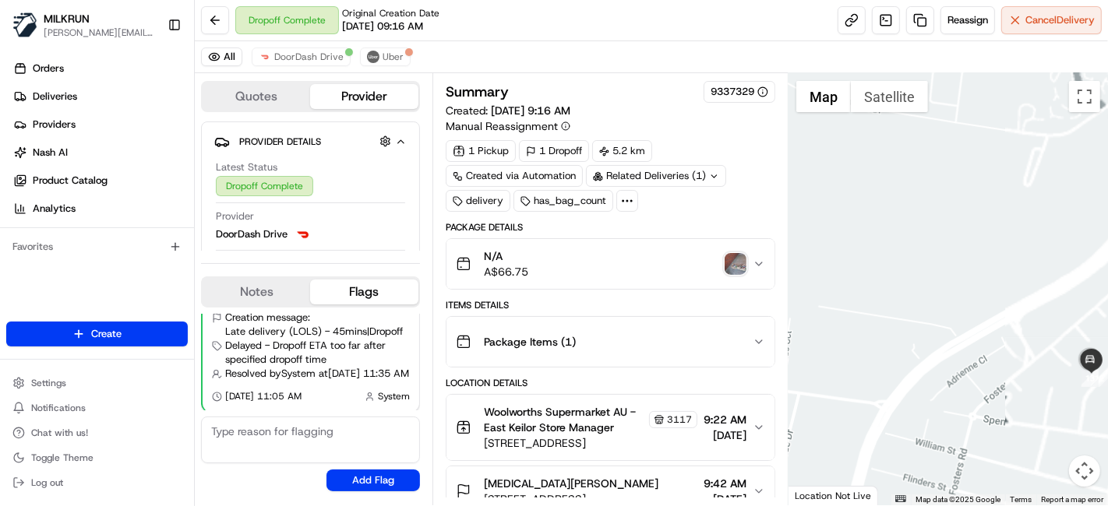
drag, startPoint x: 1010, startPoint y: 338, endPoint x: 899, endPoint y: 164, distance: 206.0
click at [826, 117] on div at bounding box center [947, 289] width 319 height 432
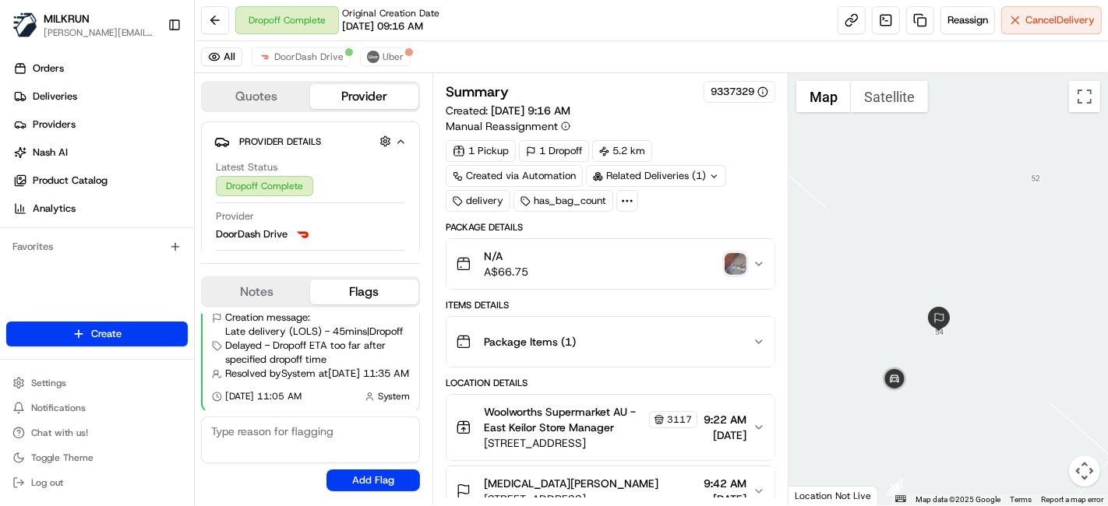
drag, startPoint x: 1018, startPoint y: 355, endPoint x: 1041, endPoint y: 273, distance: 85.1
click at [1041, 273] on div at bounding box center [947, 289] width 319 height 432
click at [746, 265] on img "button" at bounding box center [736, 264] width 22 height 22
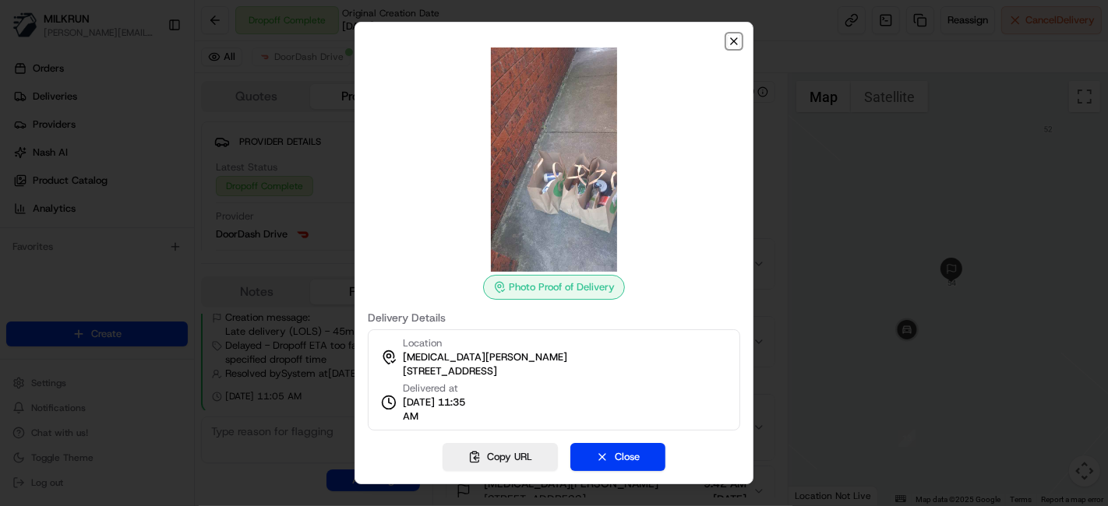
click at [732, 43] on icon "button" at bounding box center [734, 41] width 6 height 6
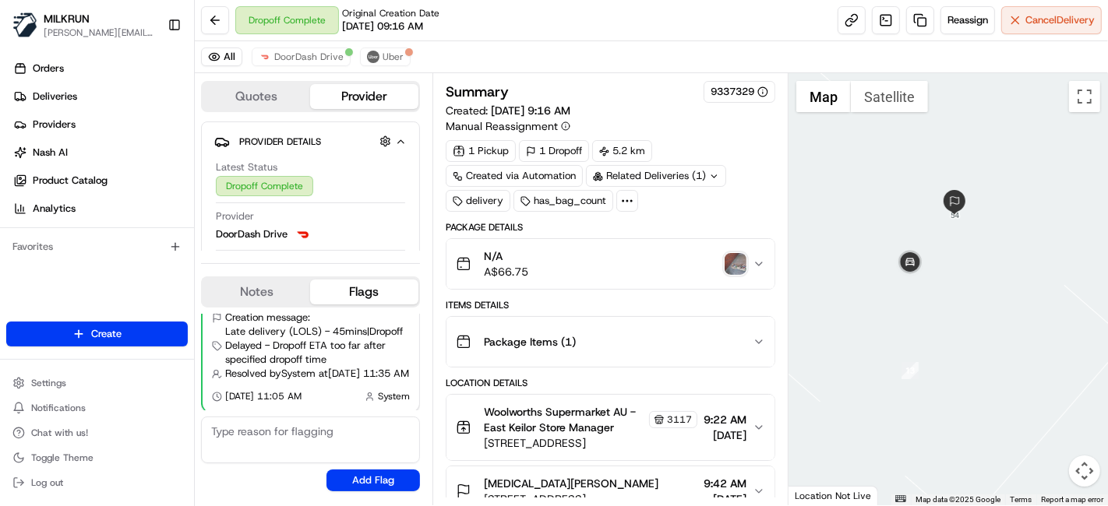
click at [947, 404] on div at bounding box center [947, 289] width 319 height 432
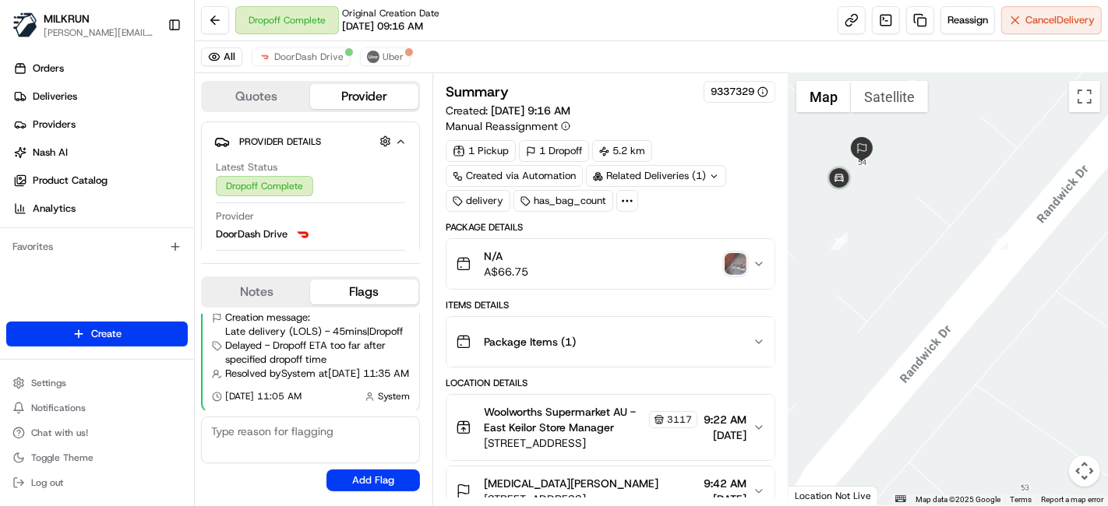
drag, startPoint x: 959, startPoint y: 415, endPoint x: 870, endPoint y: 270, distance: 169.3
click at [870, 270] on div at bounding box center [947, 289] width 319 height 432
drag, startPoint x: 975, startPoint y: 271, endPoint x: 959, endPoint y: 270, distance: 15.7
click at [959, 270] on div at bounding box center [947, 289] width 319 height 432
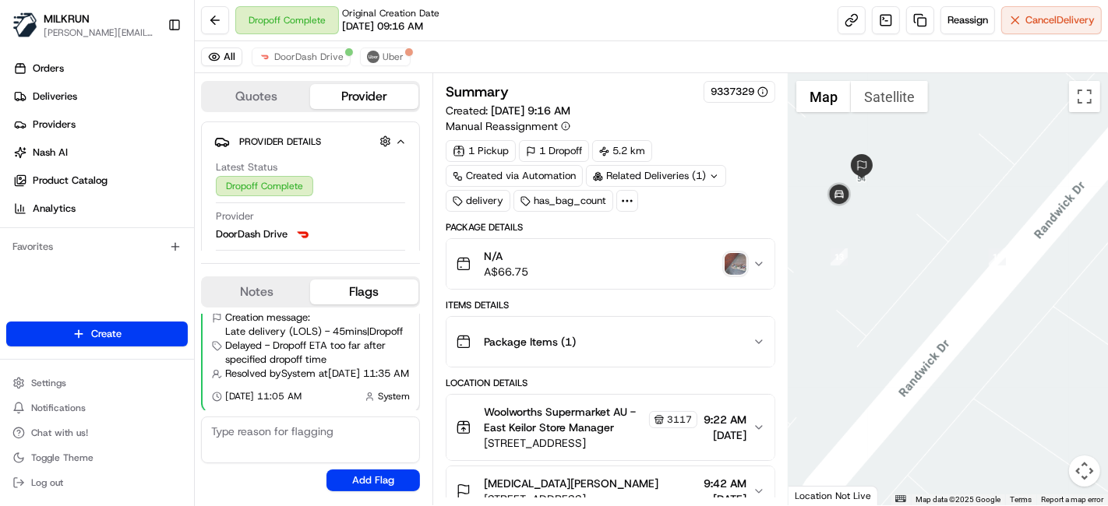
drag, startPoint x: 913, startPoint y: 244, endPoint x: 965, endPoint y: 277, distance: 61.6
click at [965, 277] on div at bounding box center [947, 289] width 319 height 432
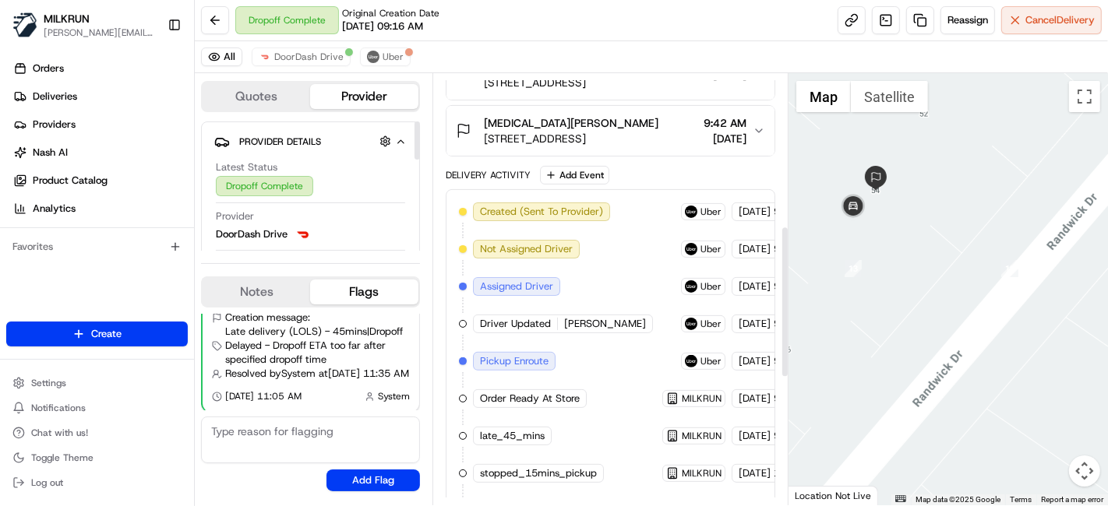
scroll to position [432, 0]
